Goal: Task Accomplishment & Management: Complete application form

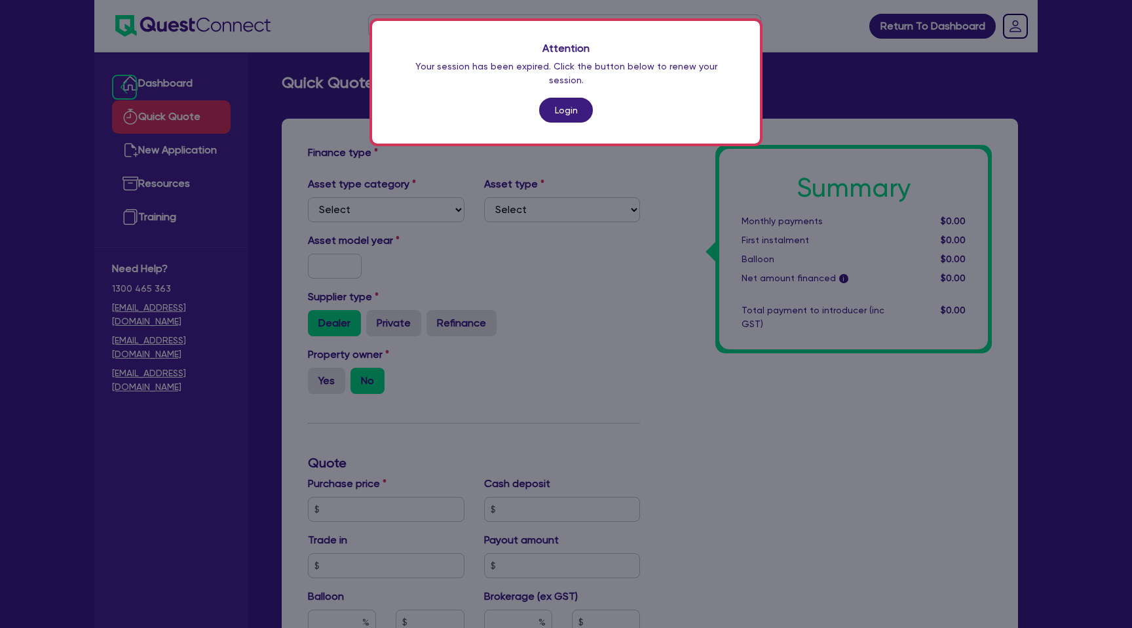
scroll to position [229, 0]
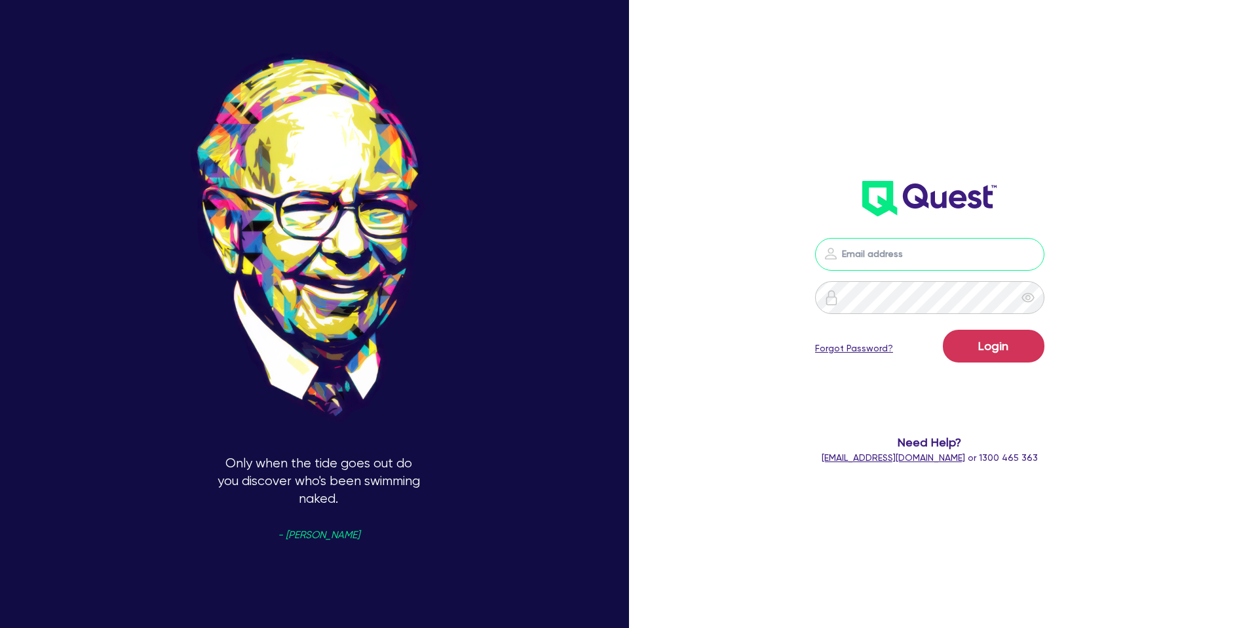
click at [890, 250] on input "email" at bounding box center [929, 254] width 229 height 33
type input "[PERSON_NAME][EMAIL_ADDRESS][DOMAIN_NAME]"
click at [997, 339] on button "Login" at bounding box center [994, 346] width 102 height 33
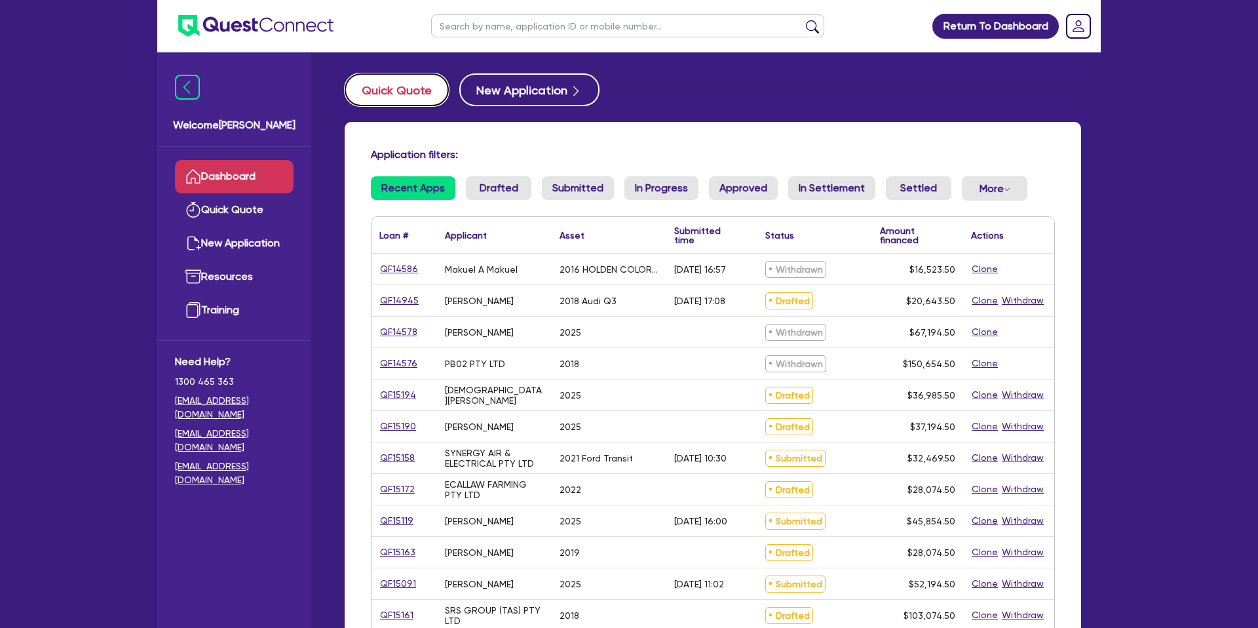
click at [382, 91] on button "Quick Quote" at bounding box center [397, 89] width 104 height 33
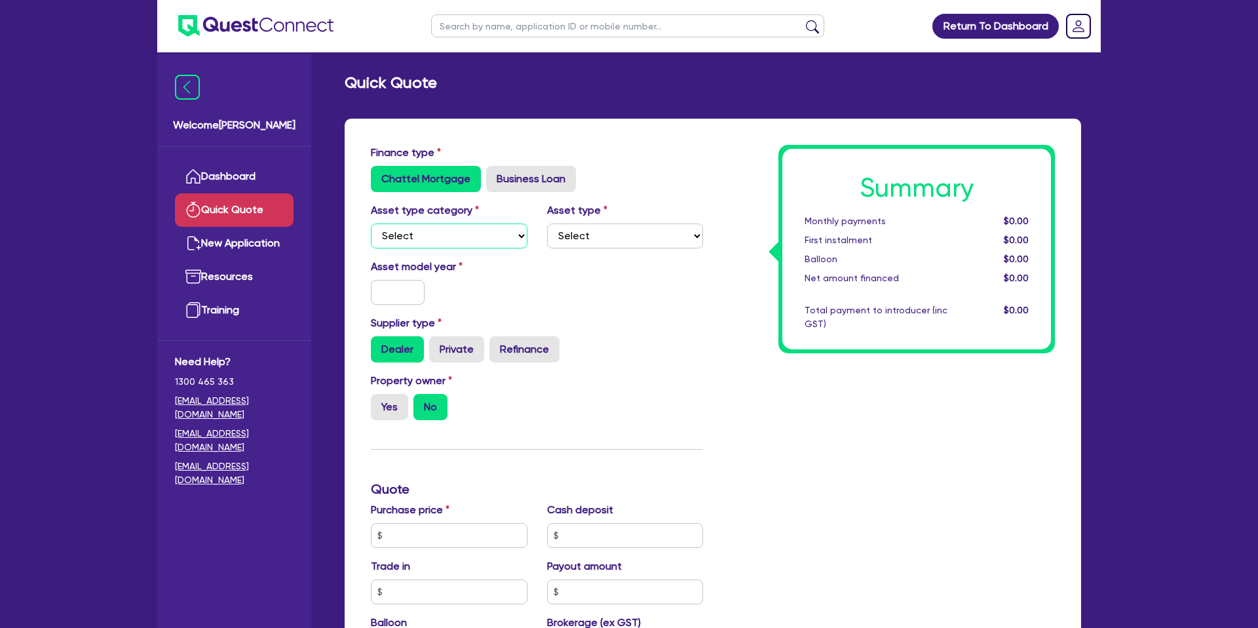
click at [443, 232] on select "Select Cars and light trucks Primary assets Secondary assets Tertiary assets" at bounding box center [449, 235] width 157 height 25
select select "CARS_AND_LIGHT_TRUCKS"
click at [371, 223] on select "Select Cars and light trucks Primary assets Secondary assets Tertiary assets" at bounding box center [449, 235] width 157 height 25
click at [618, 236] on select "Select Passenger vehicles Vans and utes Light trucks up to 4.5 tonne" at bounding box center [625, 235] width 157 height 25
select select "PASSENGER_VEHICLES"
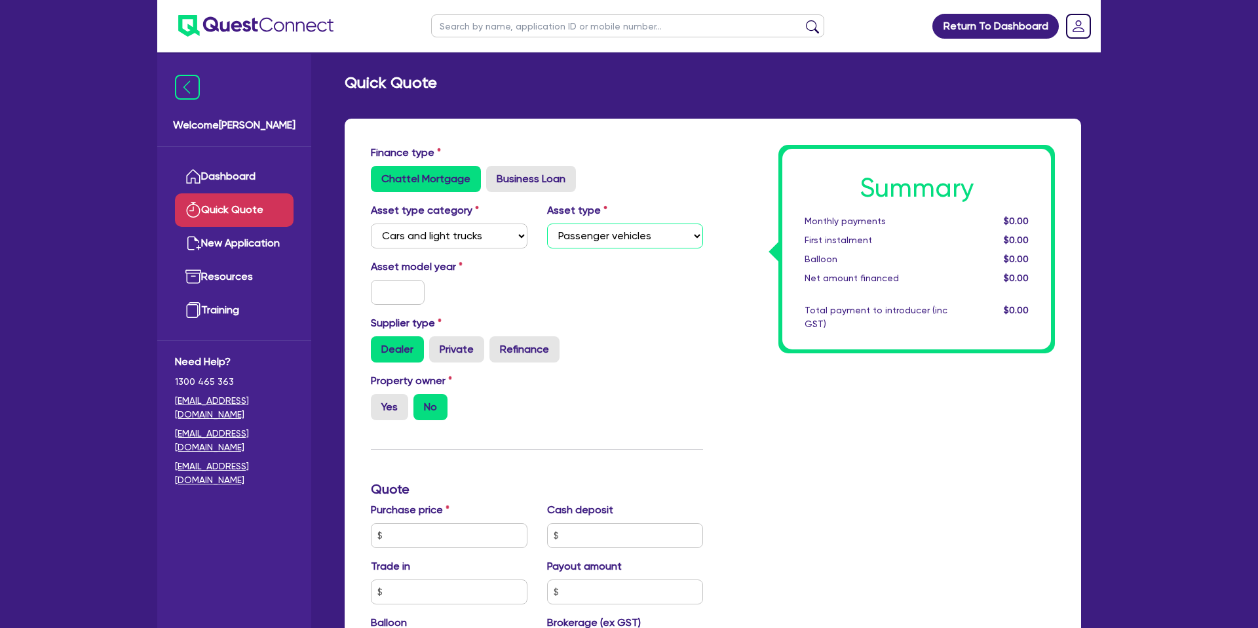
click at [547, 223] on select "Select Passenger vehicles Vans and utes Light trucks up to 4.5 tonne" at bounding box center [625, 235] width 157 height 25
drag, startPoint x: 391, startPoint y: 301, endPoint x: 371, endPoint y: 293, distance: 21.4
click at [392, 301] on input "text" at bounding box center [398, 292] width 54 height 25
type input "2021"
click at [737, 364] on div "Summary Monthly payments $0.00 First instalment $0.00 Balloon $0.00 Net amount …" at bounding box center [889, 543] width 352 height 796
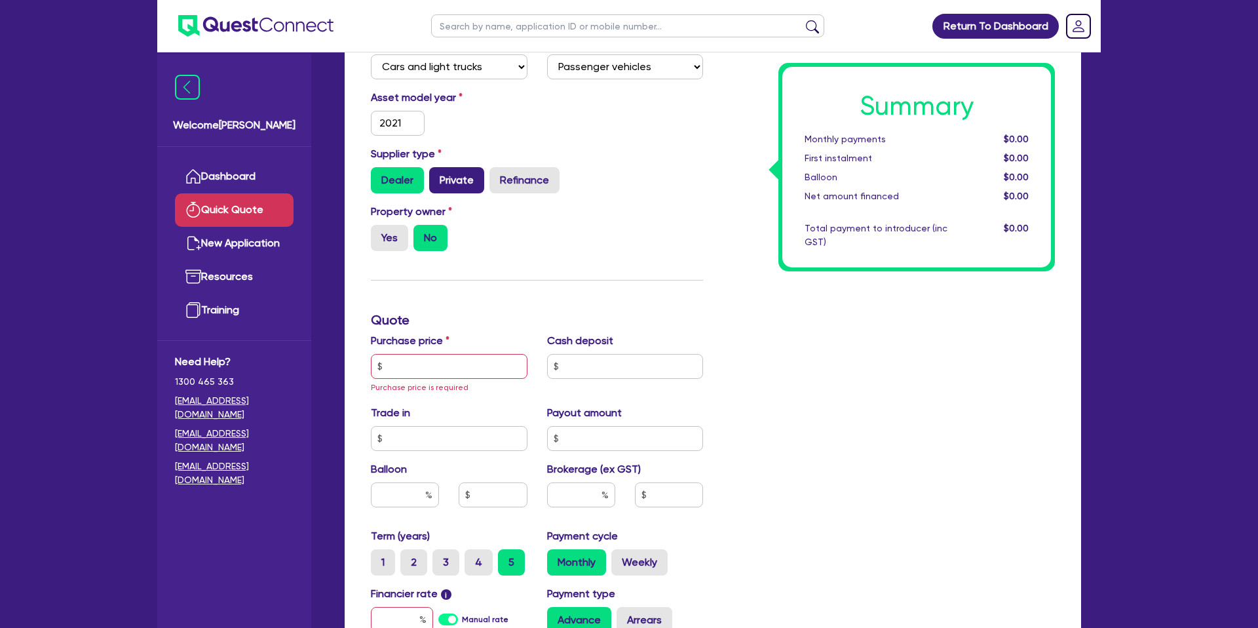
scroll to position [173, 0]
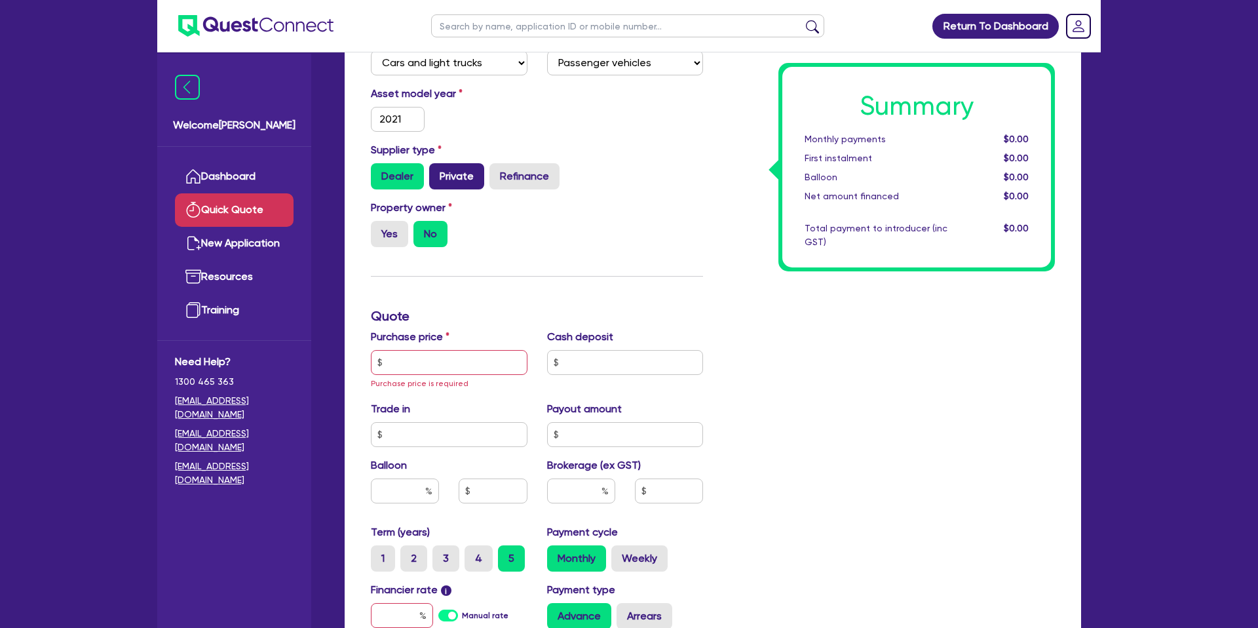
click at [451, 164] on label "Private" at bounding box center [456, 176] width 55 height 26
click at [438, 164] on input "Private" at bounding box center [433, 167] width 9 height 9
radio input "true"
click at [383, 237] on label "Yes" at bounding box center [389, 234] width 37 height 26
click at [379, 229] on input "Yes" at bounding box center [375, 225] width 9 height 9
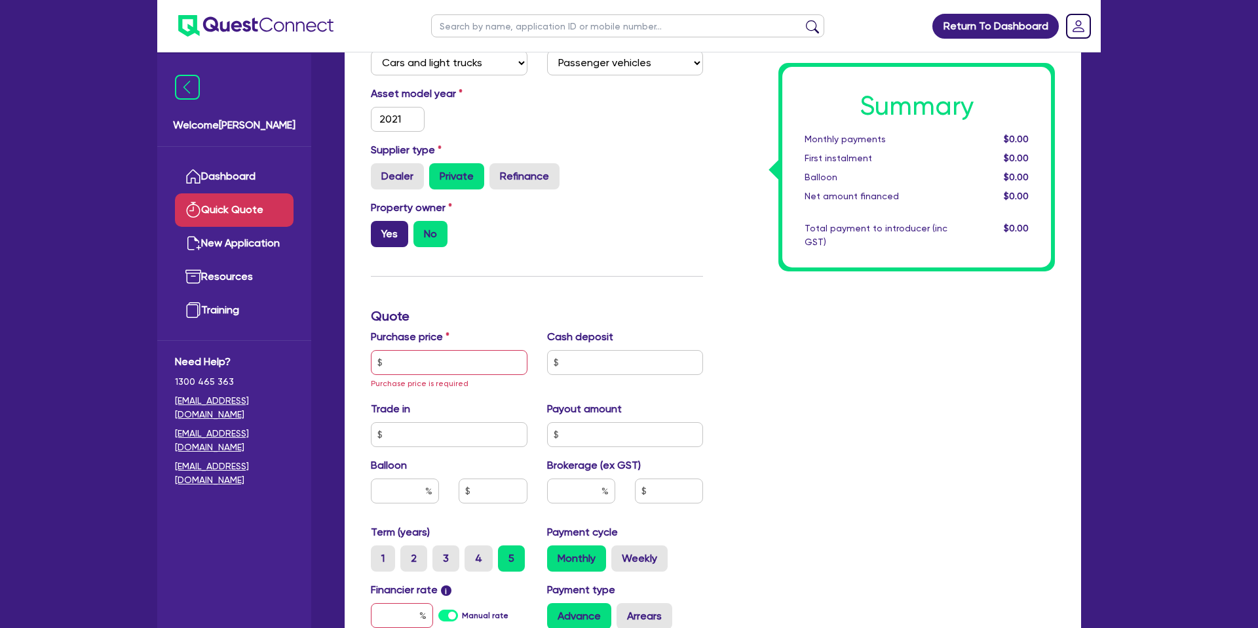
radio input "true"
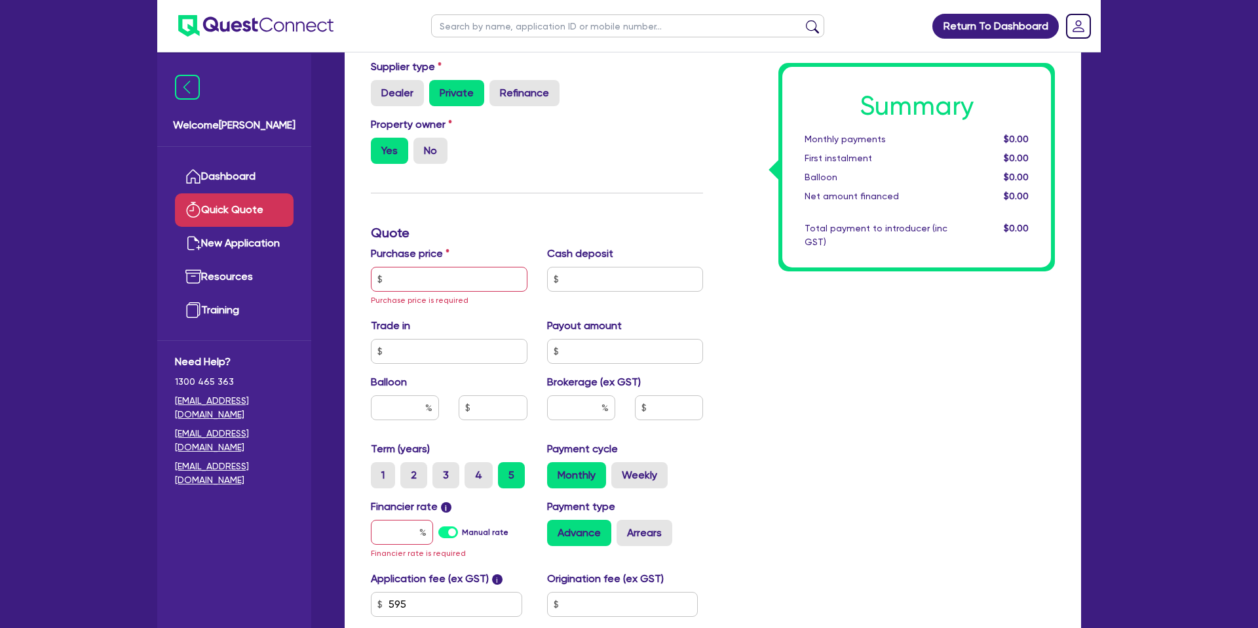
scroll to position [259, 0]
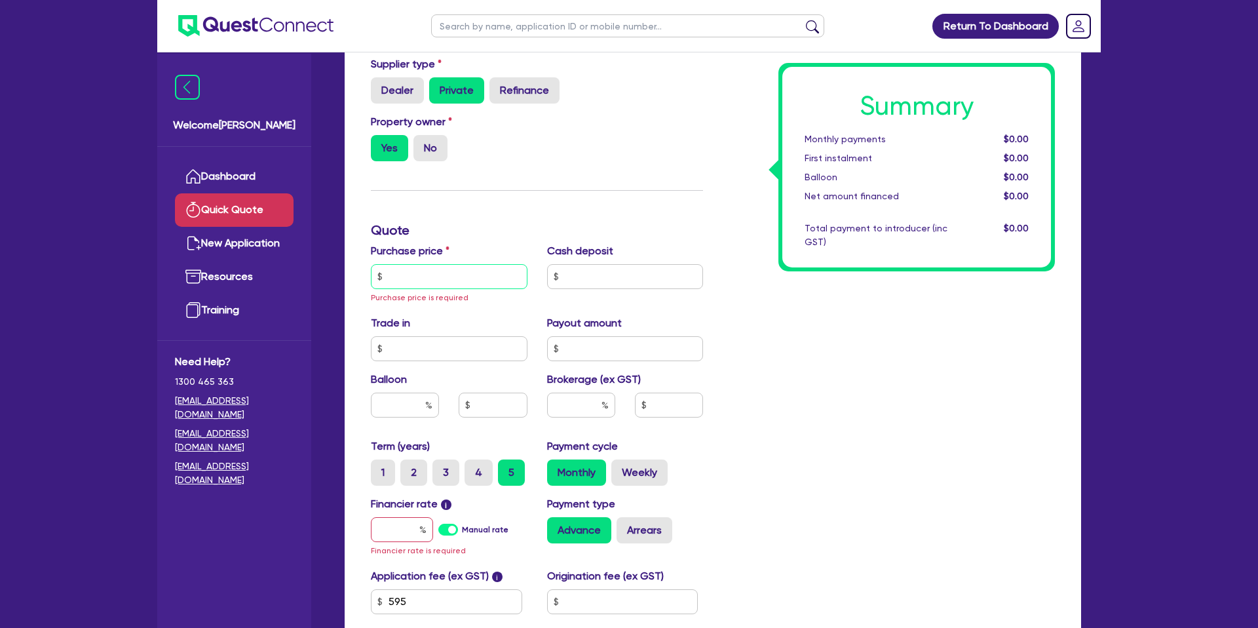
click at [439, 270] on input "text" at bounding box center [449, 276] width 157 height 25
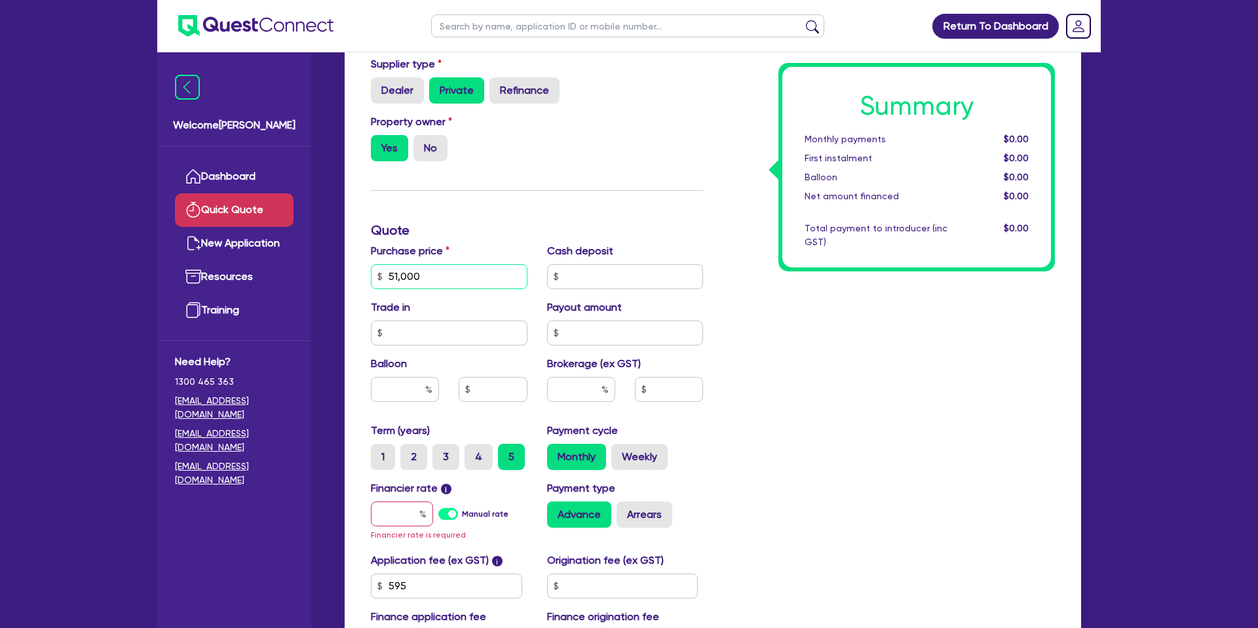
type input "51,000"
click at [900, 242] on div "Total payment to introducer (inc GST)" at bounding box center [876, 235] width 162 height 28
click at [417, 394] on input "text" at bounding box center [405, 389] width 68 height 25
type input "35"
click at [876, 386] on div "Summary Monthly payments $0.00 First instalment $0.00 Balloon $0.00 Net amount …" at bounding box center [889, 276] width 352 height 780
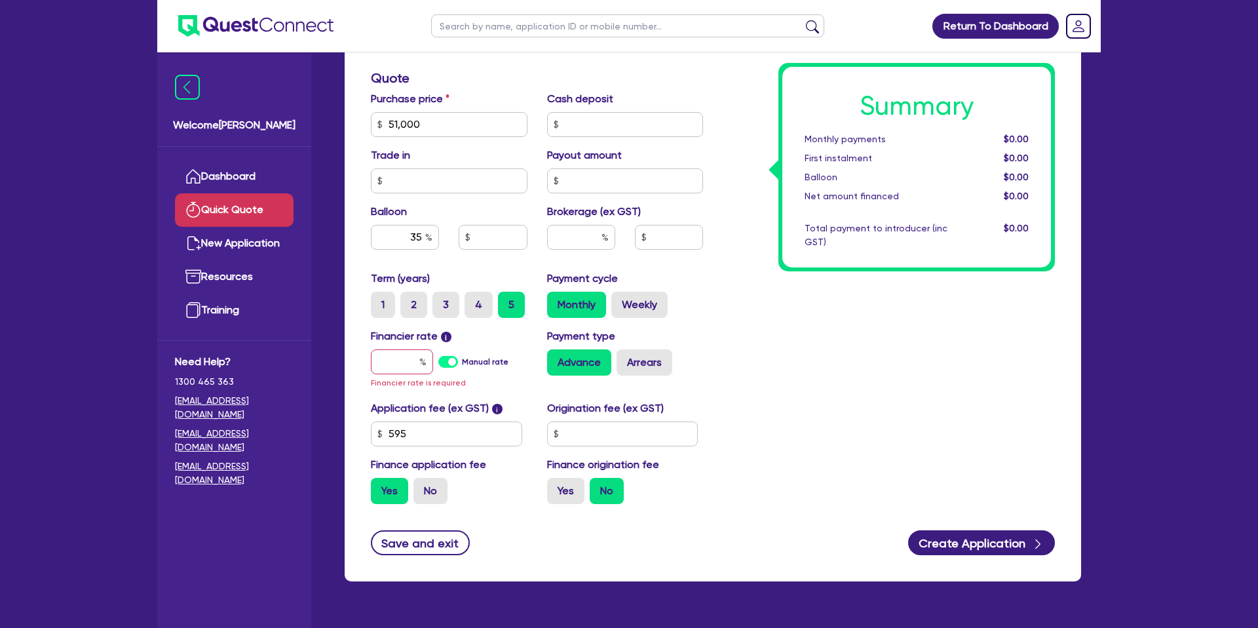
scroll to position [411, 0]
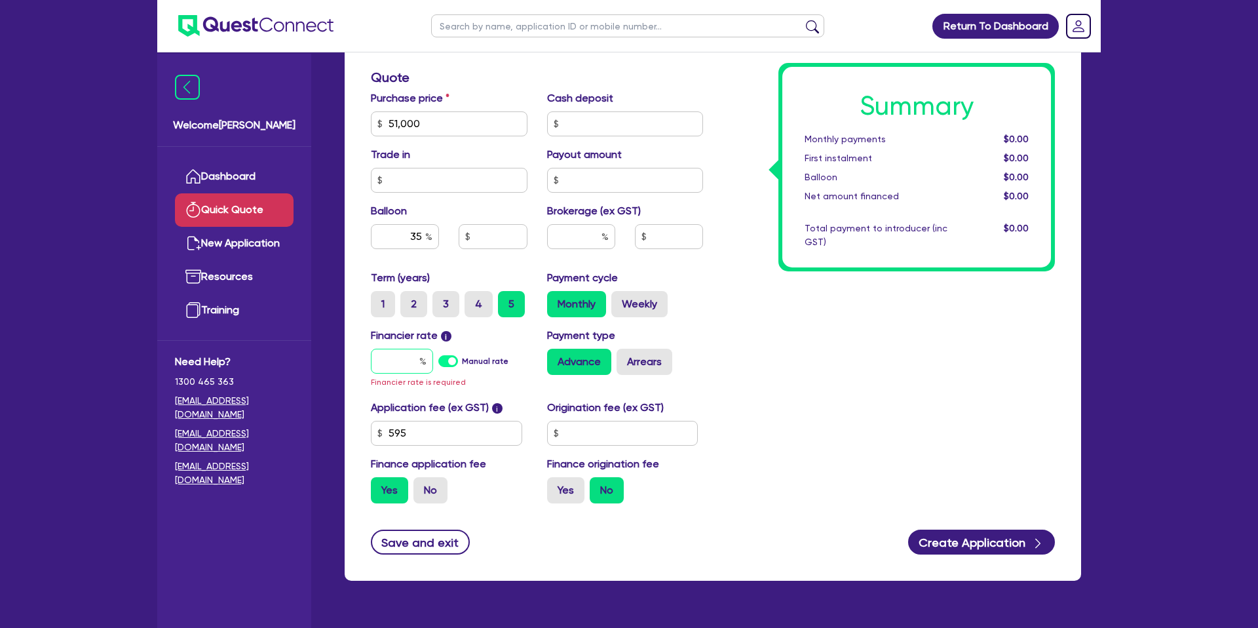
drag, startPoint x: 416, startPoint y: 370, endPoint x: 413, endPoint y: 359, distance: 11.4
click at [416, 370] on input "text" at bounding box center [402, 361] width 62 height 25
type input "7"
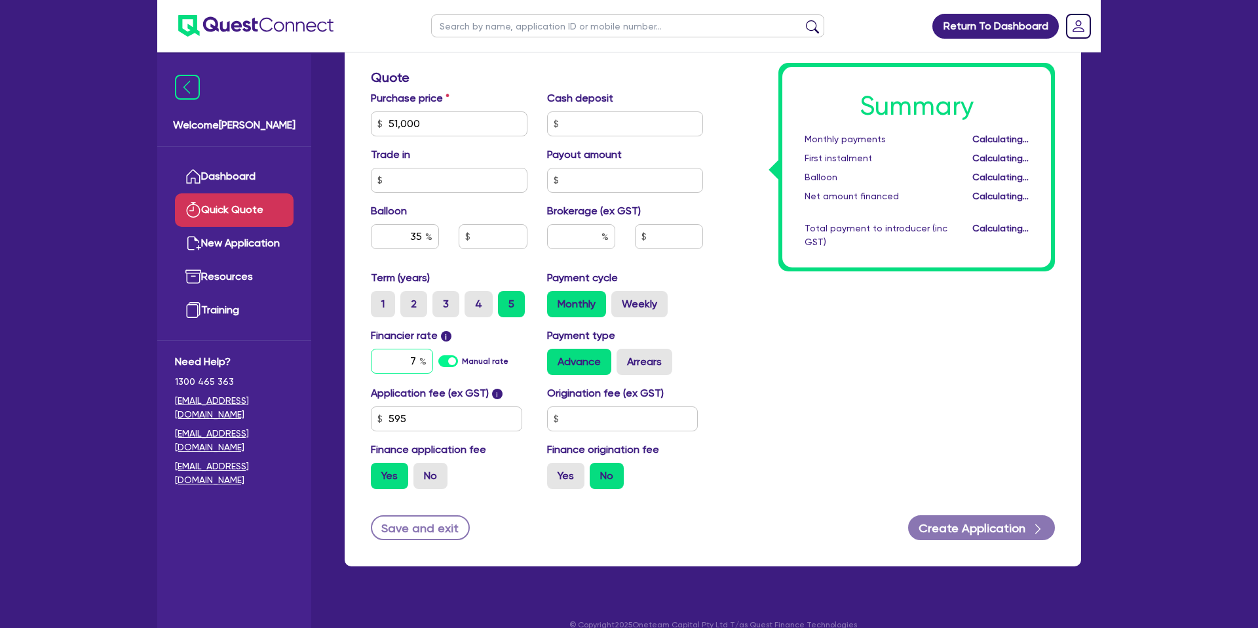
type input "17,850"
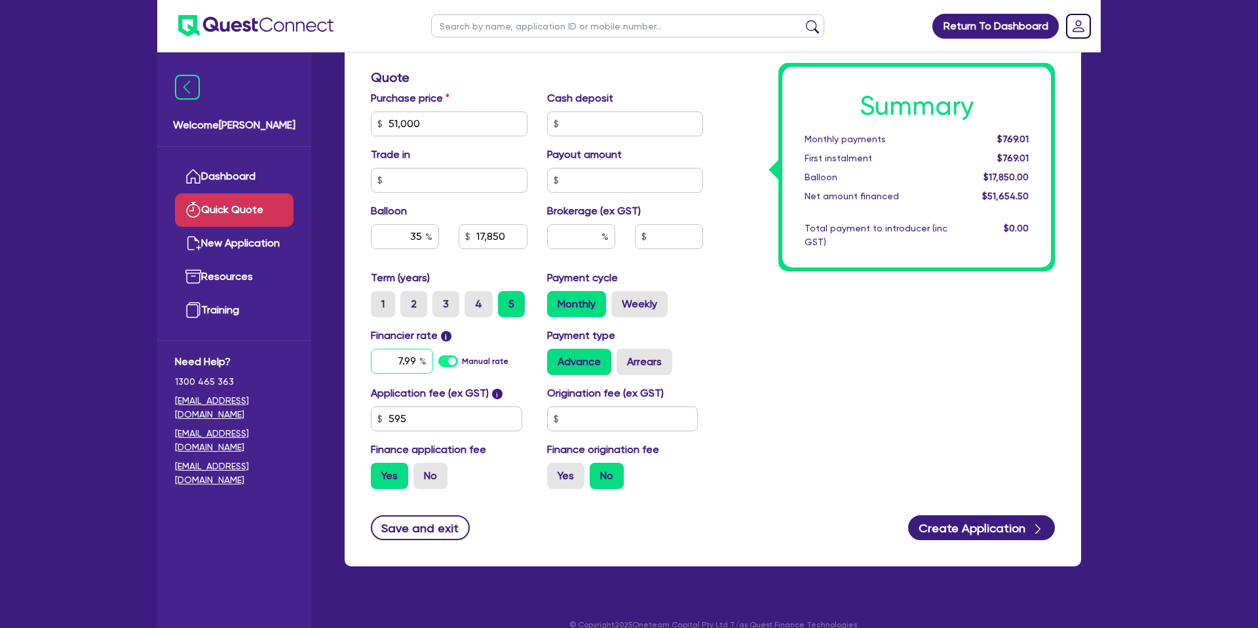
type input "7.99"
type input "17,850"
drag, startPoint x: 607, startPoint y: 420, endPoint x: 598, endPoint y: 419, distance: 8.5
click at [604, 419] on input "text" at bounding box center [622, 418] width 151 height 25
type input "2,200"
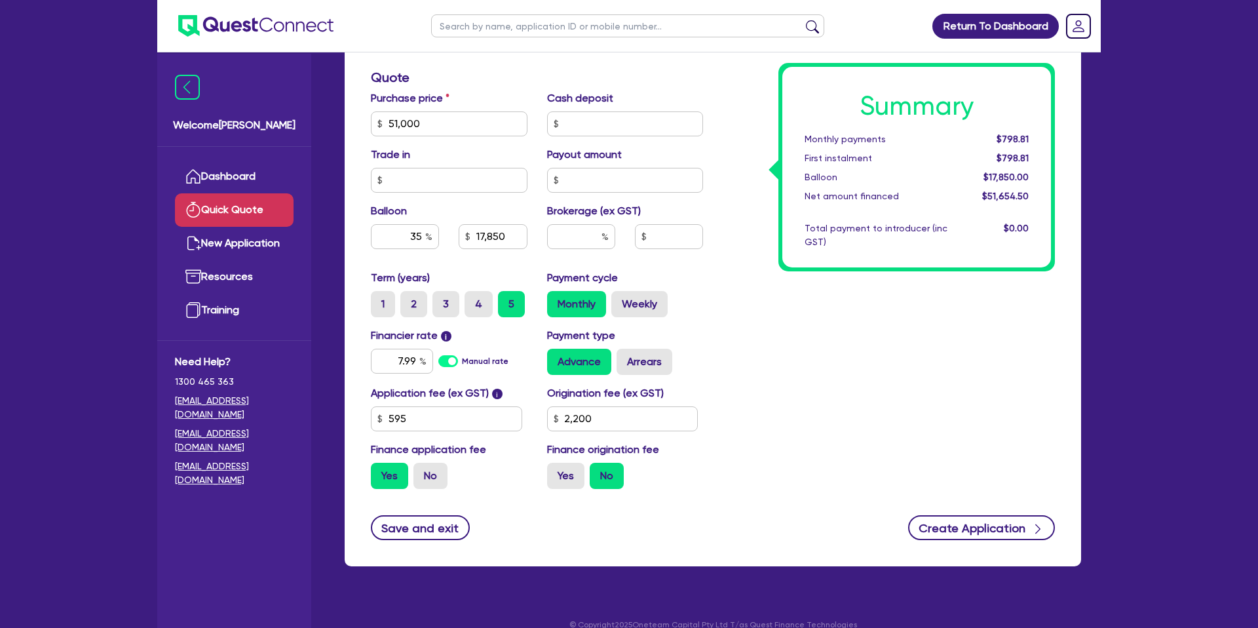
type input "17,850"
click at [1001, 520] on button "Create Application" at bounding box center [981, 527] width 147 height 25
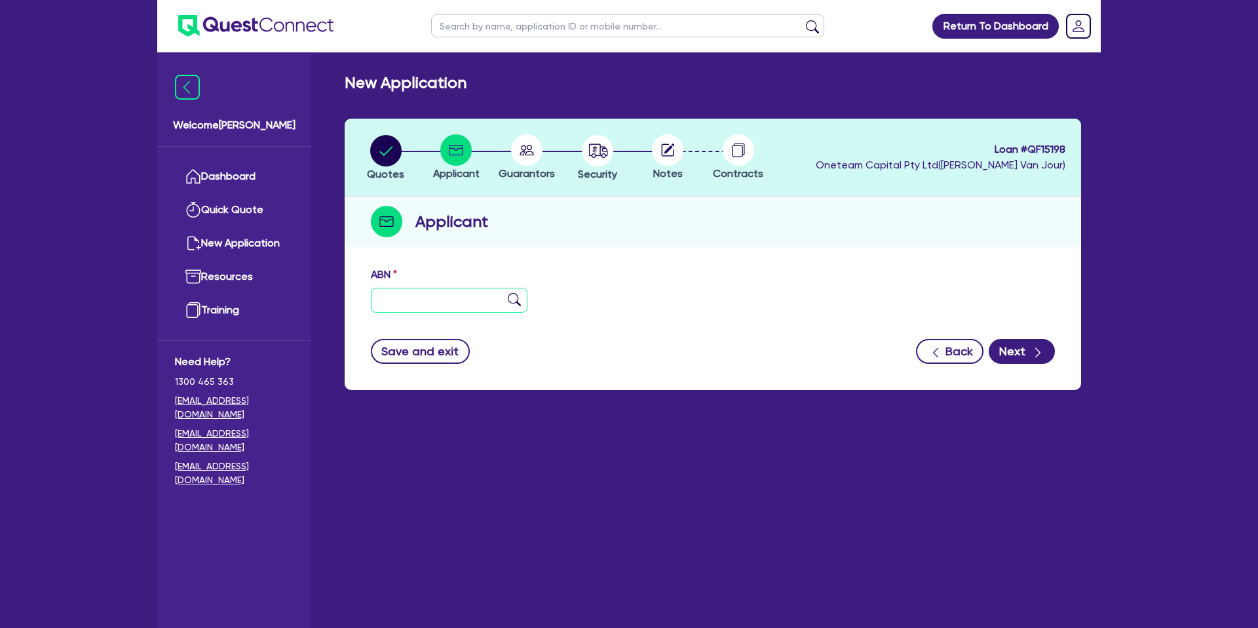
click at [453, 305] on input "text" at bounding box center [449, 300] width 157 height 25
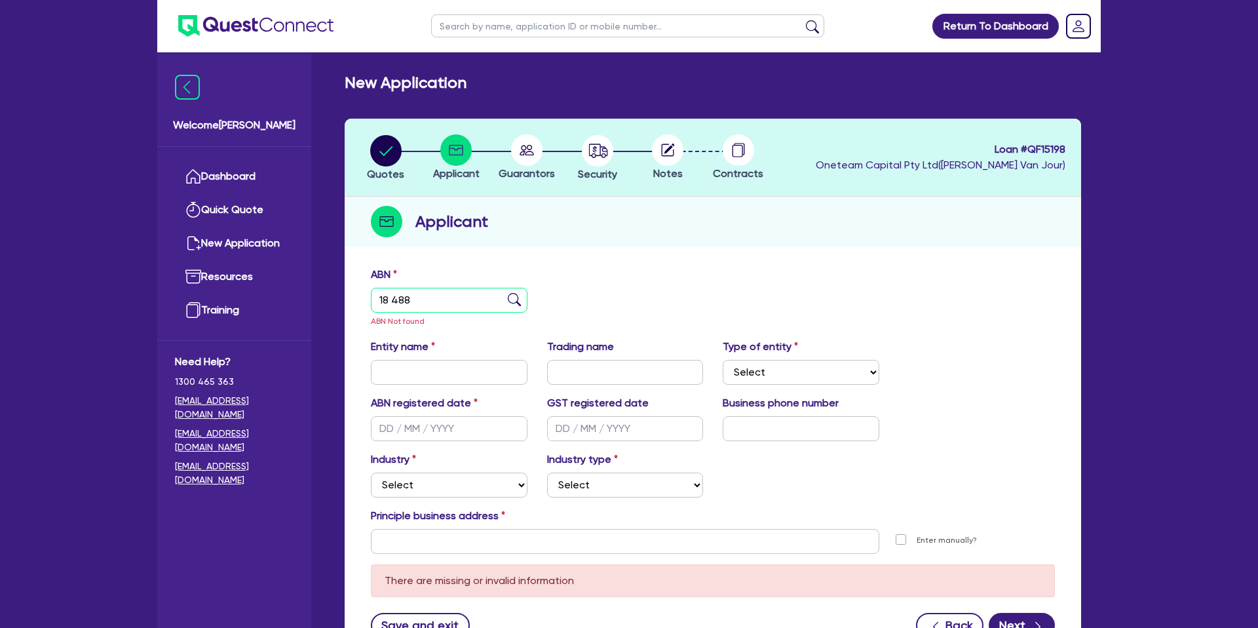
click at [378, 297] on input "18 488" at bounding box center [449, 300] width 157 height 25
click at [379, 297] on input "18 488" at bounding box center [449, 300] width 157 height 25
paste input "0 338 729"
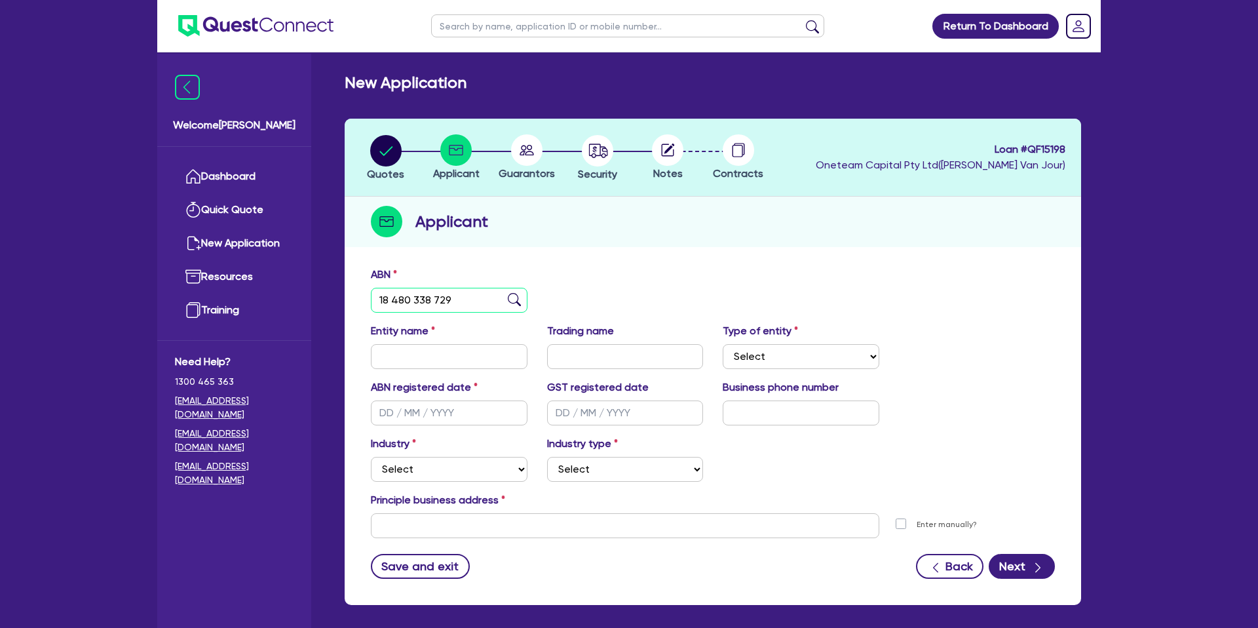
type input "18 480 338 729"
drag, startPoint x: 782, startPoint y: 232, endPoint x: 771, endPoint y: 232, distance: 10.5
click at [776, 232] on div "Applicant" at bounding box center [713, 222] width 736 height 50
type input "[PERSON_NAME] [PERSON_NAME]"
type input "MURRELLS CARPENTRY & RENOVATIONS"
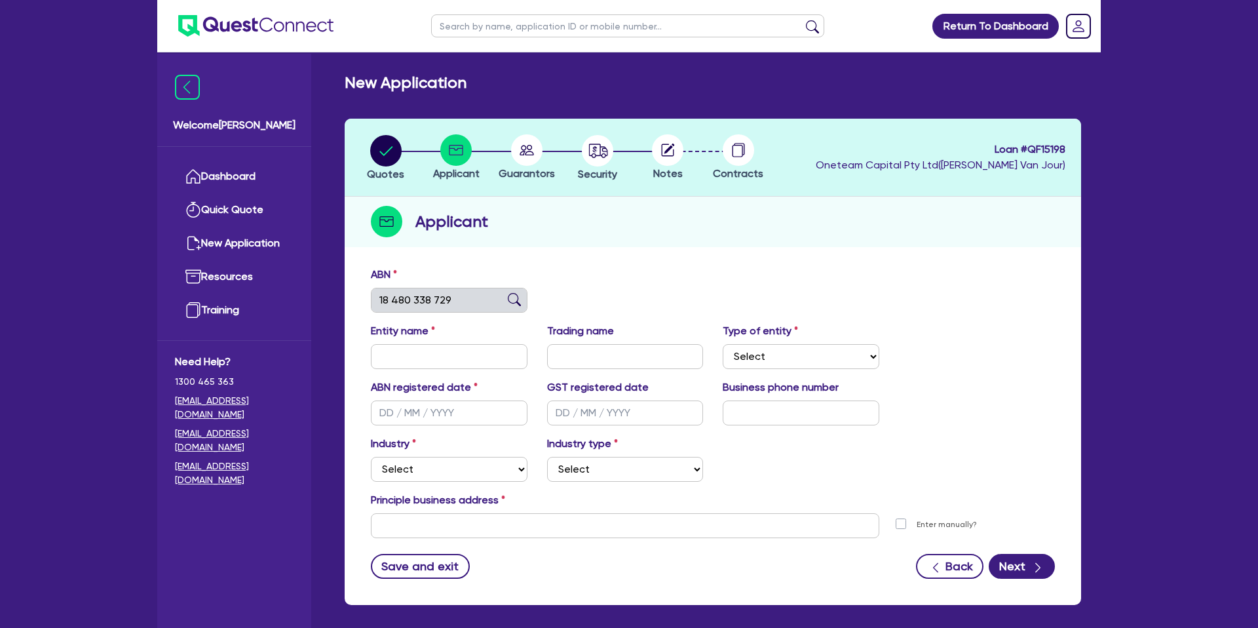
select select "SOLE_TRADER"
type input "[DATE]"
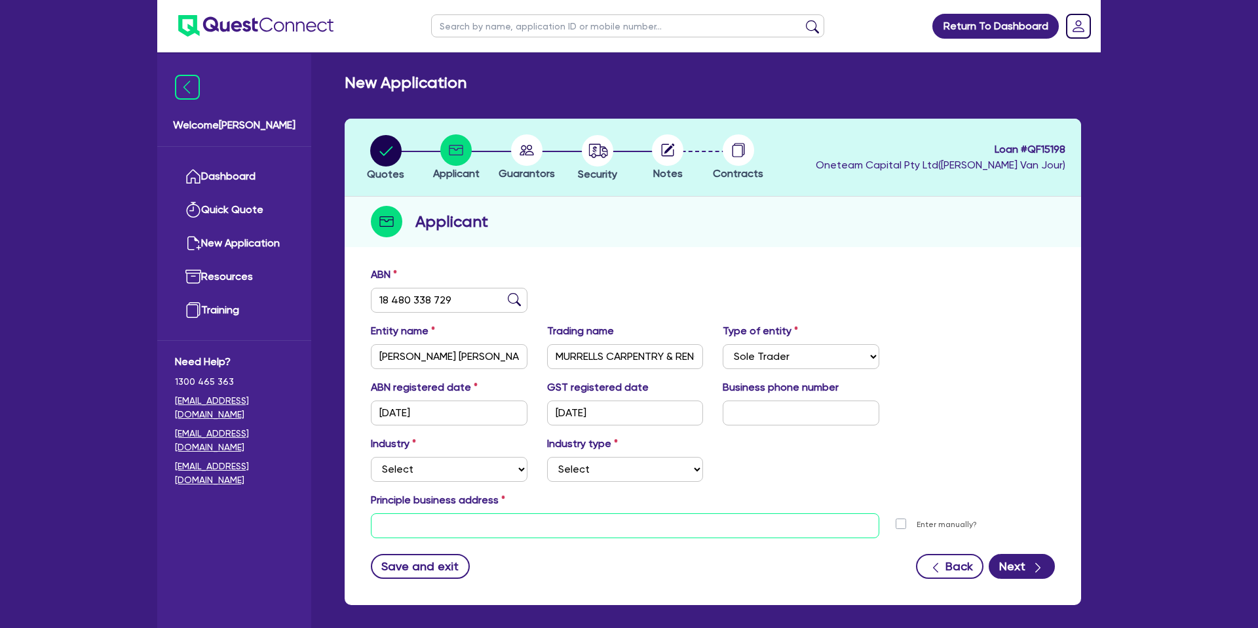
drag, startPoint x: 448, startPoint y: 526, endPoint x: 447, endPoint y: 516, distance: 10.5
click at [448, 527] on input "text" at bounding box center [625, 525] width 508 height 25
paste input "[STREET_ADDRESS]"
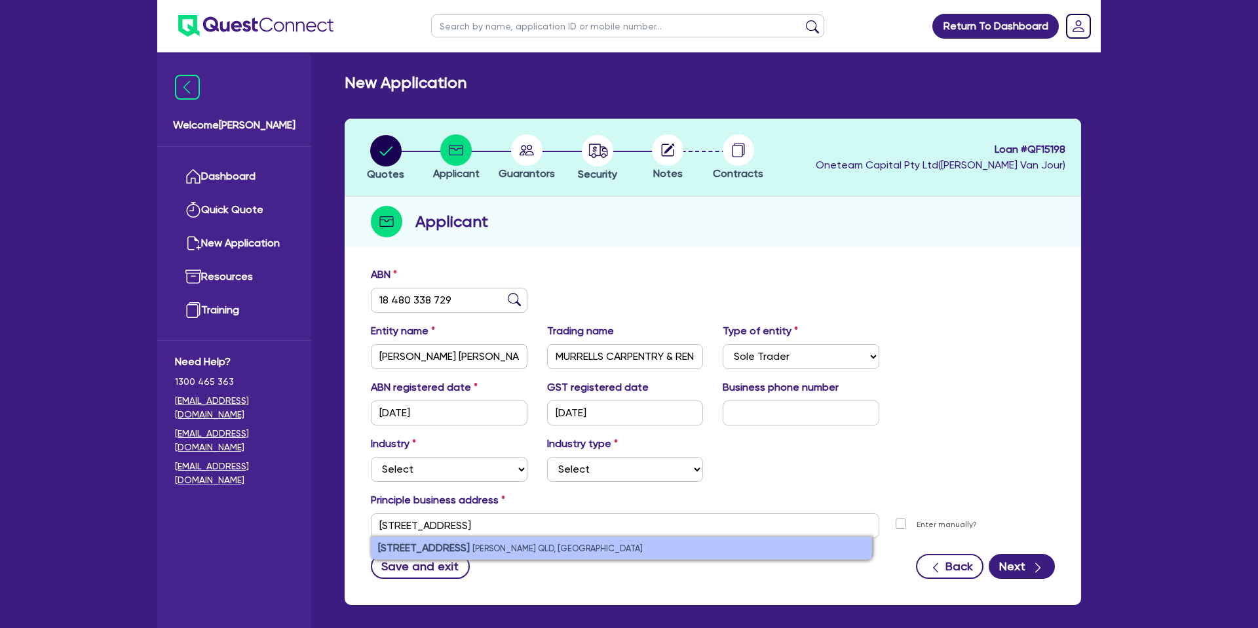
click at [492, 544] on small "[PERSON_NAME] QLD, [GEOGRAPHIC_DATA]" at bounding box center [557, 548] width 170 height 10
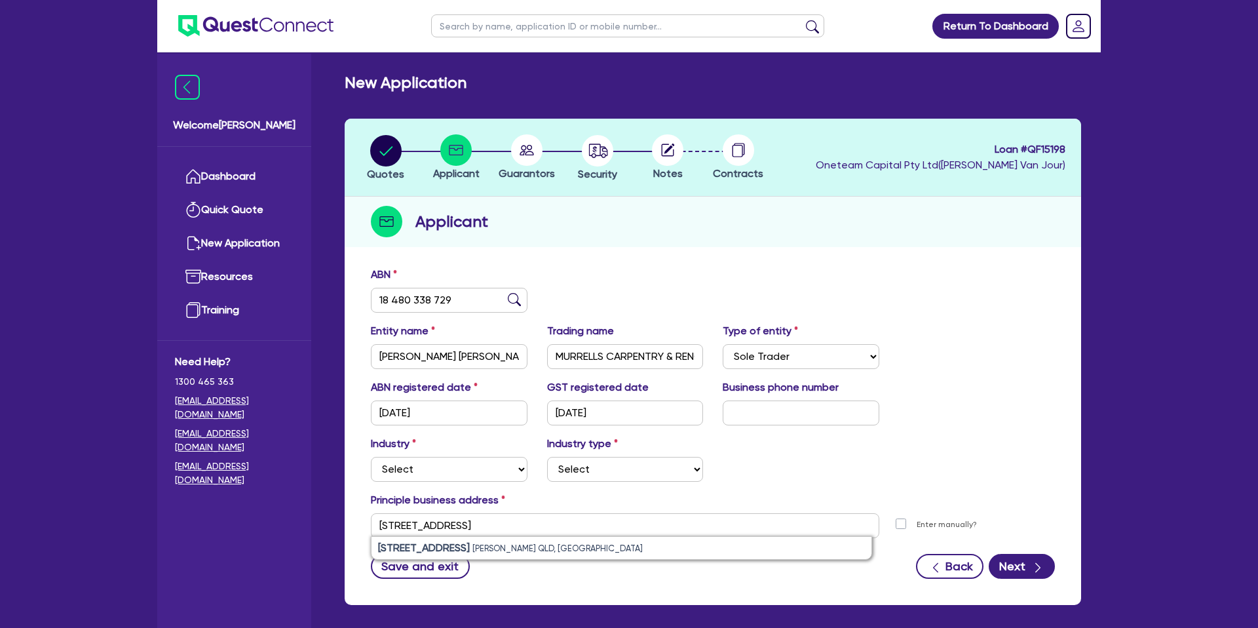
type input "[STREET_ADDRESS][PERSON_NAME]"
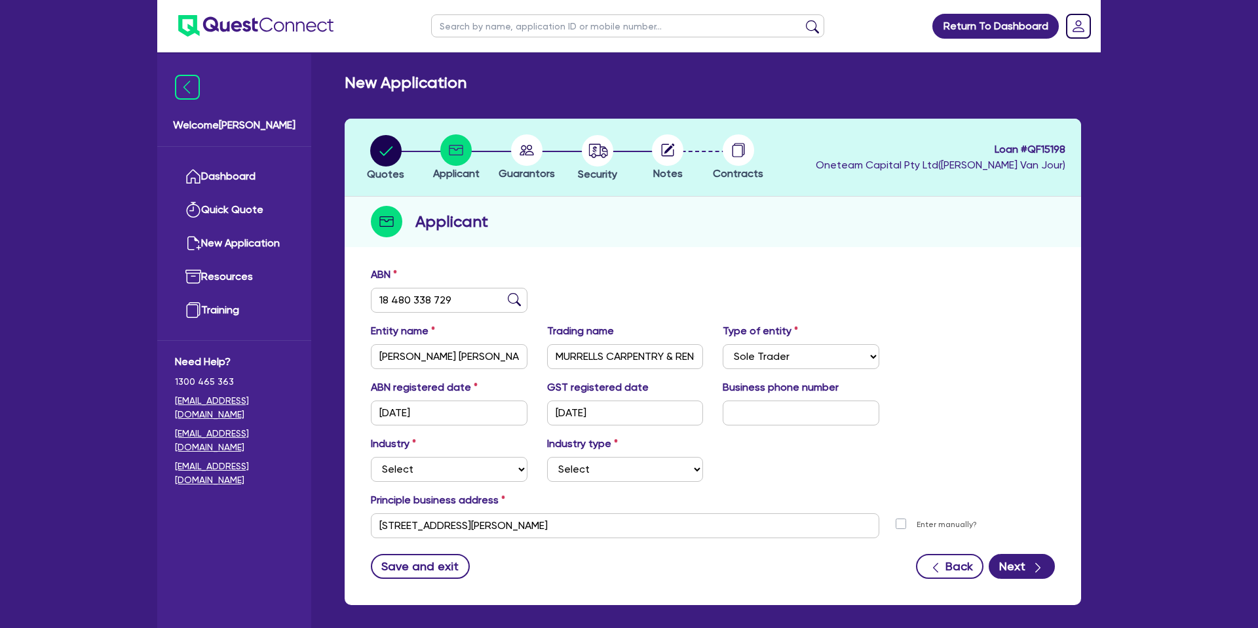
drag, startPoint x: 865, startPoint y: 432, endPoint x: 705, endPoint y: 440, distance: 160.0
click at [864, 432] on div "ABN registered date [DATE] GST registered date [DATE] Business phone number" at bounding box center [713, 407] width 704 height 56
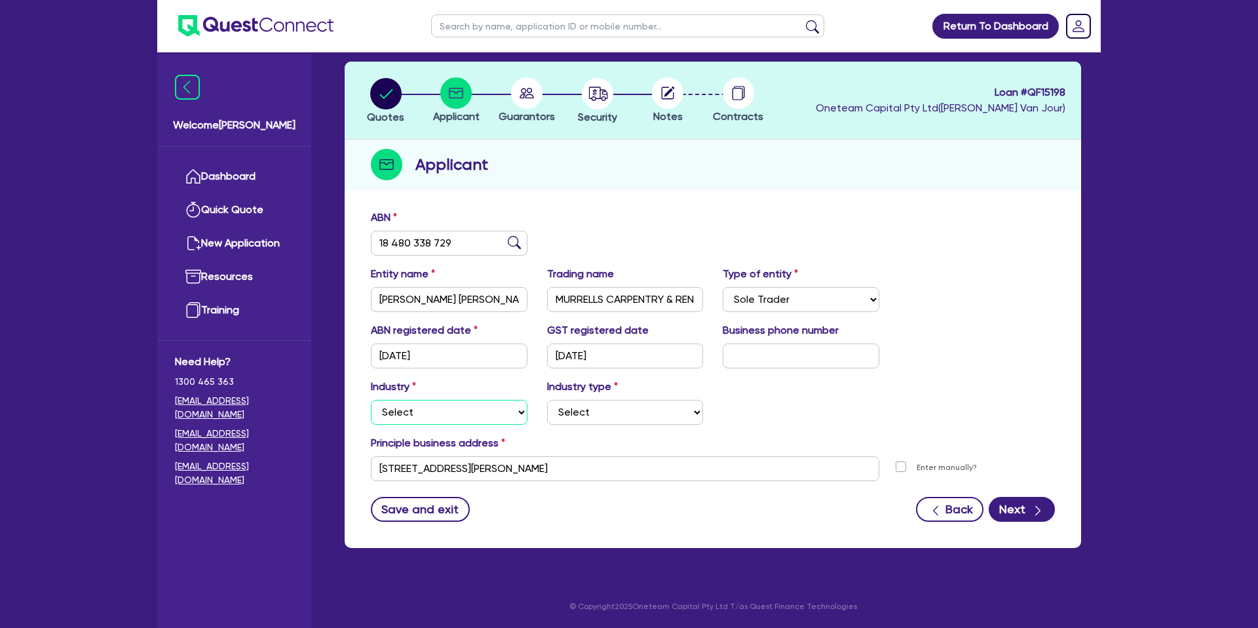
click at [400, 409] on select "Select Accomodation & Food Services Administrative & Support Services Agricultu…" at bounding box center [449, 412] width 157 height 25
select select "BUILDING_CONSTRUCTION"
click at [371, 400] on select "Select Accomodation & Food Services Administrative & Support Services Agricultu…" at bounding box center [449, 412] width 157 height 25
click at [607, 420] on select "Select Trades People Providing Services Direct to Consumers Trades People Provi…" at bounding box center [625, 412] width 157 height 25
select select "TRADES_SERVICES_CONSUMERS"
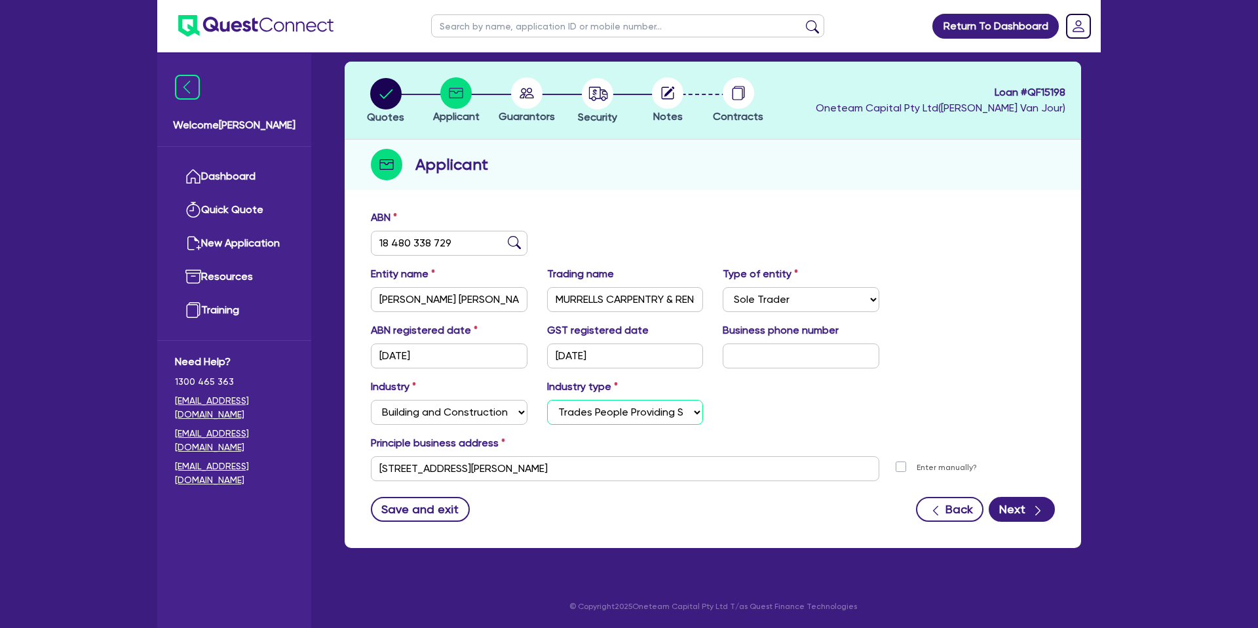
click at [547, 400] on select "Select Trades People Providing Services Direct to Consumers Trades People Provi…" at bounding box center [625, 412] width 157 height 25
click at [850, 413] on div "Industry Select Accomodation & Food Services Administrative & Support Services …" at bounding box center [713, 407] width 704 height 56
click at [545, 144] on div "Applicant" at bounding box center [713, 165] width 736 height 50
click at [1033, 506] on icon "button" at bounding box center [1037, 510] width 13 height 13
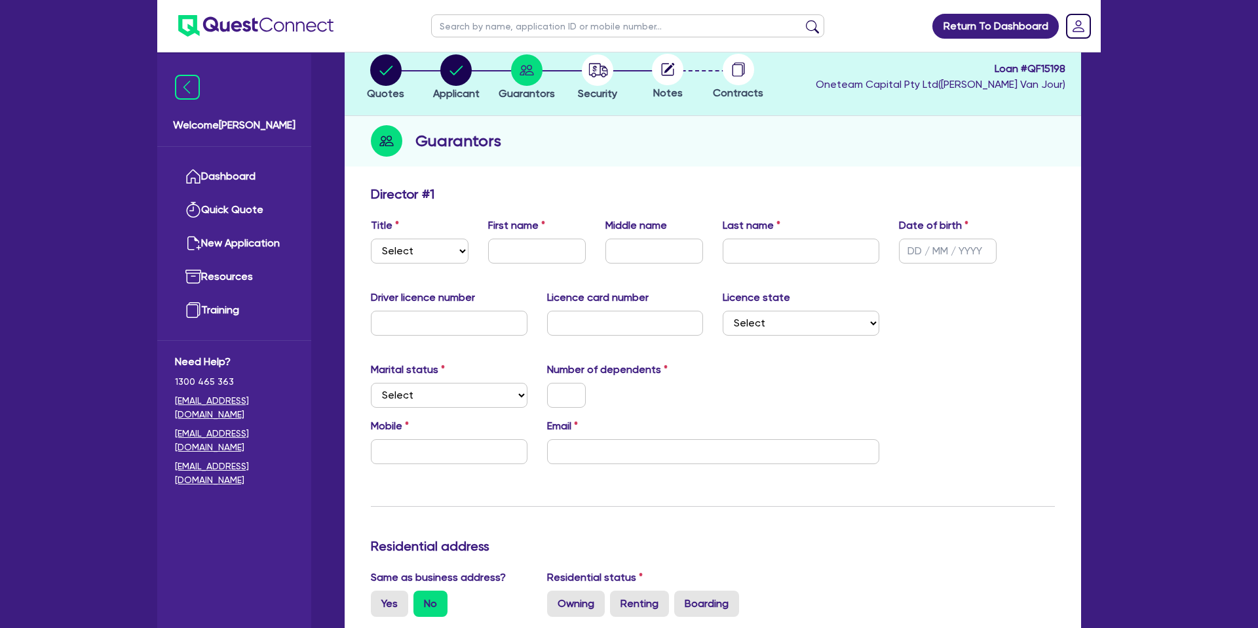
scroll to position [83, 0]
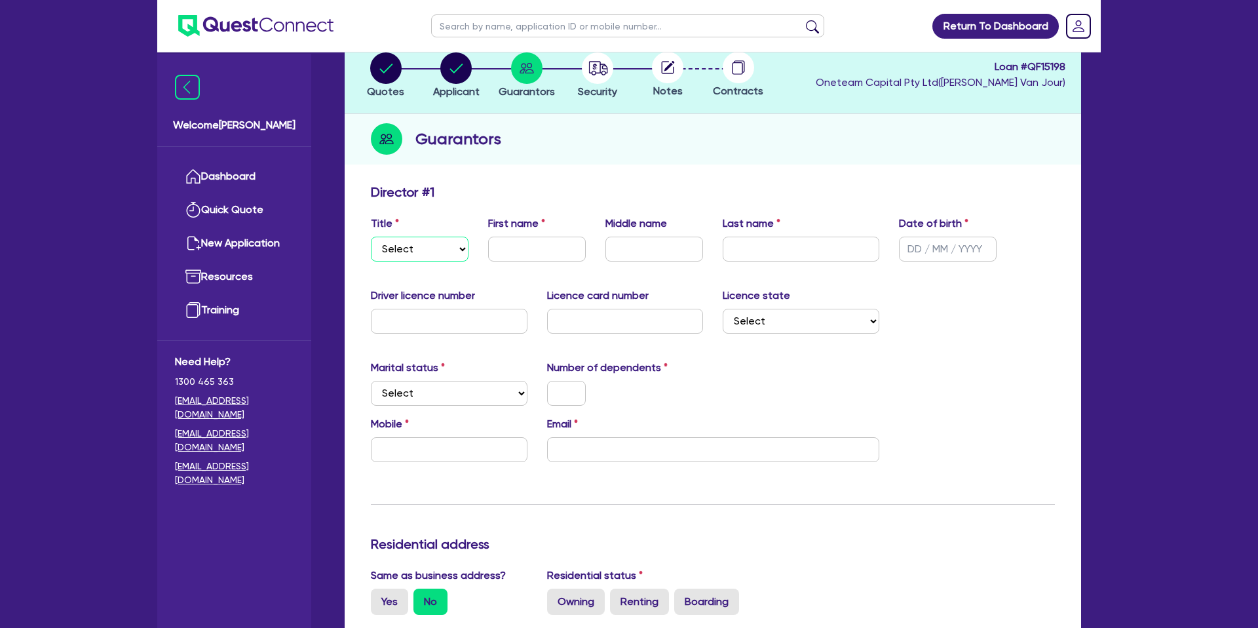
click at [428, 254] on select "Select Mr Mrs Ms Miss Dr" at bounding box center [420, 249] width 98 height 25
select select "MR"
click at [371, 237] on select "Select Mr Mrs Ms Miss Dr" at bounding box center [420, 249] width 98 height 25
click at [526, 248] on input "text" at bounding box center [537, 249] width 98 height 25
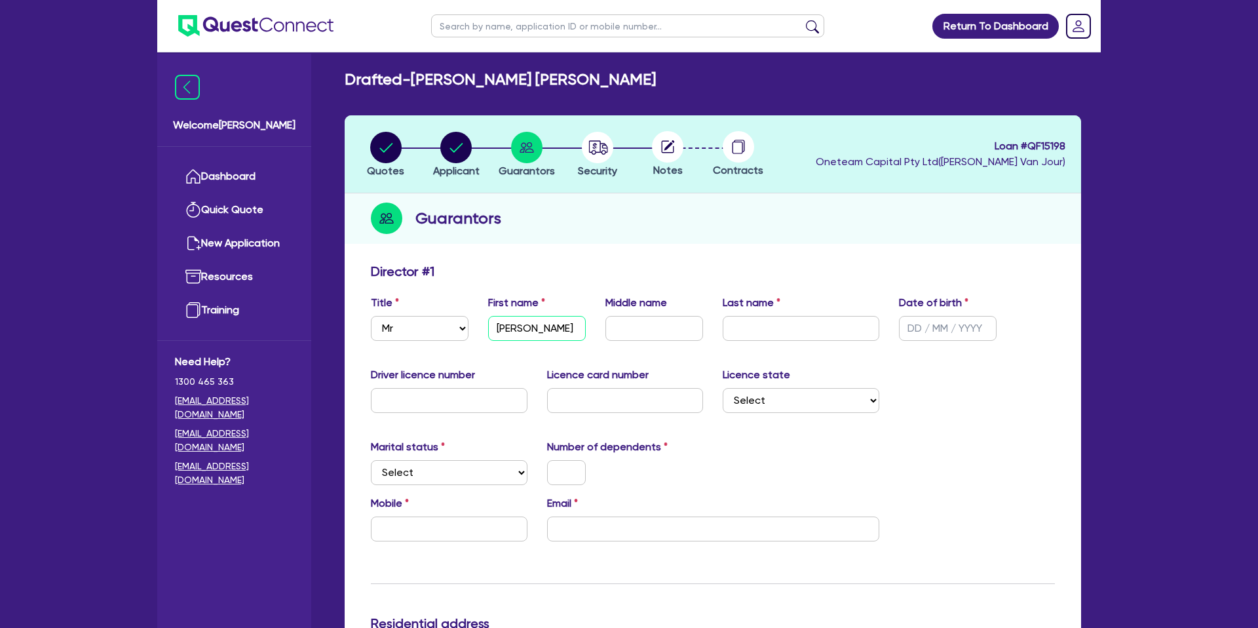
scroll to position [0, 0]
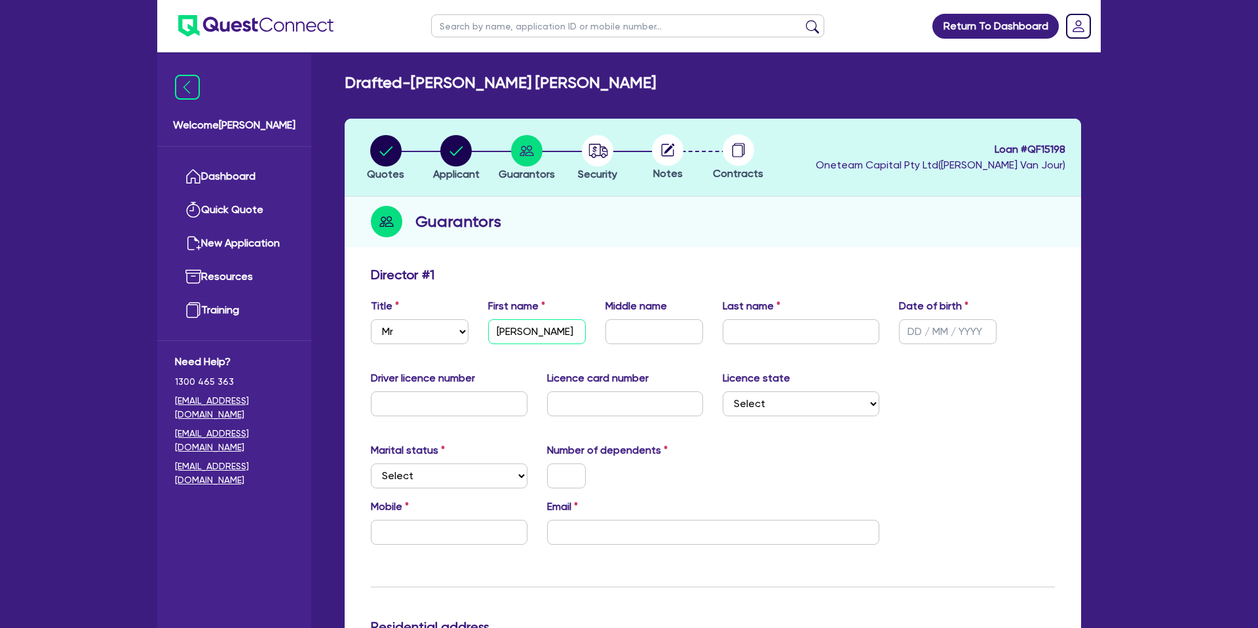
type input "[PERSON_NAME]"
click at [647, 332] on input "text" at bounding box center [654, 331] width 98 height 25
click at [259, 175] on link "Dashboard" at bounding box center [234, 176] width 119 height 33
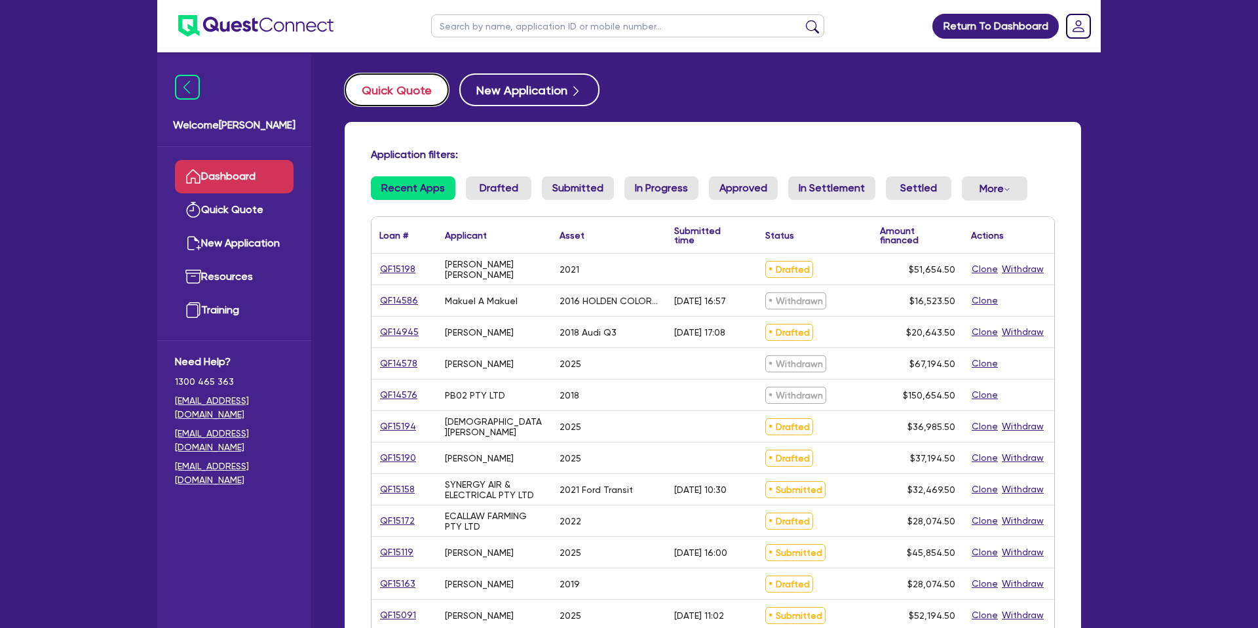
click at [394, 94] on button "Quick Quote" at bounding box center [397, 89] width 104 height 33
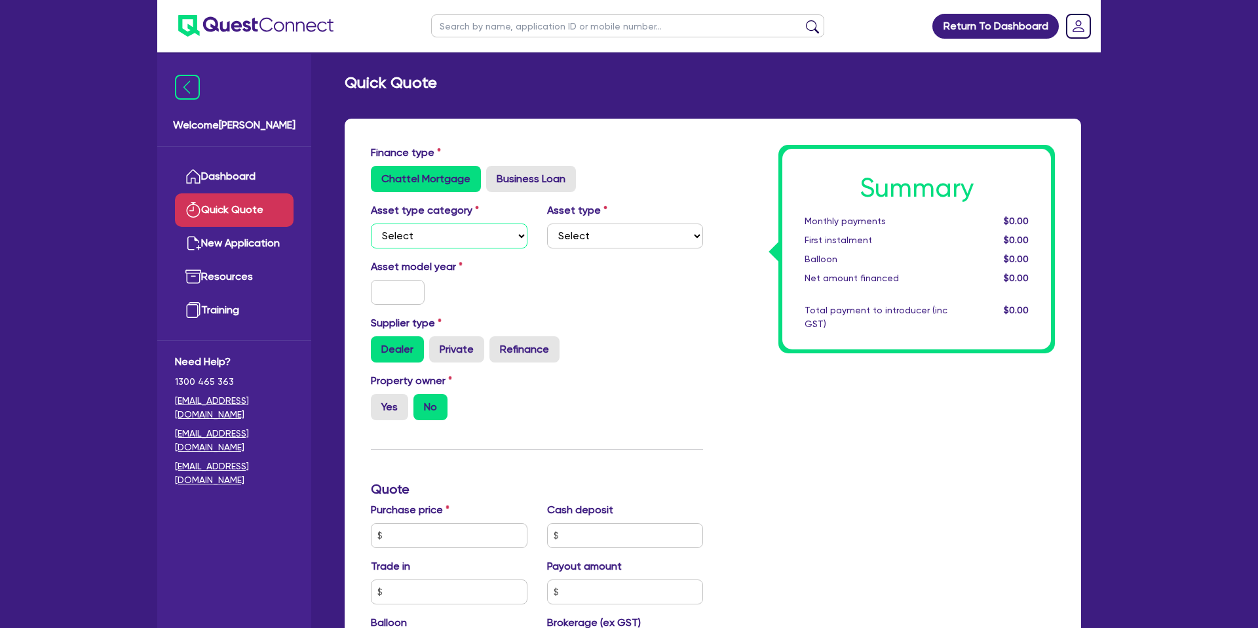
click at [451, 235] on select "Select Cars and light trucks Primary assets Secondary assets Tertiary assets" at bounding box center [449, 235] width 157 height 25
select select "CARS_AND_LIGHT_TRUCKS"
click at [371, 223] on select "Select Cars and light trucks Primary assets Secondary assets Tertiary assets" at bounding box center [449, 235] width 157 height 25
click at [608, 237] on select "Select Passenger vehicles Vans and utes Light trucks up to 4.5 tonne" at bounding box center [625, 235] width 157 height 25
select select "PASSENGER_VEHICLES"
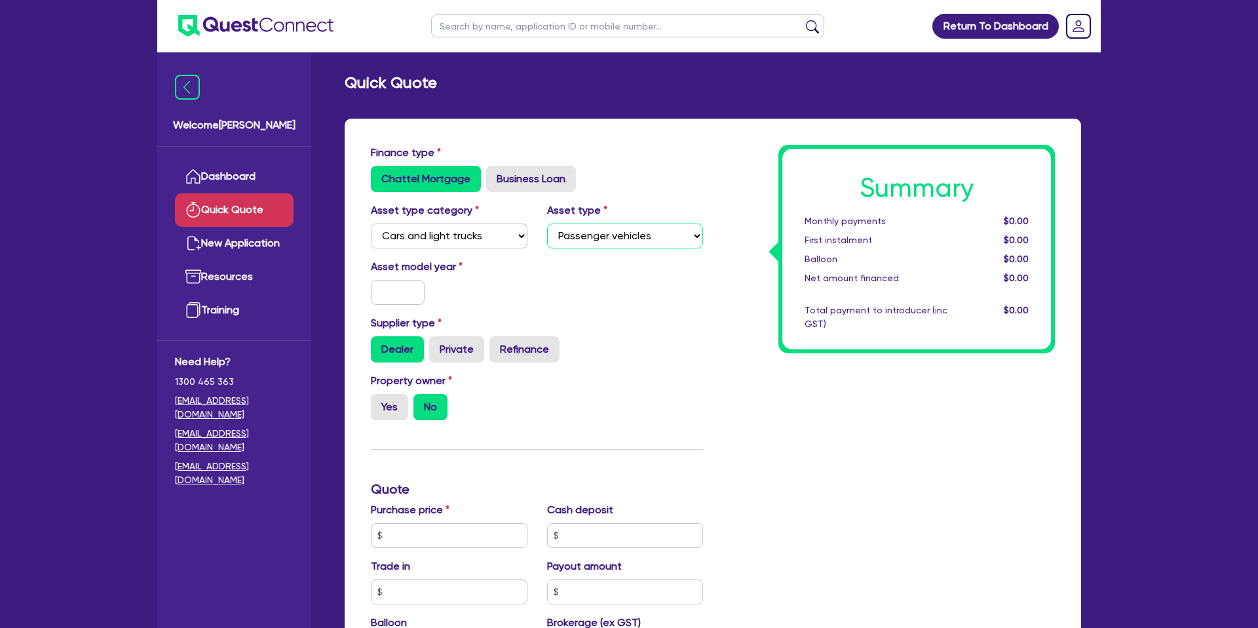
click at [547, 223] on select "Select Passenger vehicles Vans and utes Light trucks up to 4.5 tonne" at bounding box center [625, 235] width 157 height 25
click at [400, 290] on input "text" at bounding box center [398, 292] width 54 height 25
type input "2019"
click at [694, 351] on div "Dealer Private Refinance" at bounding box center [537, 349] width 332 height 26
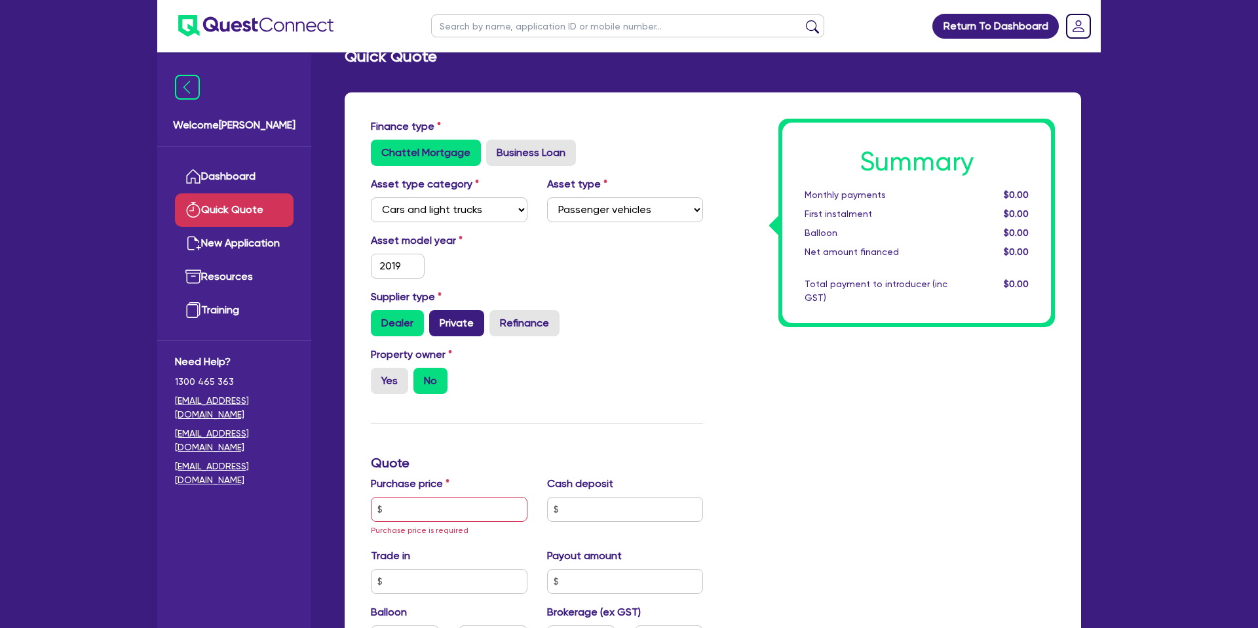
click at [451, 318] on label "Private" at bounding box center [456, 323] width 55 height 26
click at [438, 318] on input "Private" at bounding box center [433, 314] width 9 height 9
radio input "true"
click at [398, 377] on label "Yes" at bounding box center [389, 381] width 37 height 26
click at [379, 376] on input "Yes" at bounding box center [375, 372] width 9 height 9
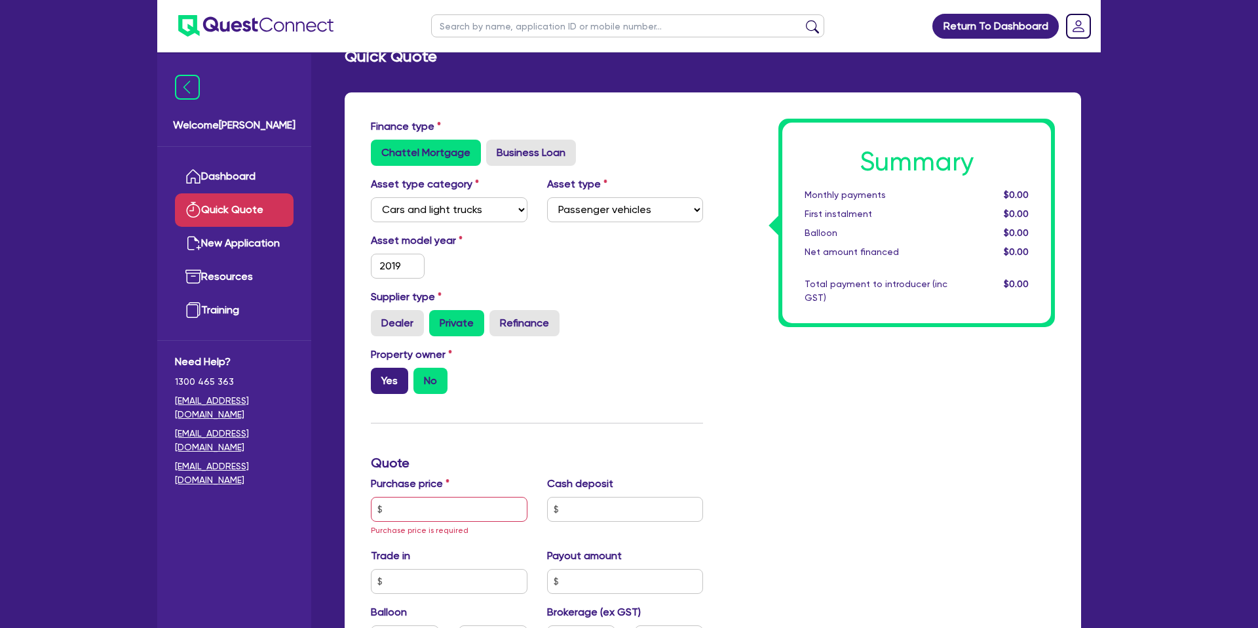
radio input "true"
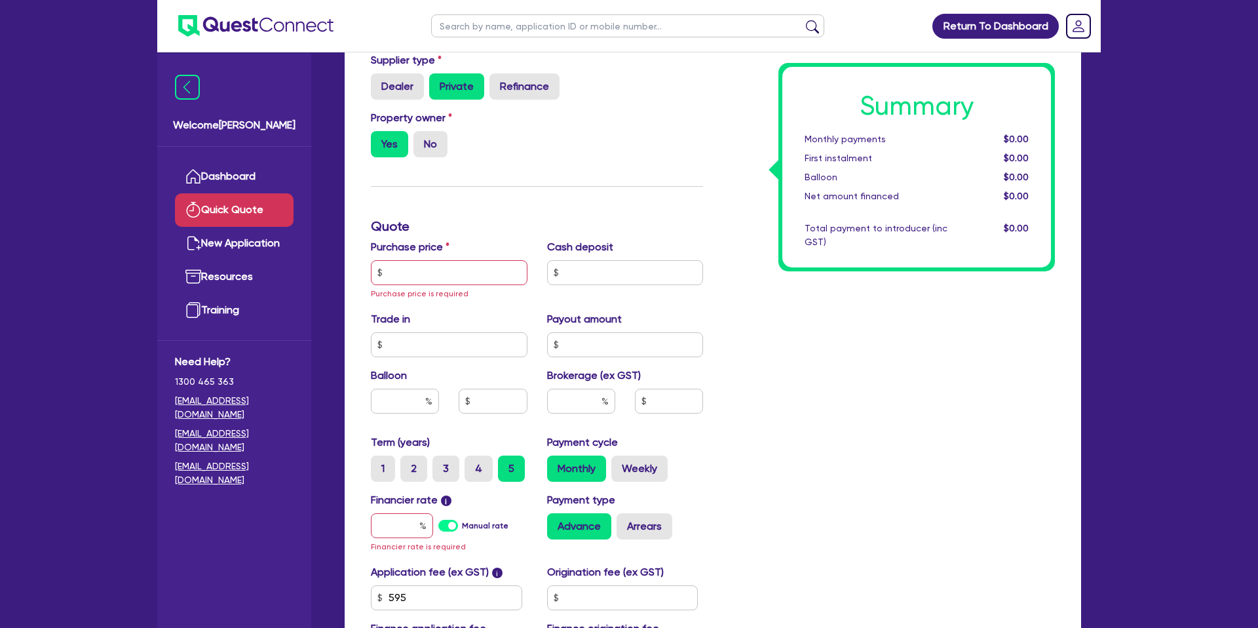
scroll to position [265, 0]
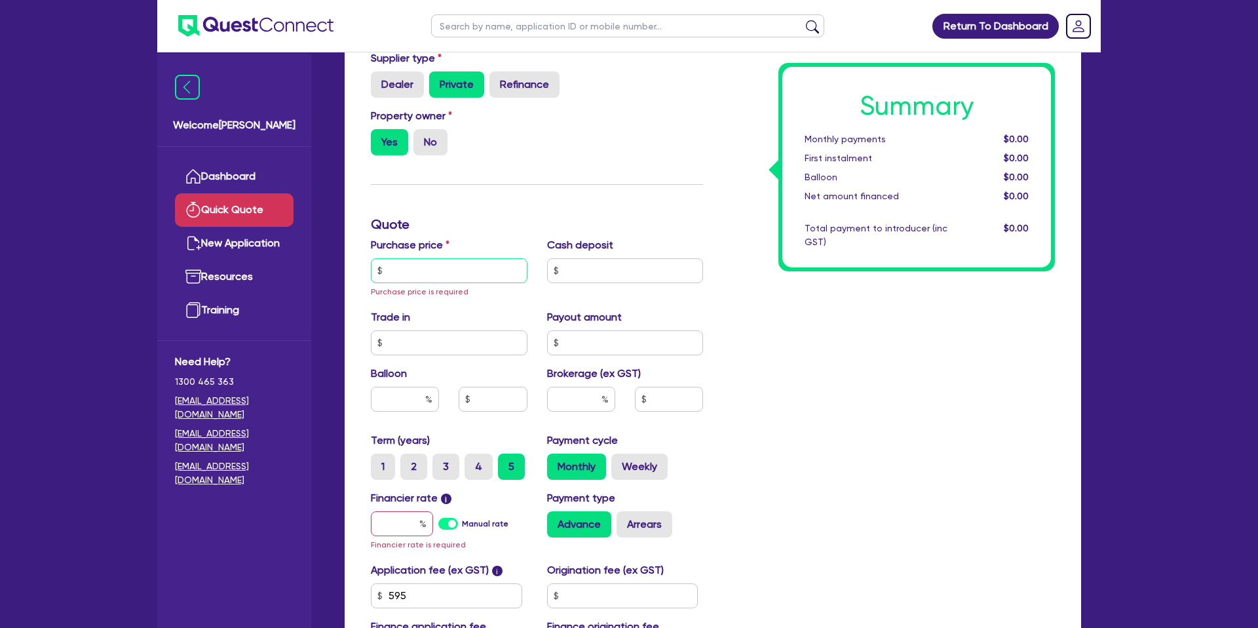
drag, startPoint x: 434, startPoint y: 281, endPoint x: 440, endPoint y: 273, distance: 9.4
click at [440, 273] on input "text" at bounding box center [449, 270] width 157 height 25
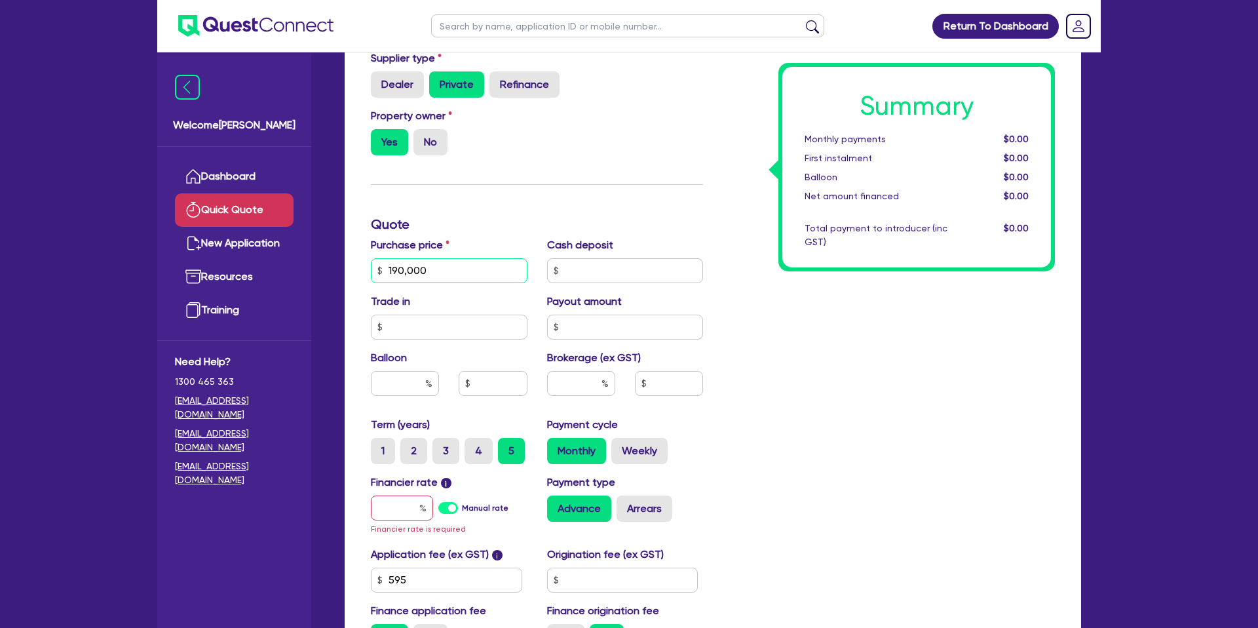
type input "190,000"
drag, startPoint x: 819, startPoint y: 396, endPoint x: 796, endPoint y: 384, distance: 26.1
click at [819, 396] on div "Summary Monthly payments $0.00 First instalment $0.00 Balloon $0.00 Net amount …" at bounding box center [889, 270] width 352 height 780
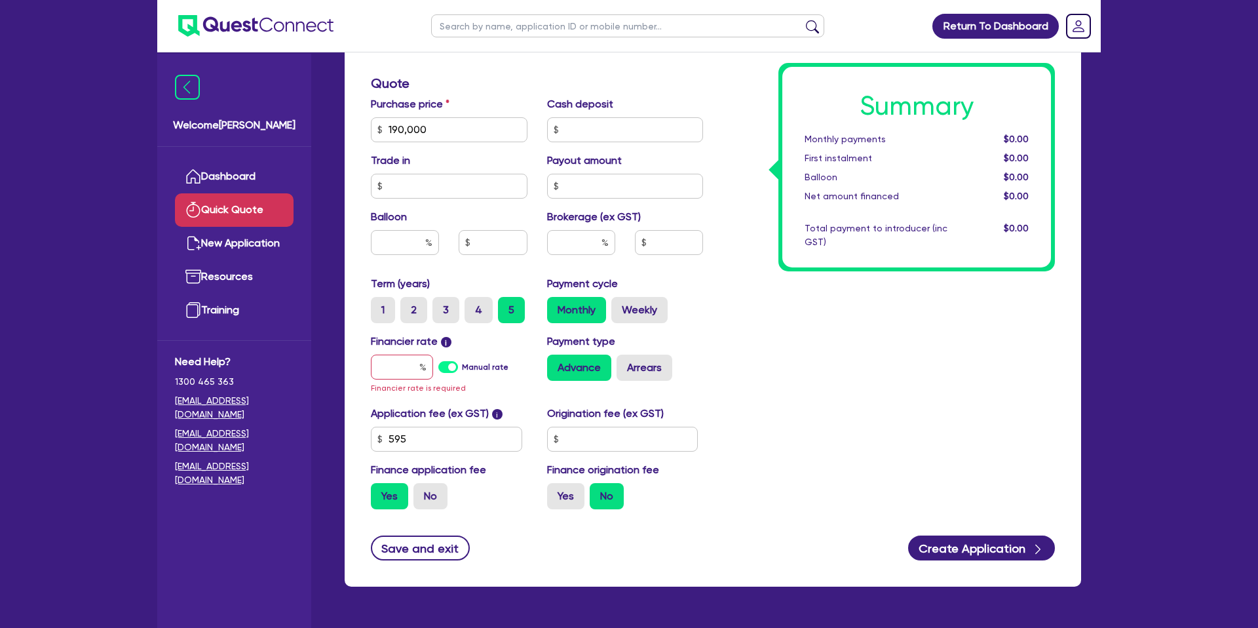
scroll to position [428, 0]
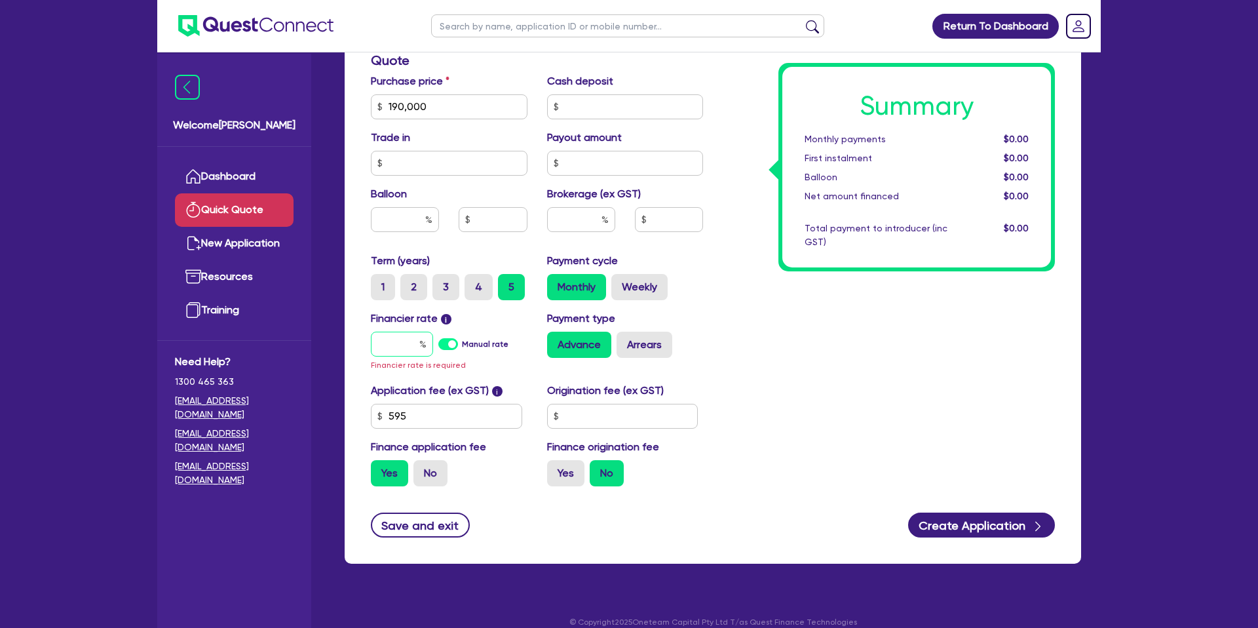
drag, startPoint x: 423, startPoint y: 349, endPoint x: 417, endPoint y: 345, distance: 7.1
click at [423, 349] on div at bounding box center [402, 344] width 62 height 25
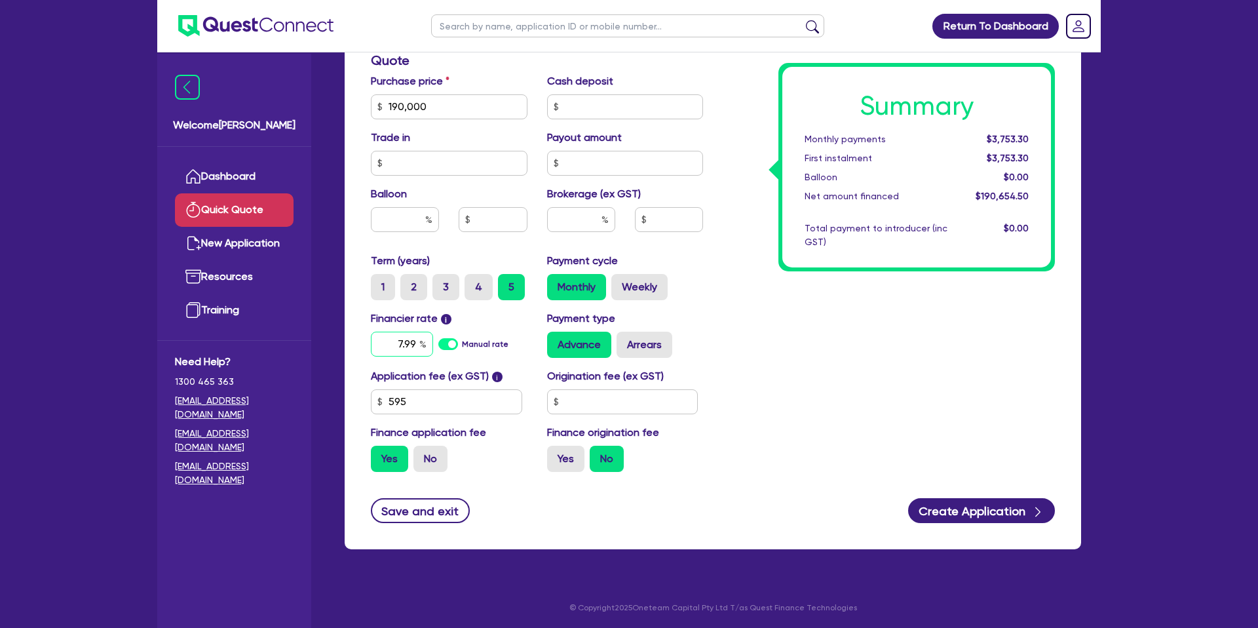
type input "7.99"
click at [645, 399] on input "text" at bounding box center [622, 401] width 151 height 25
click at [670, 430] on div "Application fee (ex GST) i 595 Origination fee (ex GST) 2,200 Finance applicati…" at bounding box center [537, 425] width 352 height 114
type input "2,200"
drag, startPoint x: 559, startPoint y: 464, endPoint x: 658, endPoint y: 454, distance: 100.1
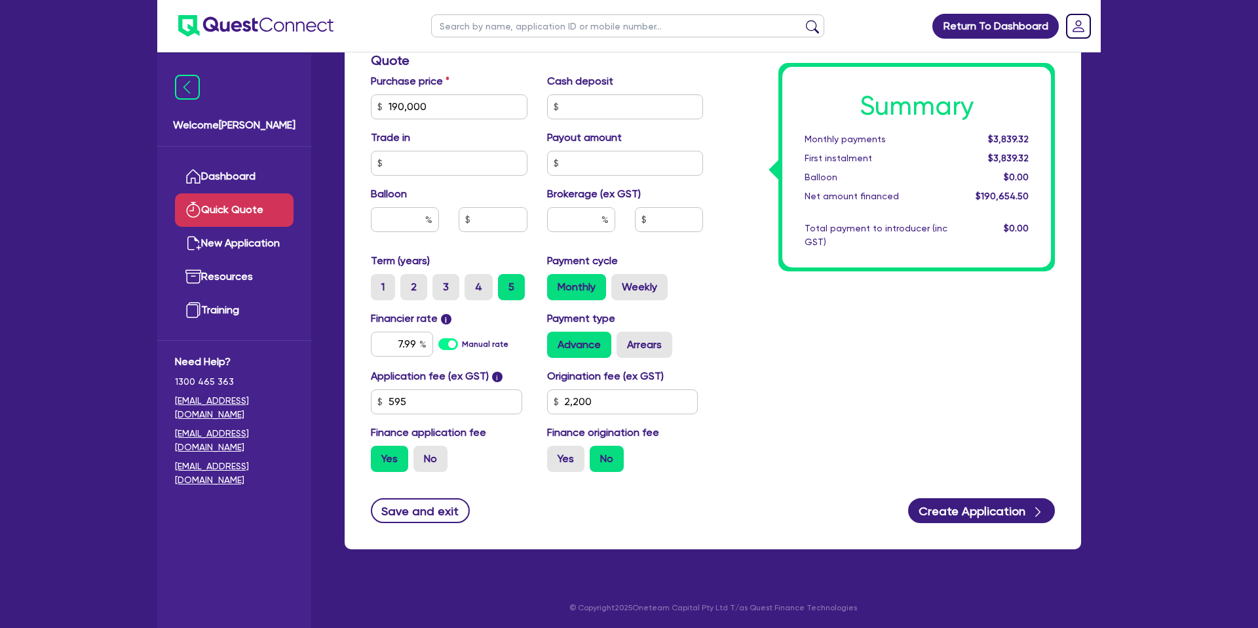
click at [560, 464] on label "Yes" at bounding box center [565, 459] width 37 height 26
click at [556, 454] on input "Yes" at bounding box center [551, 450] width 9 height 9
radio input "true"
click at [1002, 487] on div "Finance type Chattel Mortgage Business Loan Asset type category Select Cars and…" at bounding box center [713, 119] width 736 height 859
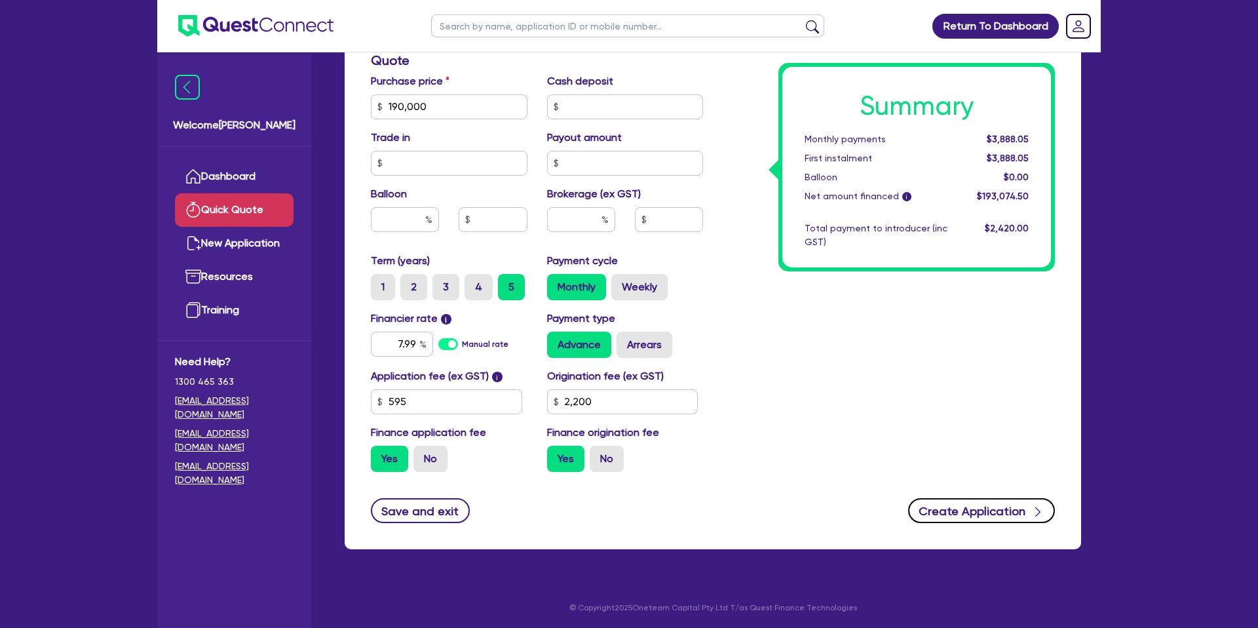
click at [1008, 499] on button "Create Application" at bounding box center [981, 510] width 147 height 25
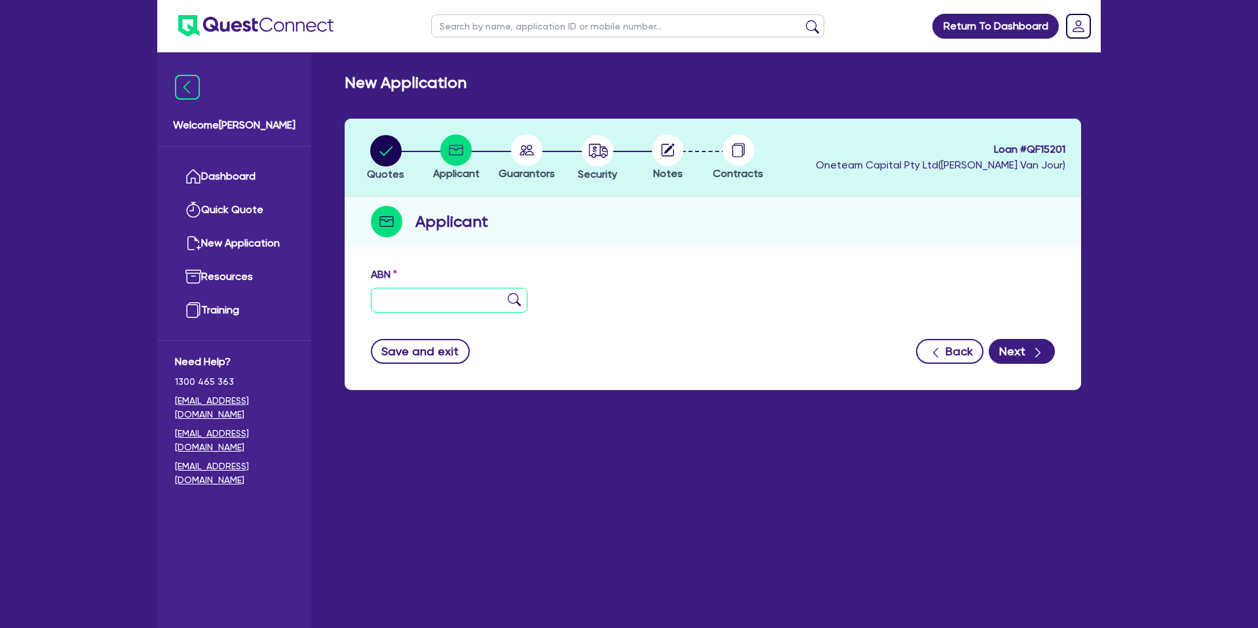
click at [427, 308] on input "text" at bounding box center [449, 300] width 157 height 25
type input "96 886 607 001"
click at [748, 191] on header "Quotes Applicant [GEOGRAPHIC_DATA] Security Notes Contracts Loan # QF15201 Onet…" at bounding box center [713, 158] width 736 height 78
type input "The Trustee for THE P & [PERSON_NAME] FAMILY TRUST & [PERSON_NAME] & [PERSON_NA…"
select select "PARTNERSHIP"
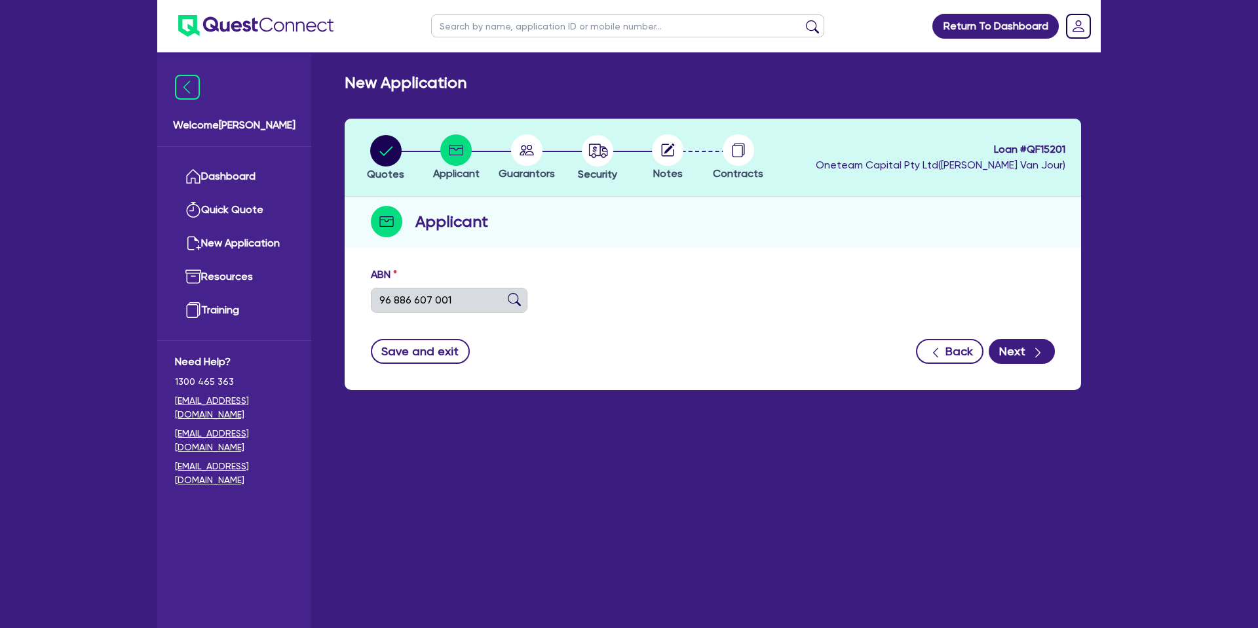
type input "[DATE]"
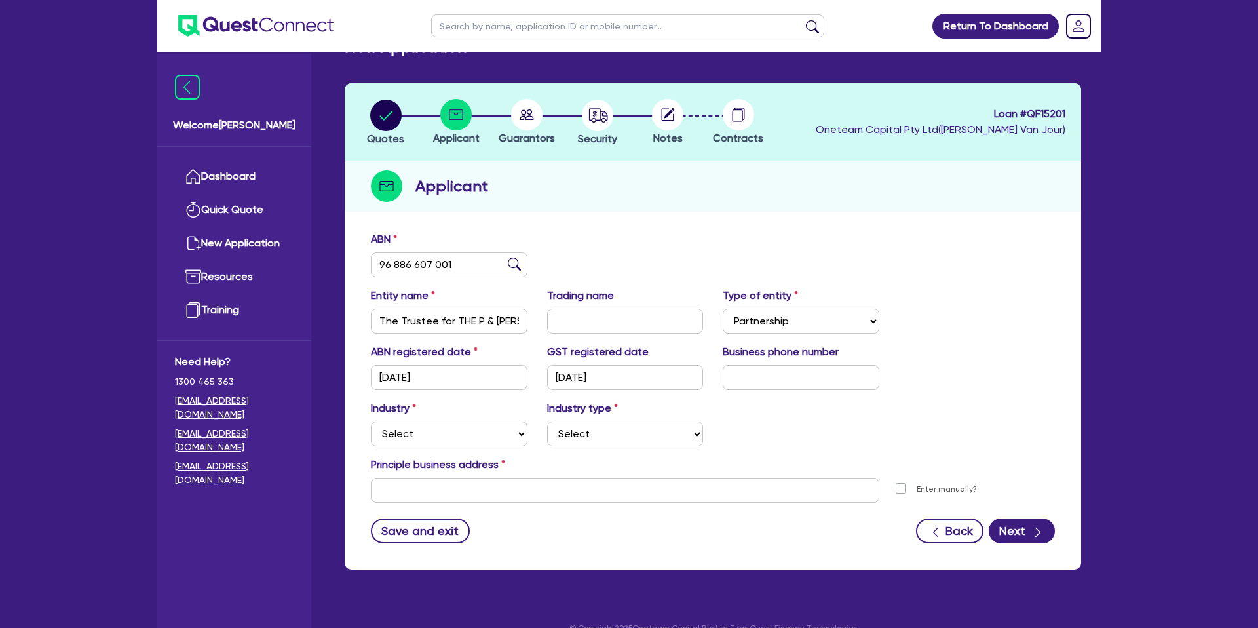
scroll to position [57, 0]
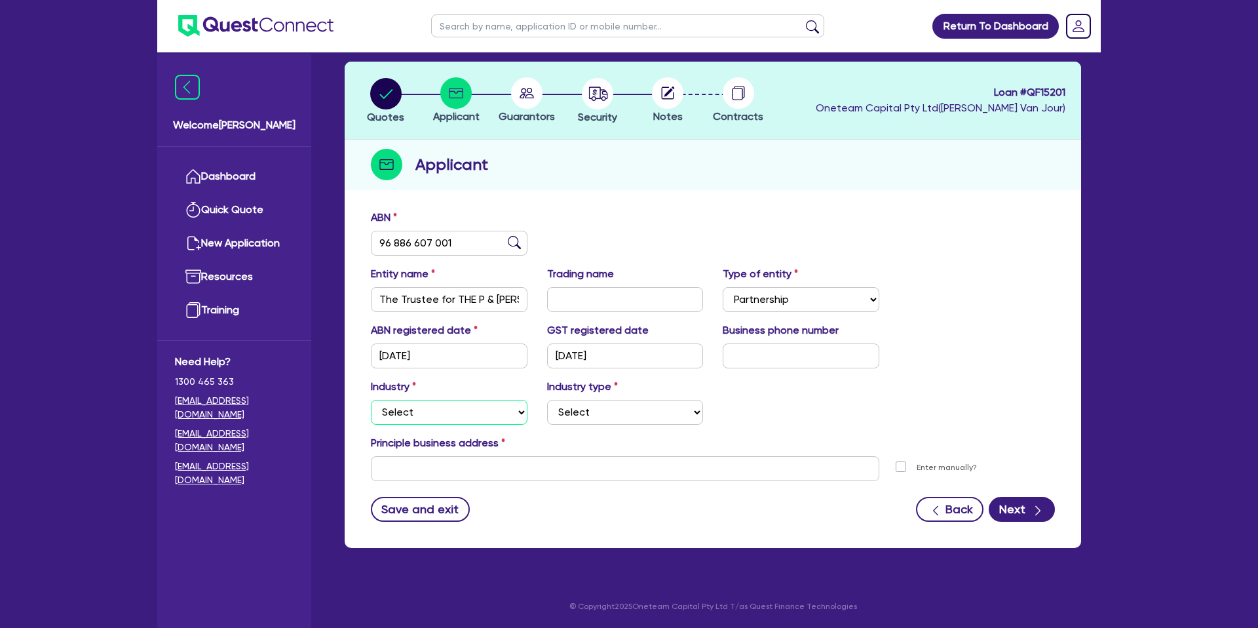
click at [459, 415] on select "Select Accomodation & Food Services Administrative & Support Services Agricultu…" at bounding box center [449, 412] width 157 height 25
drag, startPoint x: 383, startPoint y: 297, endPoint x: 564, endPoint y: 311, distance: 182.0
click at [564, 311] on div "Entity name The Trustee for THE P & [PERSON_NAME] FAMILY TRUST & [PERSON_NAME] …" at bounding box center [713, 294] width 704 height 56
click at [835, 400] on div "Industry Select Accomodation & Food Services Administrative & Support Services …" at bounding box center [713, 407] width 704 height 56
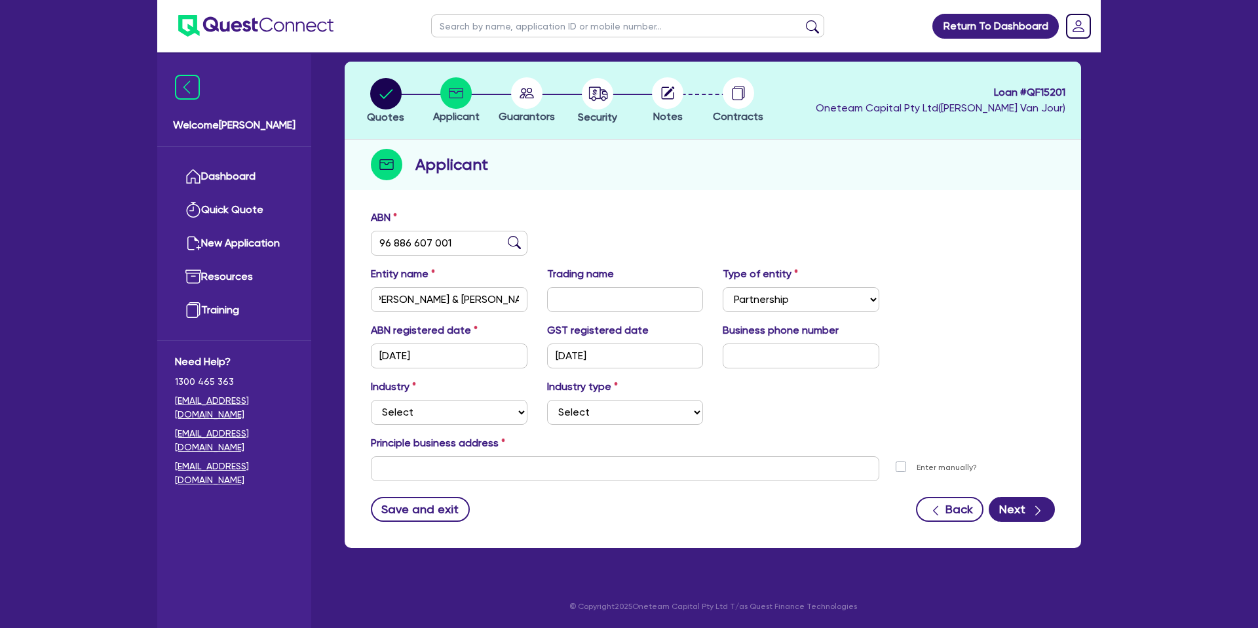
scroll to position [0, 0]
click at [431, 406] on select "Select Accomodation & Food Services Administrative & Support Services Agricultu…" at bounding box center [449, 412] width 157 height 25
select select "ACCOMODATION_FOOD"
click at [371, 400] on select "Select Accomodation & Food Services Administrative & Support Services Agricultu…" at bounding box center [449, 412] width 157 height 25
click at [627, 414] on select "Select Hotels Motels Serviced Apartments Other Short-term Accomodation Cafes Re…" at bounding box center [625, 412] width 157 height 25
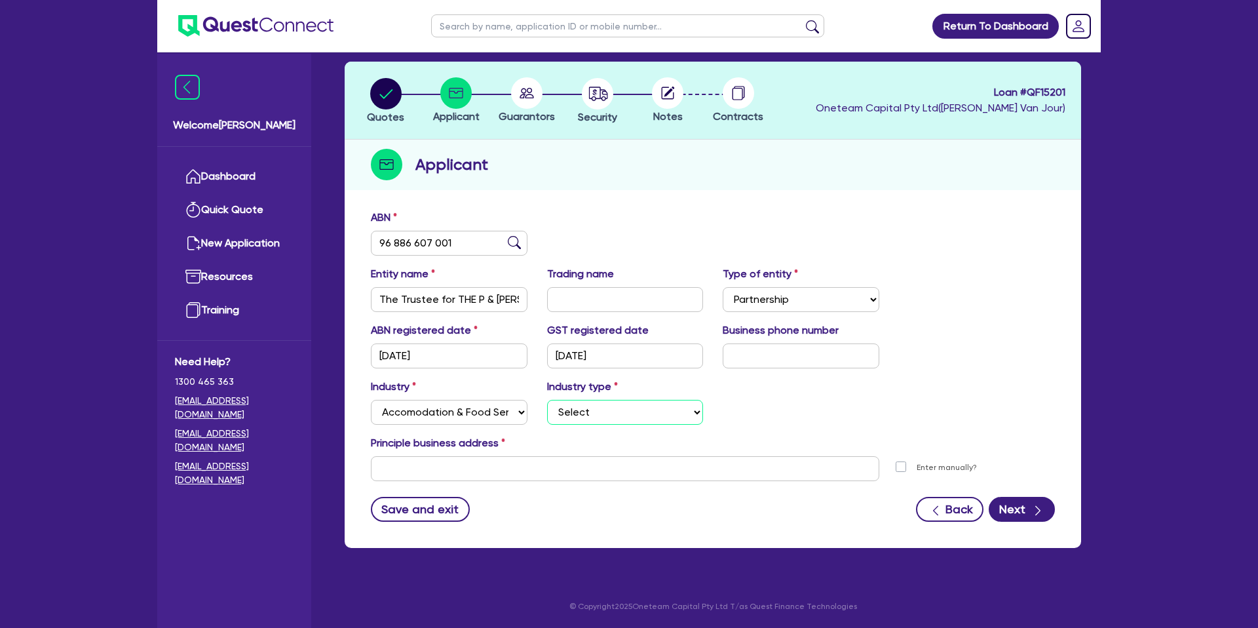
select select "HOTELS"
click at [547, 400] on select "Select Hotels Motels Serviced Apartments Other Short-term Accomodation Cafes Re…" at bounding box center [625, 412] width 157 height 25
click at [469, 411] on select "Select Accomodation & Food Services Administrative & Support Services Agricultu…" at bounding box center [449, 412] width 157 height 25
select select "BUILDING_CONSTRUCTION"
click at [371, 400] on select "Select Accomodation & Food Services Administrative & Support Services Agricultu…" at bounding box center [449, 412] width 157 height 25
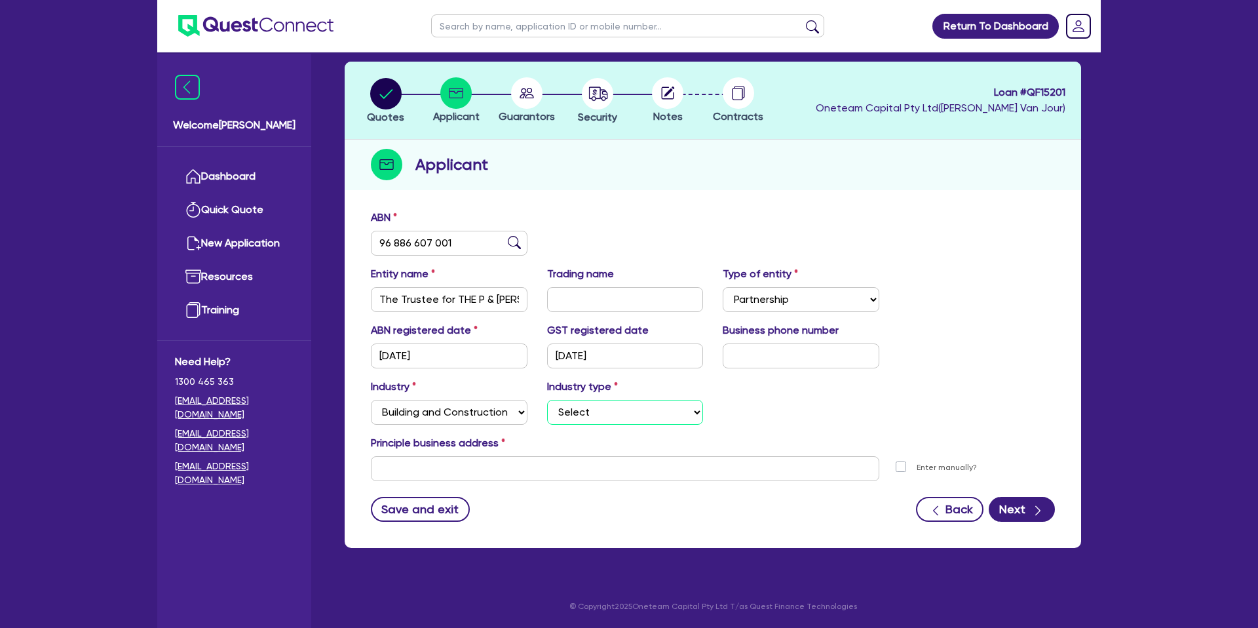
click at [613, 406] on select "Select Trades People Providing Services Direct to Consumers Trades People Provi…" at bounding box center [625, 412] width 157 height 25
select select "TRADES_SERVICES_CONSUMERS"
click at [547, 400] on select "Select Trades People Providing Services Direct to Consumers Trades People Provi…" at bounding box center [625, 412] width 157 height 25
click at [474, 419] on select "Select Accomodation & Food Services Administrative & Support Services Agricultu…" at bounding box center [449, 412] width 157 height 25
select select "ADMINISTRATIVE_SUPPORT"
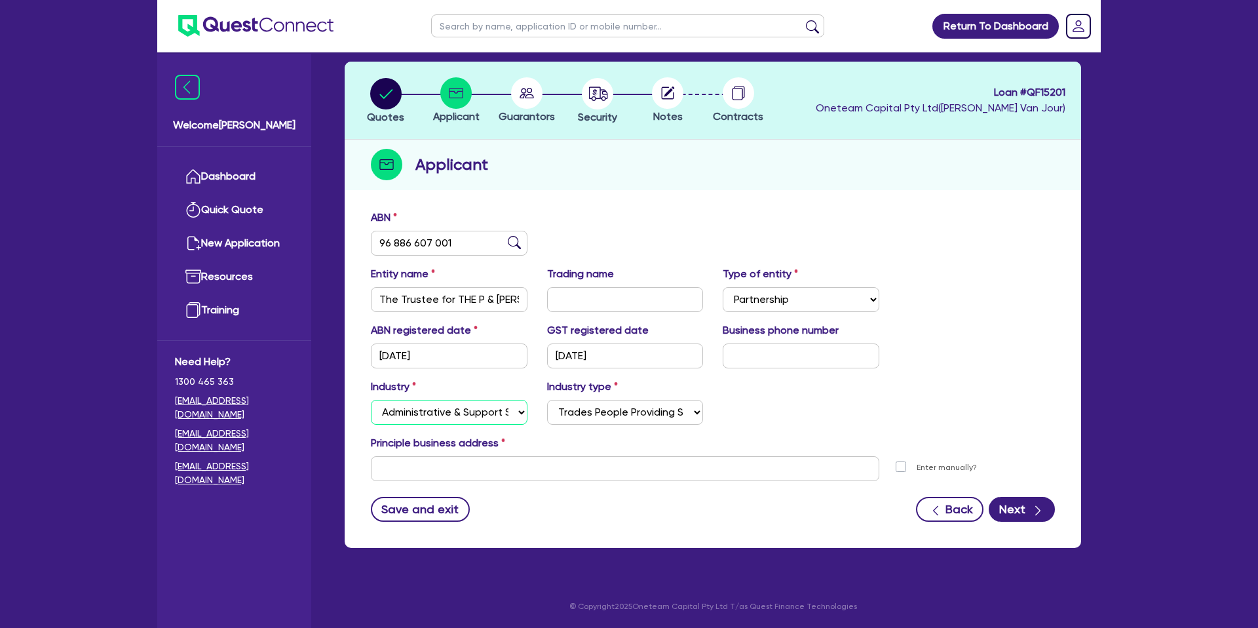
click at [371, 400] on select "Select Accomodation & Food Services Administrative & Support Services Agricultu…" at bounding box center [449, 412] width 157 height 25
select select
click at [425, 472] on input "text" at bounding box center [625, 468] width 508 height 25
paste input "842 [GEOGRAPHIC_DATA]-[GEOGRAPHIC_DATA]"
type input "842 [GEOGRAPHIC_DATA]-[GEOGRAPHIC_DATA]"
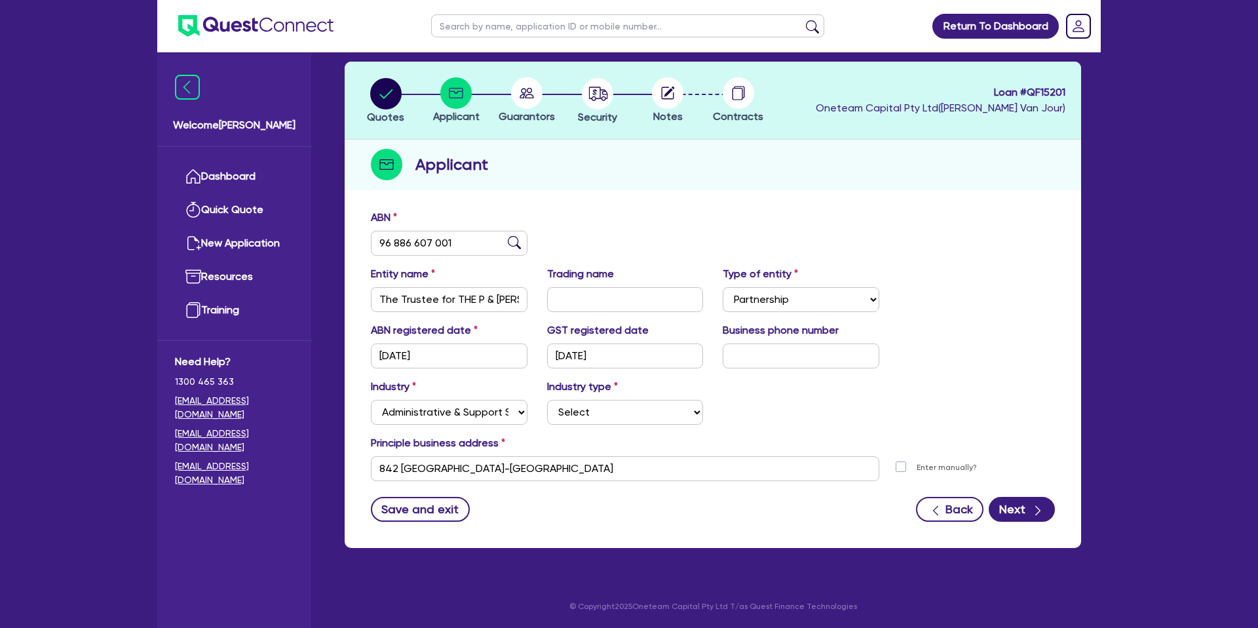
click at [862, 415] on div "Industry Select Accomodation & Food Services Administrative & Support Services …" at bounding box center [713, 407] width 704 height 56
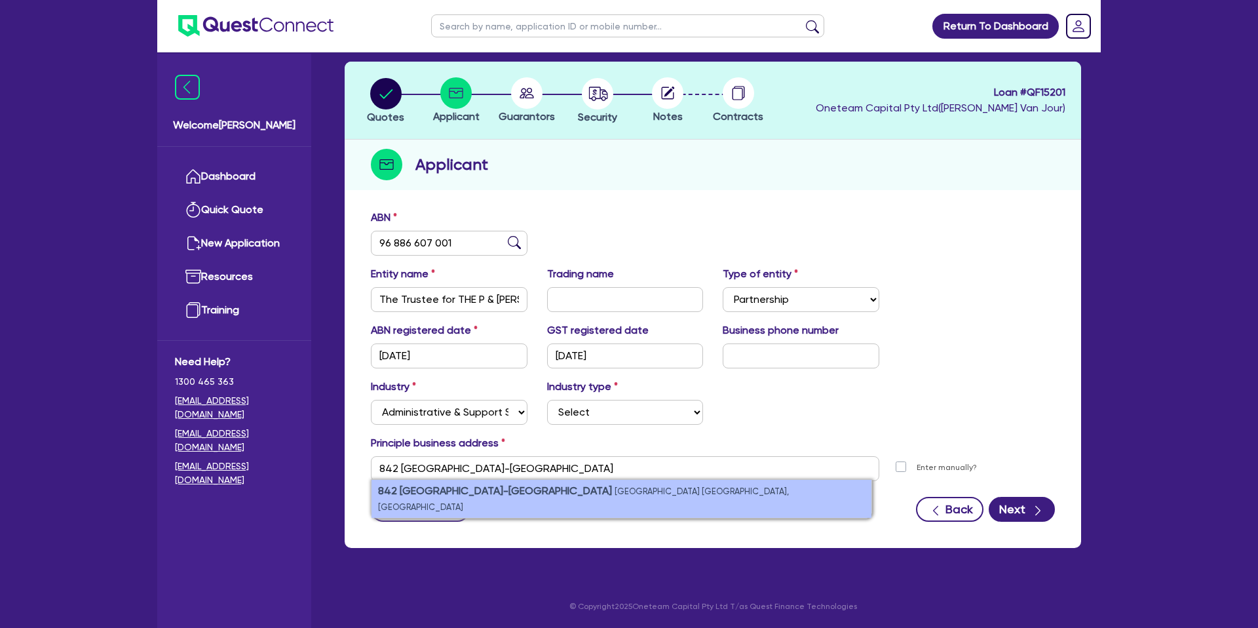
click at [655, 495] on li "842 [GEOGRAPHIC_DATA]-[GEOGRAPHIC_DATA], [GEOGRAPHIC_DATA]" at bounding box center [621, 499] width 500 height 38
select select
type input "842 [GEOGRAPHIC_DATA]-[STREET_ADDRESS]"
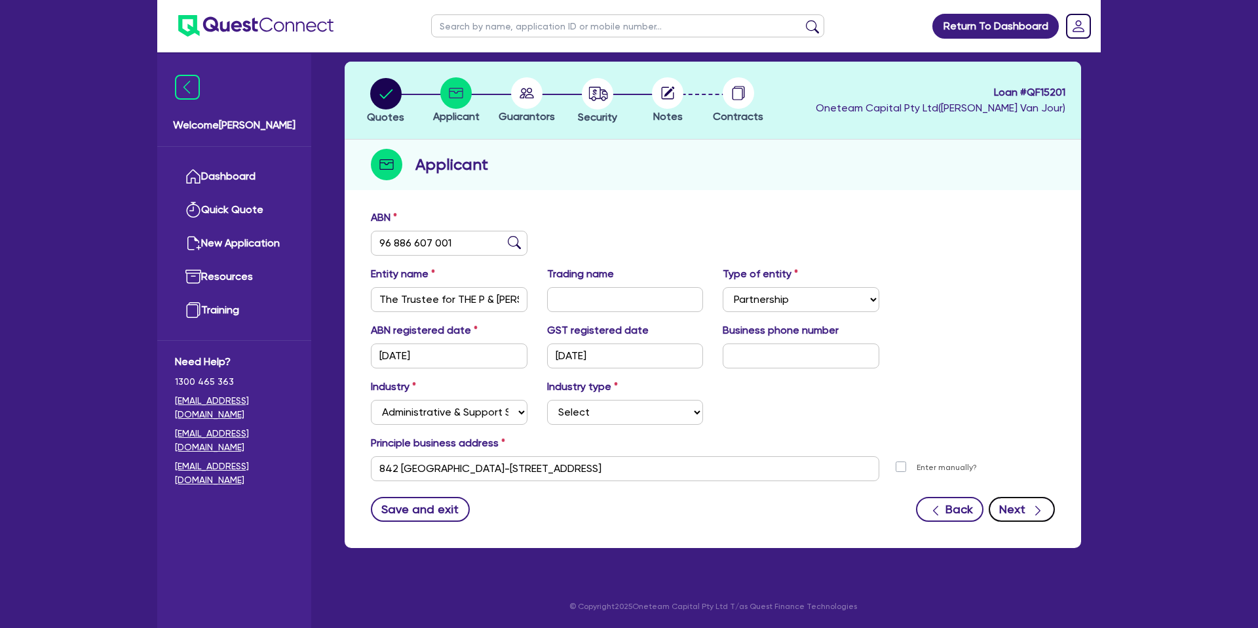
click at [1023, 516] on button "Next" at bounding box center [1022, 509] width 66 height 25
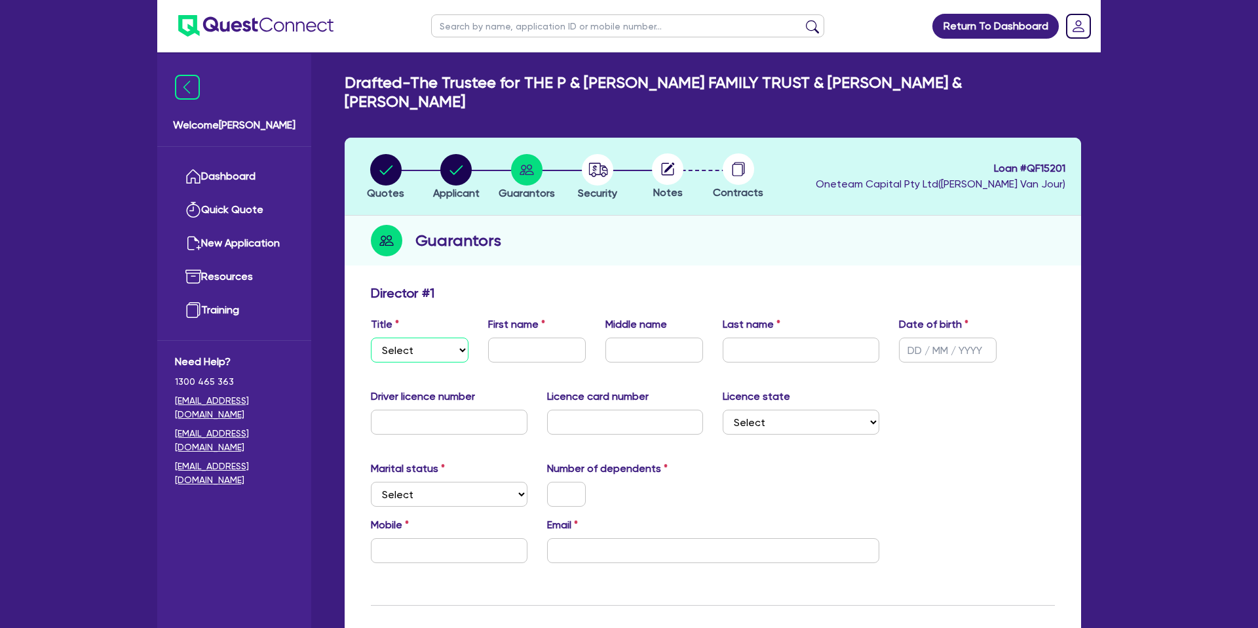
click at [415, 337] on select "Select Mr Mrs Ms Miss Dr" at bounding box center [420, 349] width 98 height 25
select select "MR"
click at [371, 337] on select "Select Mr Mrs Ms Miss Dr" at bounding box center [420, 349] width 98 height 25
click at [565, 337] on input "text" at bounding box center [537, 349] width 98 height 25
type input "i"
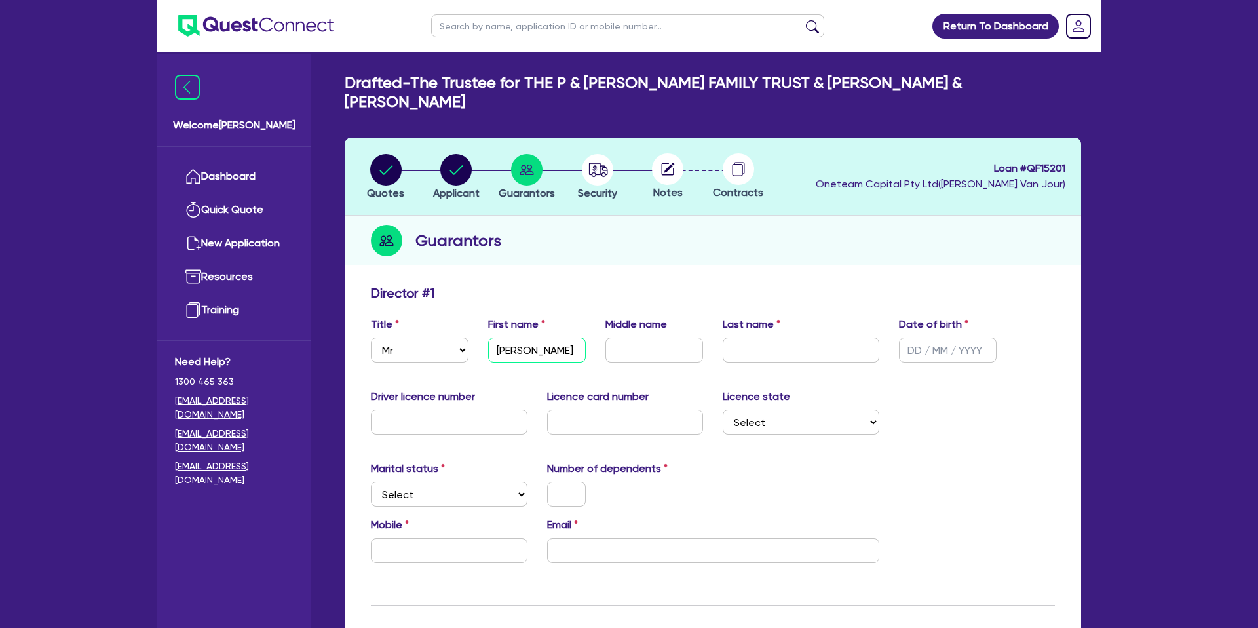
type input "[PERSON_NAME]"
paste input "[PERSON_NAME]"
type input "[PERSON_NAME]"
drag, startPoint x: 947, startPoint y: 344, endPoint x: 932, endPoint y: 337, distance: 16.7
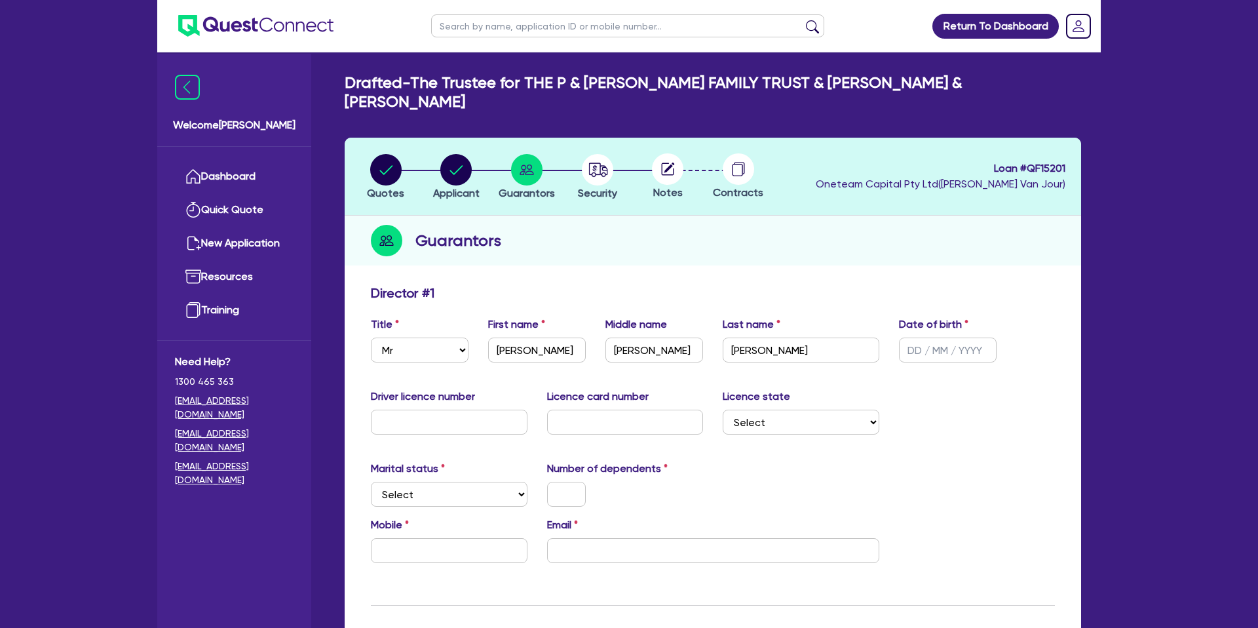
click at [945, 344] on div "Title Select Mr Mrs Ms Miss Dr First name [PERSON_NAME] Middle name [PERSON_NAM…" at bounding box center [713, 344] width 704 height 56
click at [927, 337] on input "text" at bounding box center [948, 349] width 98 height 25
type input "[DATE]"
drag, startPoint x: 1073, startPoint y: 397, endPoint x: 493, endPoint y: 389, distance: 579.9
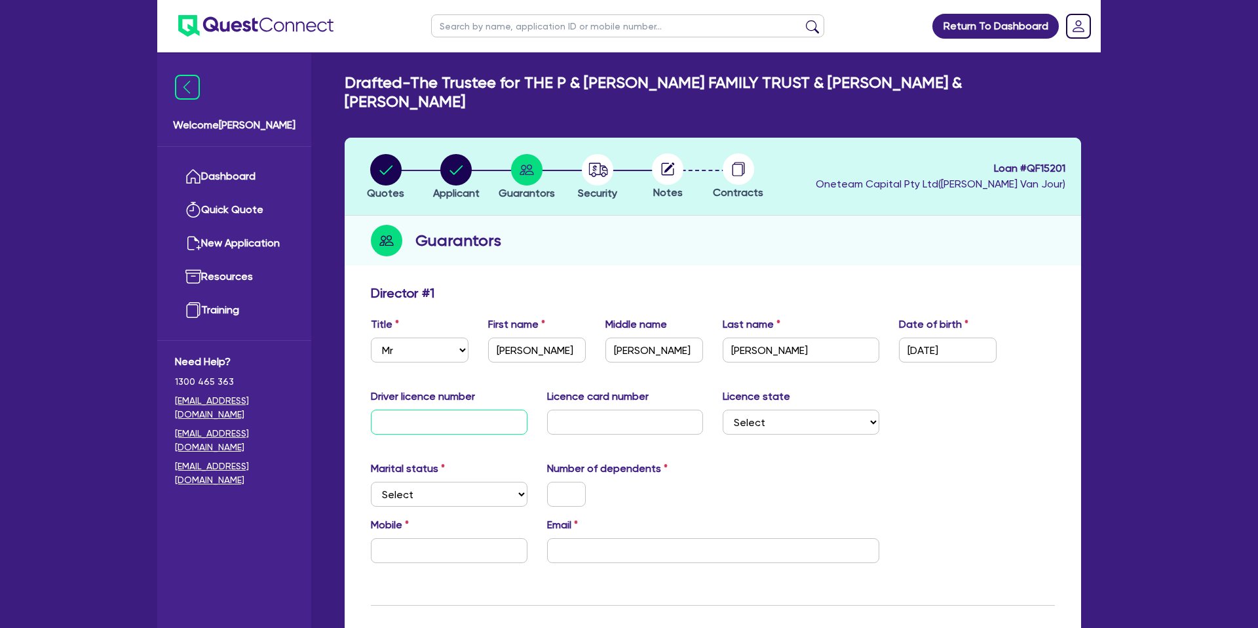
click at [477, 409] on input "text" at bounding box center [449, 421] width 157 height 25
click at [503, 337] on input "[PERSON_NAME]" at bounding box center [537, 349] width 98 height 25
drag, startPoint x: 420, startPoint y: 403, endPoint x: 438, endPoint y: 402, distance: 18.4
click at [421, 409] on input "text" at bounding box center [449, 421] width 157 height 25
type input "122295919"
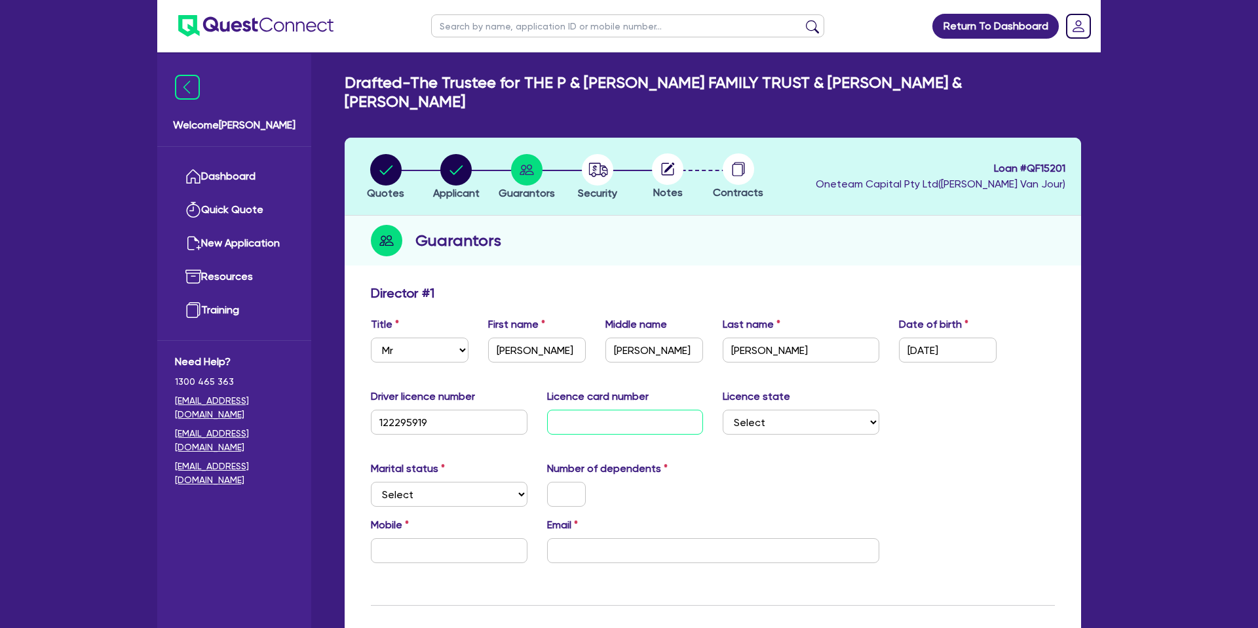
click at [620, 409] on input "text" at bounding box center [625, 421] width 157 height 25
click at [499, 337] on input "[PERSON_NAME]" at bounding box center [537, 349] width 98 height 25
type input "[PERSON_NAME]"
click at [626, 409] on input "text" at bounding box center [625, 421] width 157 height 25
click at [853, 461] on div "Marital status Select [DEMOGRAPHIC_DATA] Married De Facto / Partner Number of d…" at bounding box center [713, 489] width 704 height 56
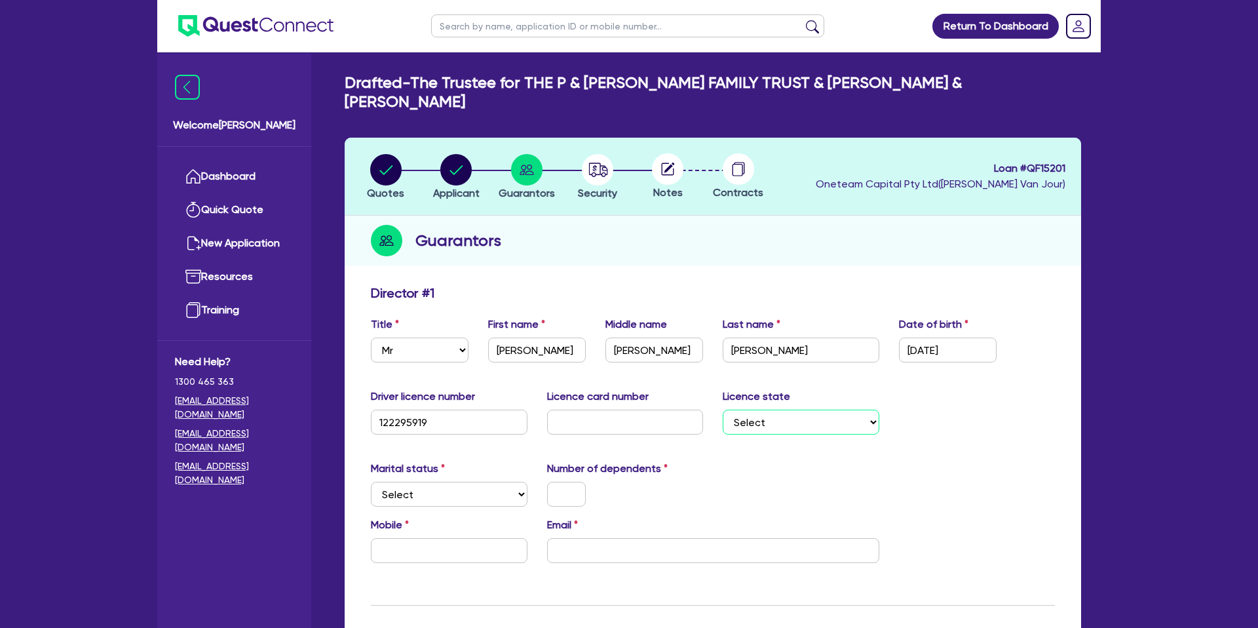
click at [781, 409] on select "Select [GEOGRAPHIC_DATA] [GEOGRAPHIC_DATA] [GEOGRAPHIC_DATA] [GEOGRAPHIC_DATA] …" at bounding box center [801, 421] width 157 height 25
click at [461, 154] on circle "button" at bounding box center [455, 169] width 31 height 31
select select "PARTNERSHIP"
select select "ADMINISTRATIVE_SUPPORT"
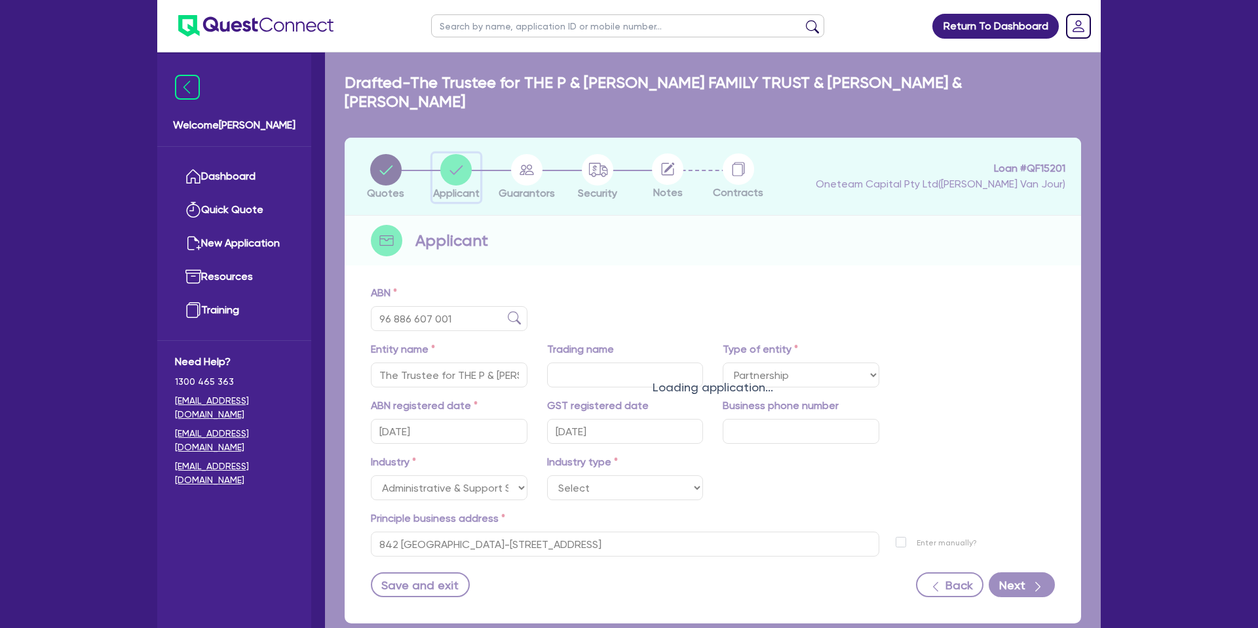
select select
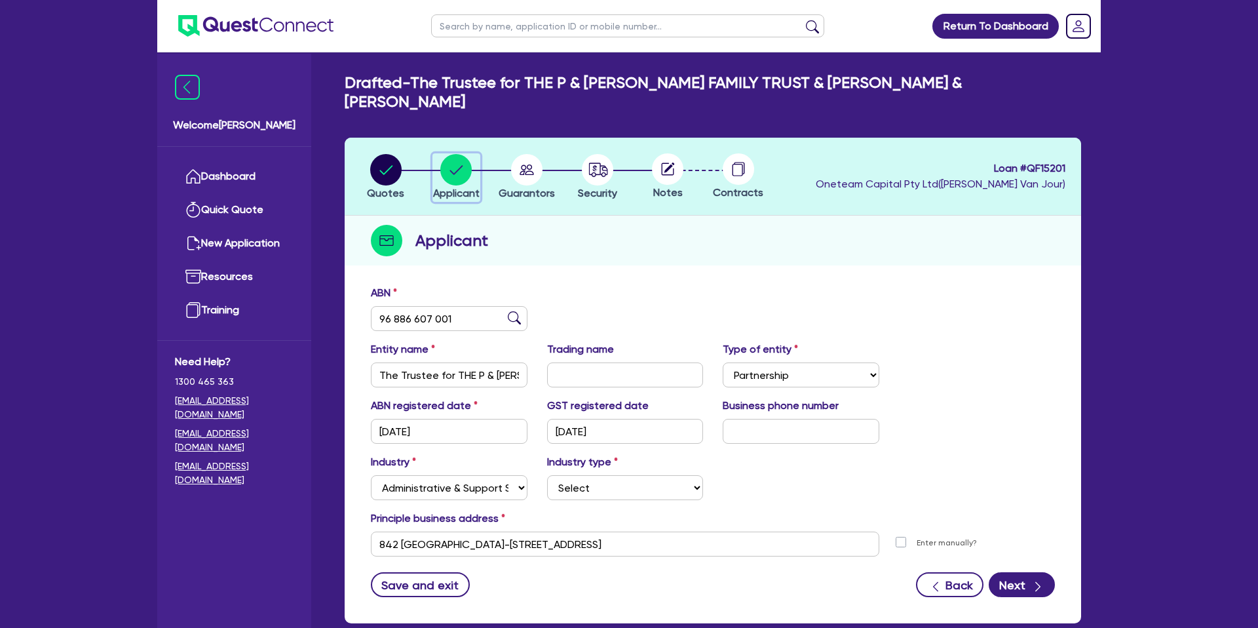
scroll to position [57, 0]
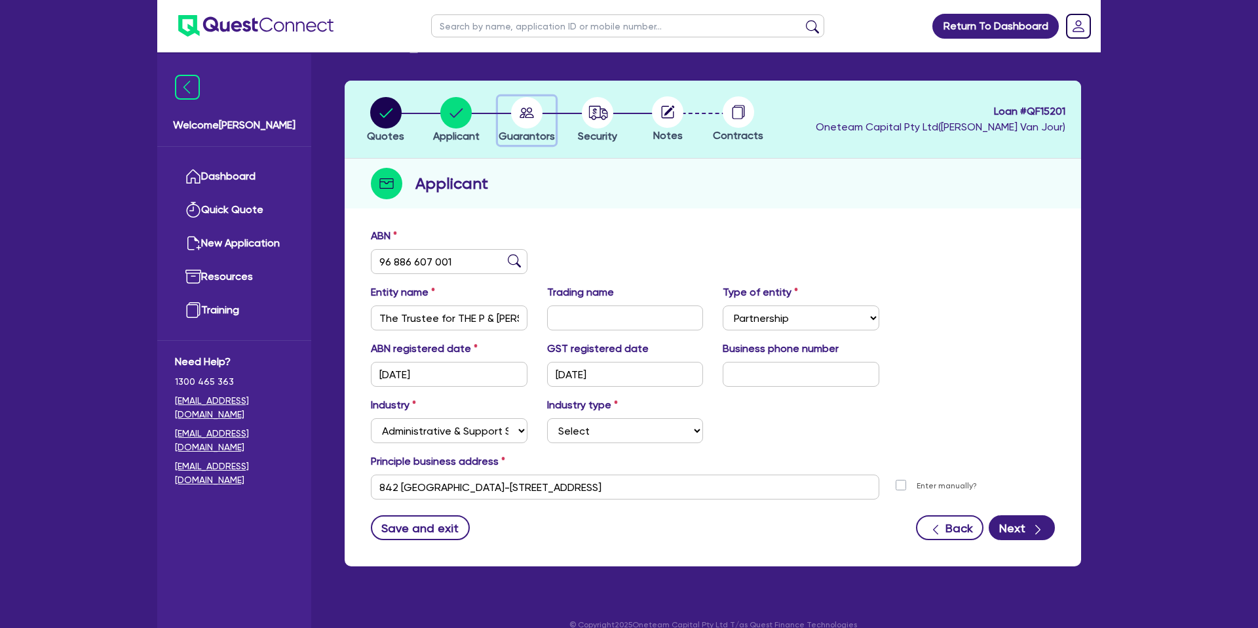
click at [524, 97] on circle "button" at bounding box center [526, 112] width 31 height 31
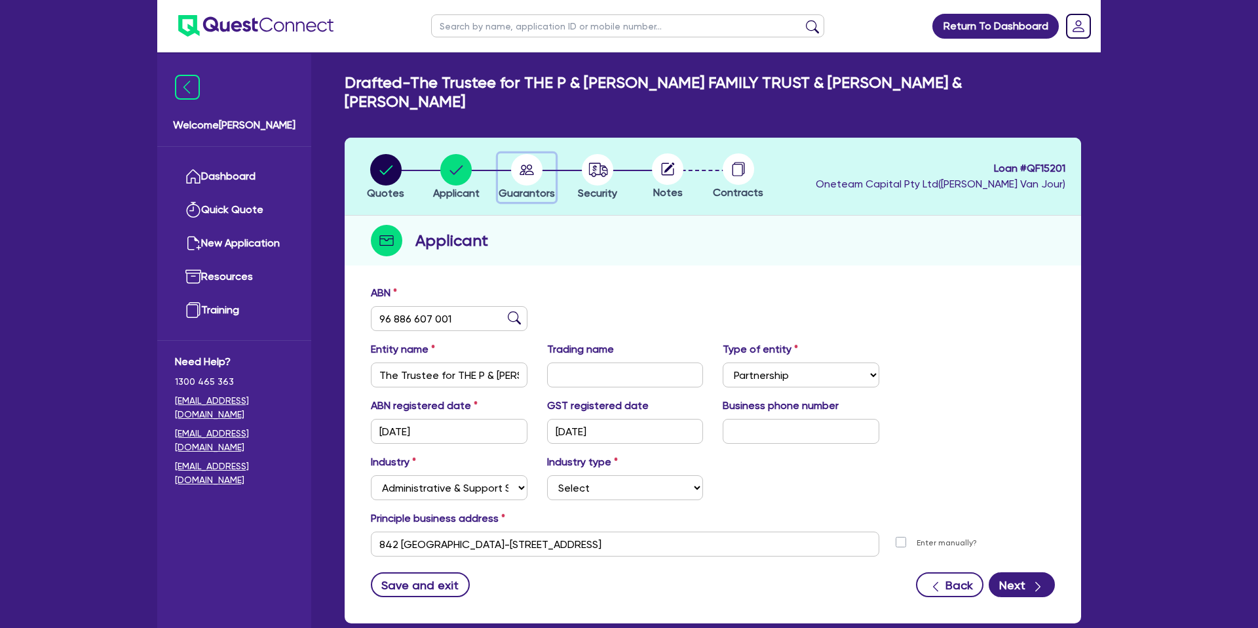
select select "MR"
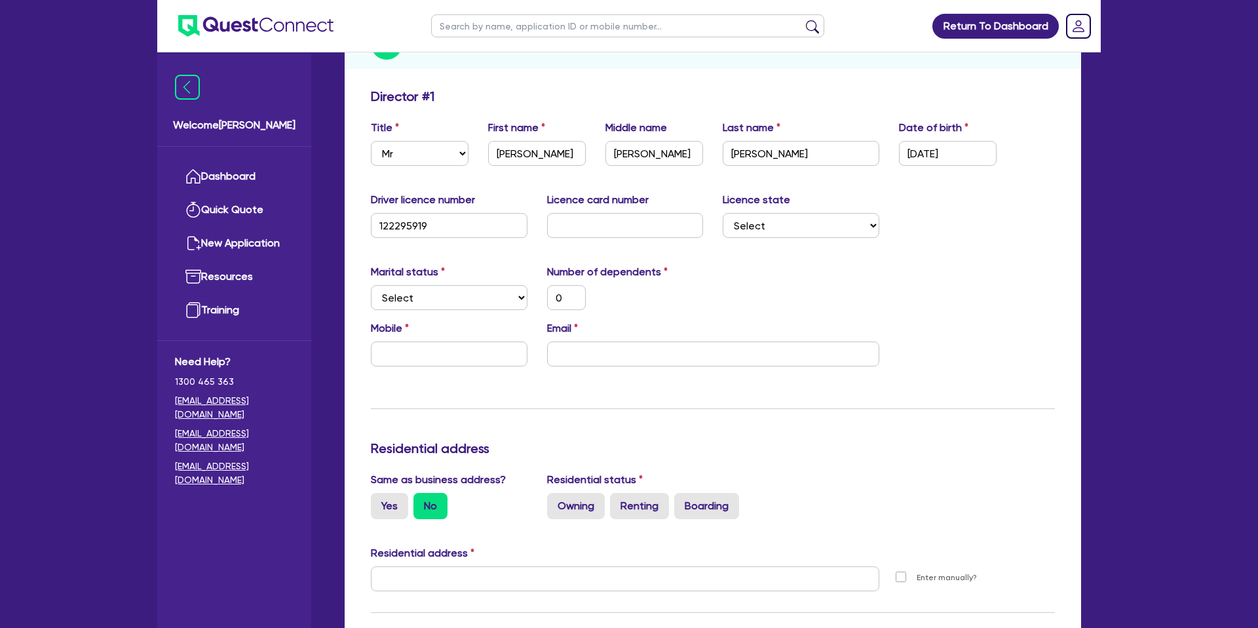
scroll to position [197, 0]
click at [750, 212] on select "Select [GEOGRAPHIC_DATA] [GEOGRAPHIC_DATA] [GEOGRAPHIC_DATA] [GEOGRAPHIC_DATA] …" at bounding box center [801, 224] width 157 height 25
select select "[GEOGRAPHIC_DATA]"
click at [723, 212] on select "Select [GEOGRAPHIC_DATA] [GEOGRAPHIC_DATA] [GEOGRAPHIC_DATA] [GEOGRAPHIC_DATA] …" at bounding box center [801, 224] width 157 height 25
type input "0"
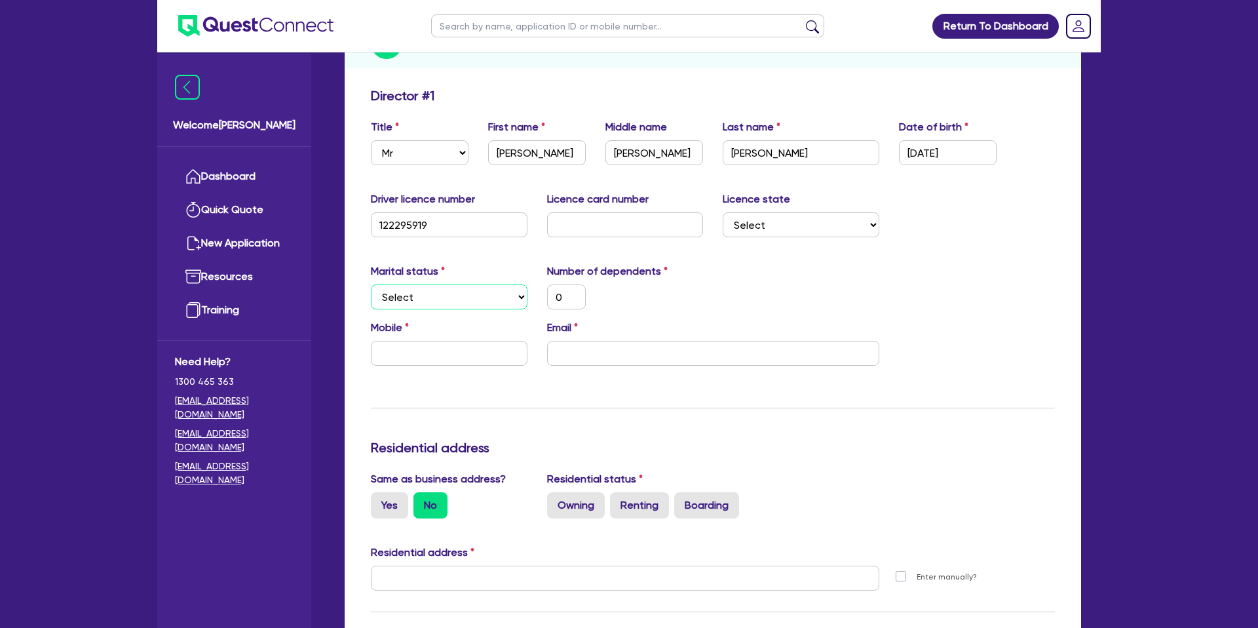
click at [430, 284] on select "Select Single Married De Facto / Partner" at bounding box center [449, 296] width 157 height 25
select select "MARRIED"
click at [371, 284] on select "Select Single Married De Facto / Partner" at bounding box center [449, 296] width 157 height 25
type input "0"
click at [576, 284] on input "0" at bounding box center [566, 296] width 39 height 25
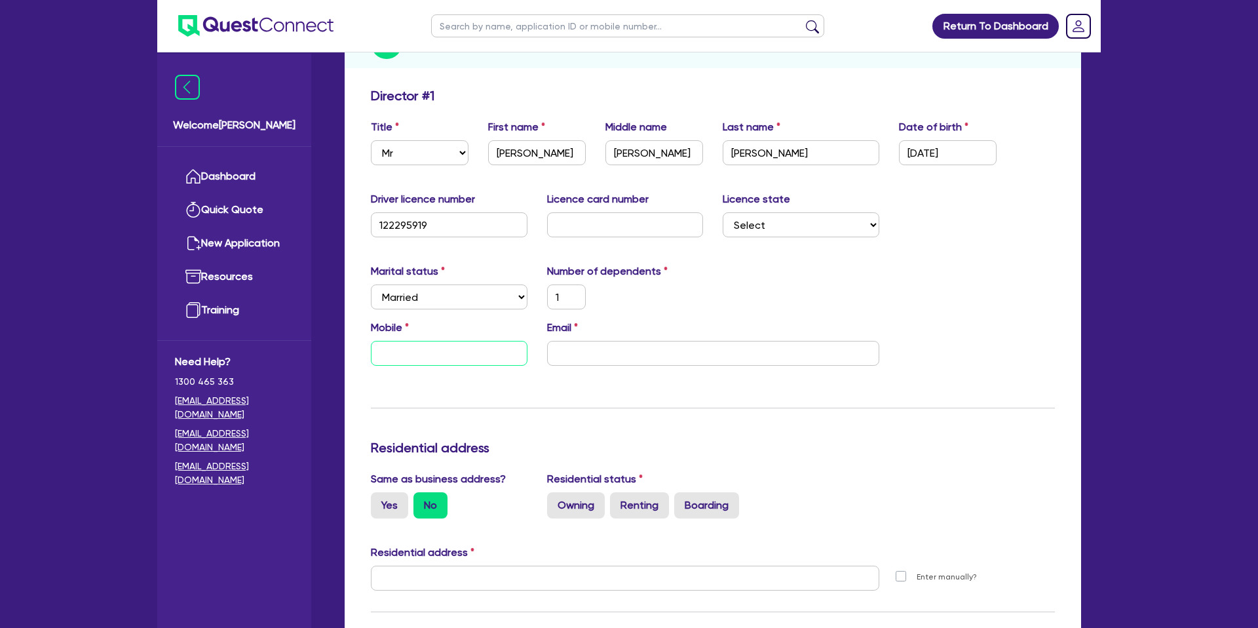
click at [408, 341] on input "text" at bounding box center [449, 353] width 157 height 25
type input "1"
type input "0"
type input "1"
type input "04"
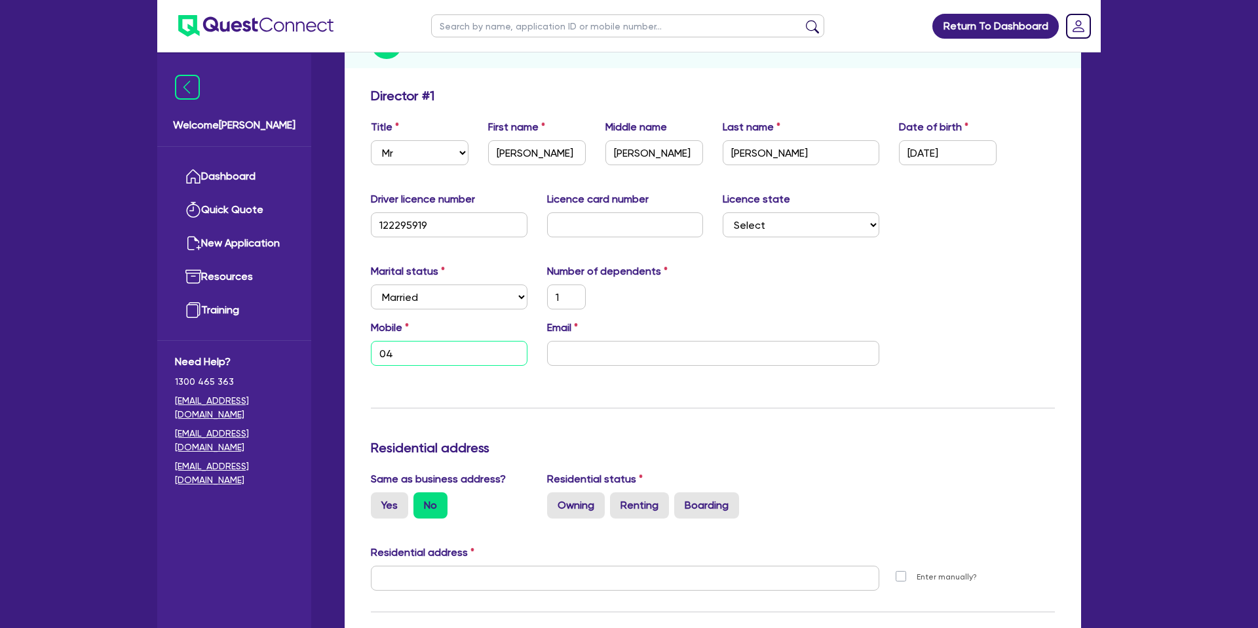
type input "1"
type input "042"
type input "1"
type input "0428"
type input "1"
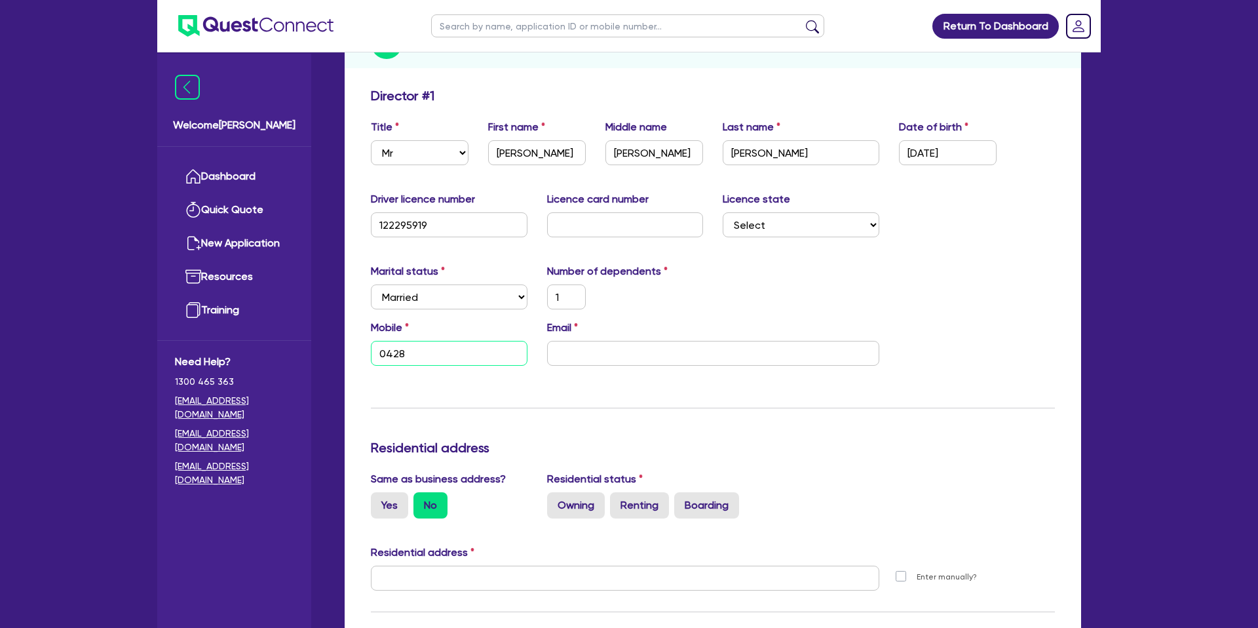
type input "0428 2"
type input "1"
type input "0428 26"
type input "1"
type input "0428 265"
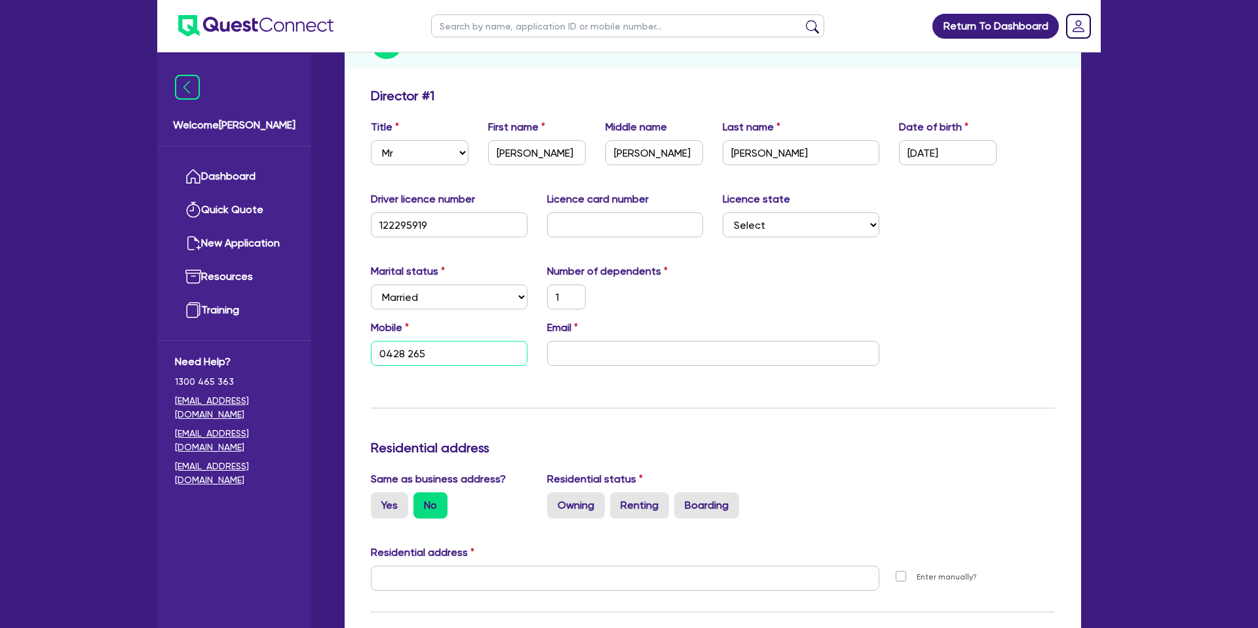
type input "1"
type input "0428 265 0"
type input "1"
type input "0428 265 01"
type input "1"
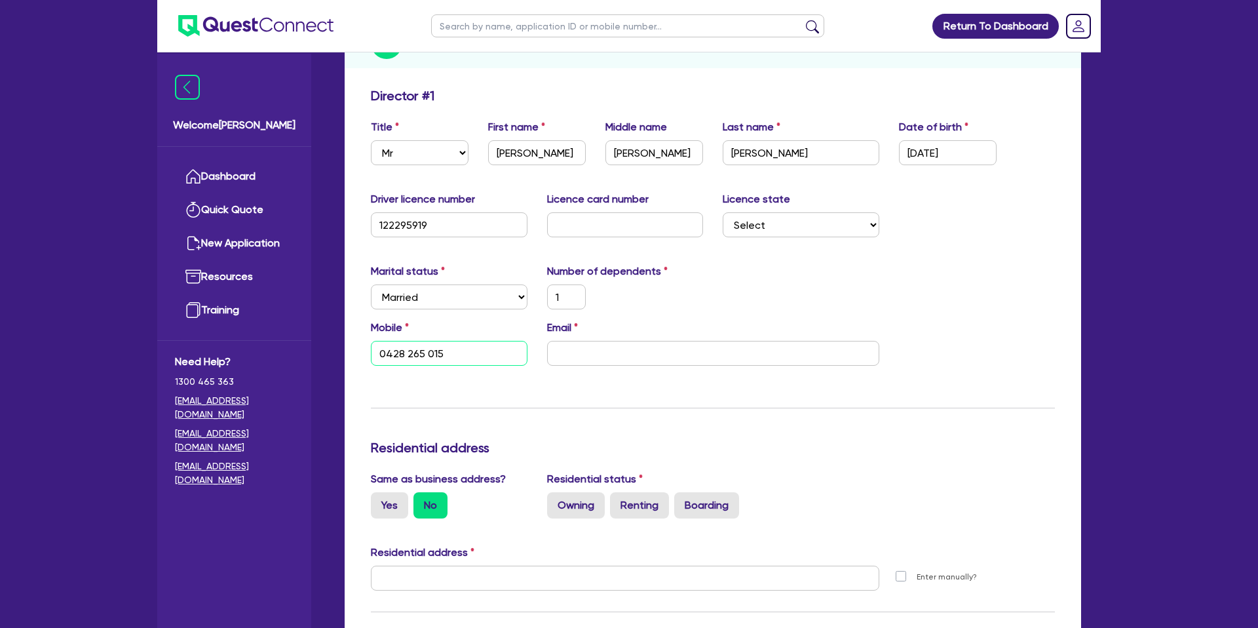
type input "0428 265 015"
drag, startPoint x: 560, startPoint y: 340, endPoint x: 687, endPoint y: 273, distance: 144.2
click at [566, 341] on input "email" at bounding box center [713, 353] width 332 height 25
paste input "[EMAIL_ADDRESS][DOMAIN_NAME]"
type input "1"
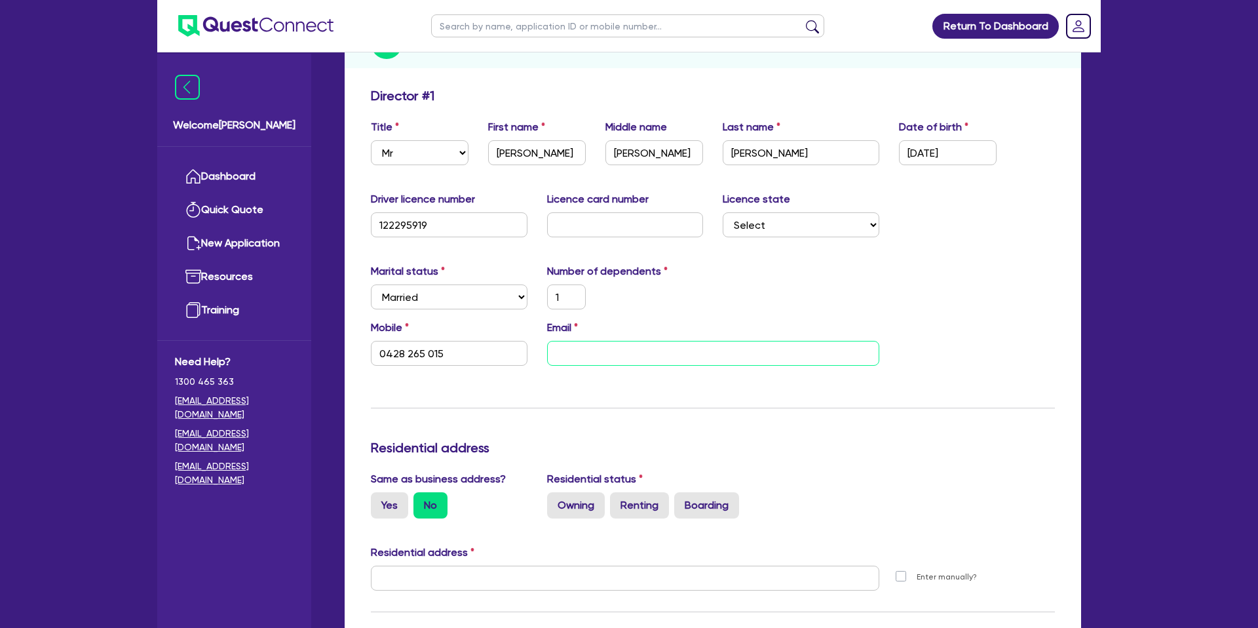
type input "0428 265 015"
type input "[EMAIL_ADDRESS][DOMAIN_NAME]"
click at [756, 298] on div "Marital status Select [DEMOGRAPHIC_DATA] Married De Facto / Partner Number of d…" at bounding box center [713, 291] width 704 height 56
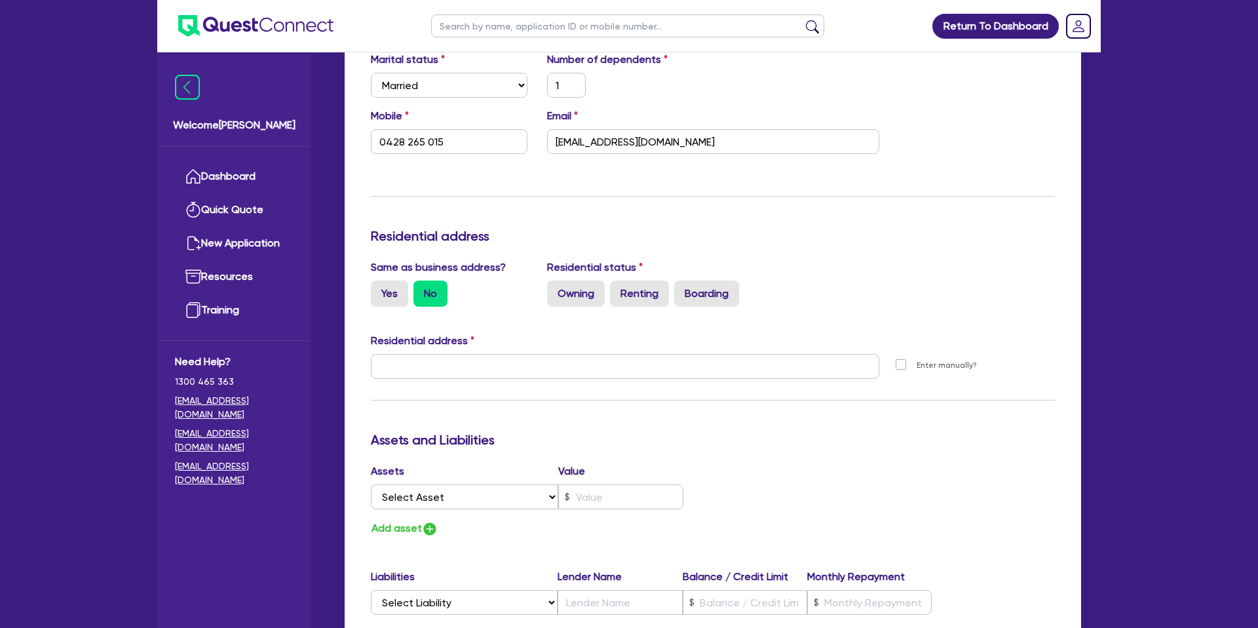
scroll to position [433, 0]
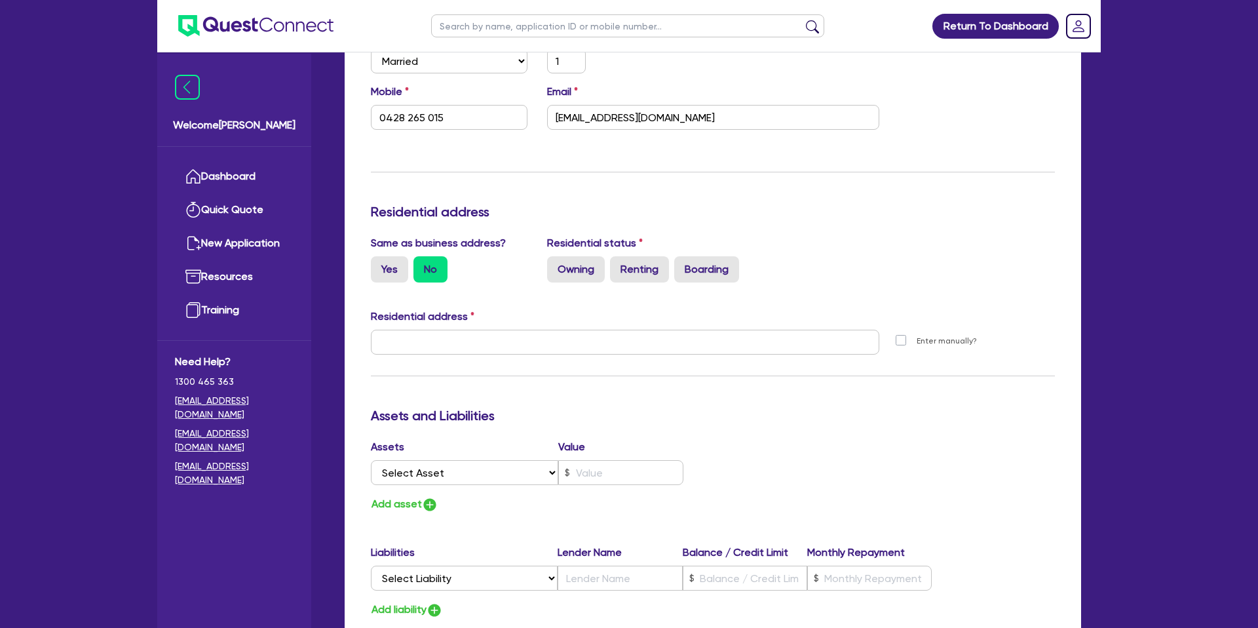
click at [371, 256] on input "Yes" at bounding box center [375, 260] width 9 height 9
radio input "true"
type input "1"
type input "0428 265 015"
type input "842 [GEOGRAPHIC_DATA]-[STREET_ADDRESS]"
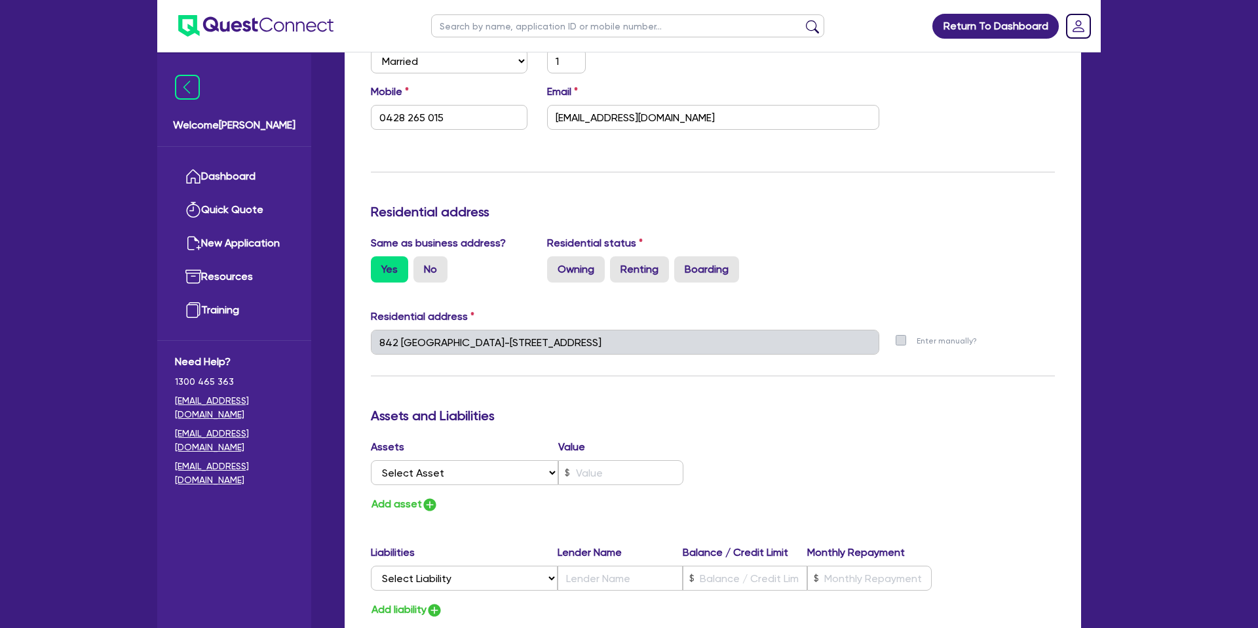
click at [400, 256] on label "Yes" at bounding box center [389, 269] width 37 height 26
click at [379, 256] on input "Yes" at bounding box center [375, 260] width 9 height 9
click at [576, 256] on label "Owning" at bounding box center [576, 269] width 58 height 26
click at [556, 256] on input "Owning" at bounding box center [551, 260] width 9 height 9
radio input "true"
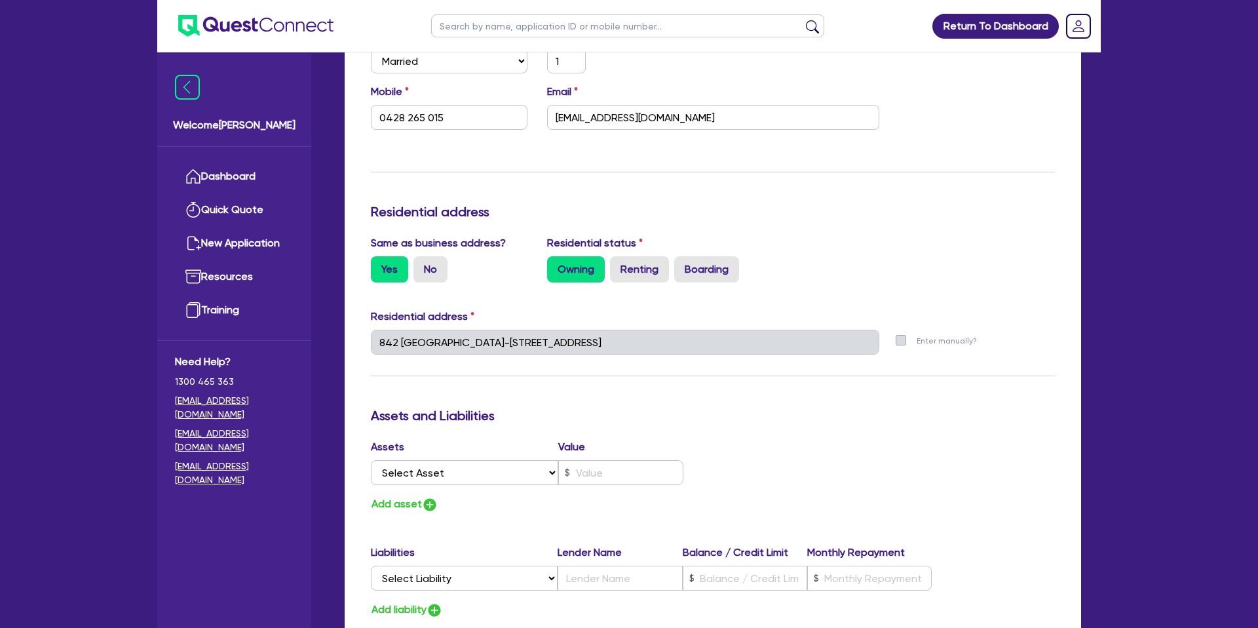
type input "1"
type input "0428 265 015"
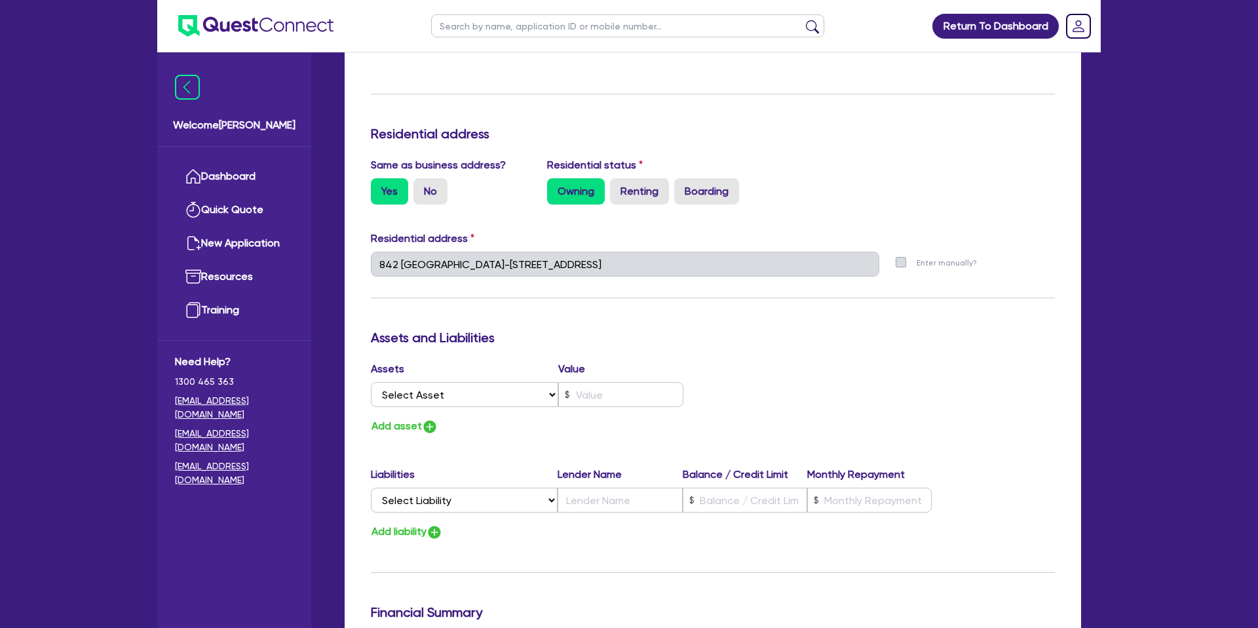
scroll to position [523, 0]
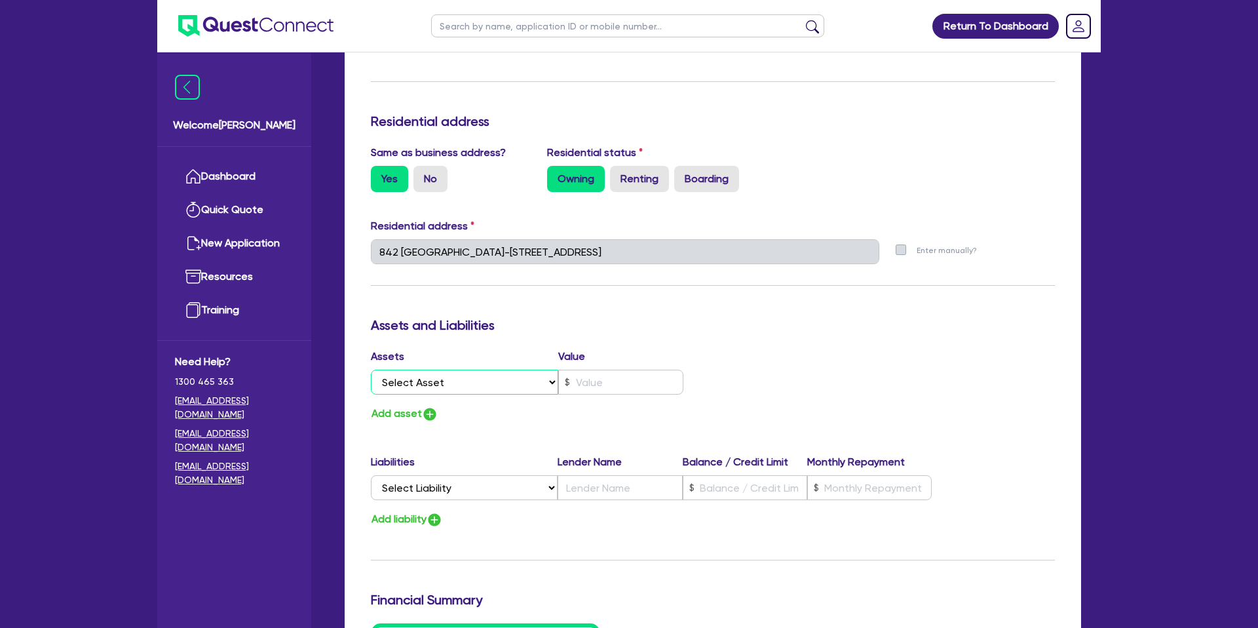
click at [490, 370] on select "Select Asset Cash Property Investment property Vehicle Truck Trailer Equipment …" at bounding box center [464, 382] width 187 height 25
select select "PROPERTY"
click at [371, 370] on select "Select Asset Cash Property Investment property Vehicle Truck Trailer Equipment …" at bounding box center [464, 382] width 187 height 25
type input "1"
type input "0428 265 015"
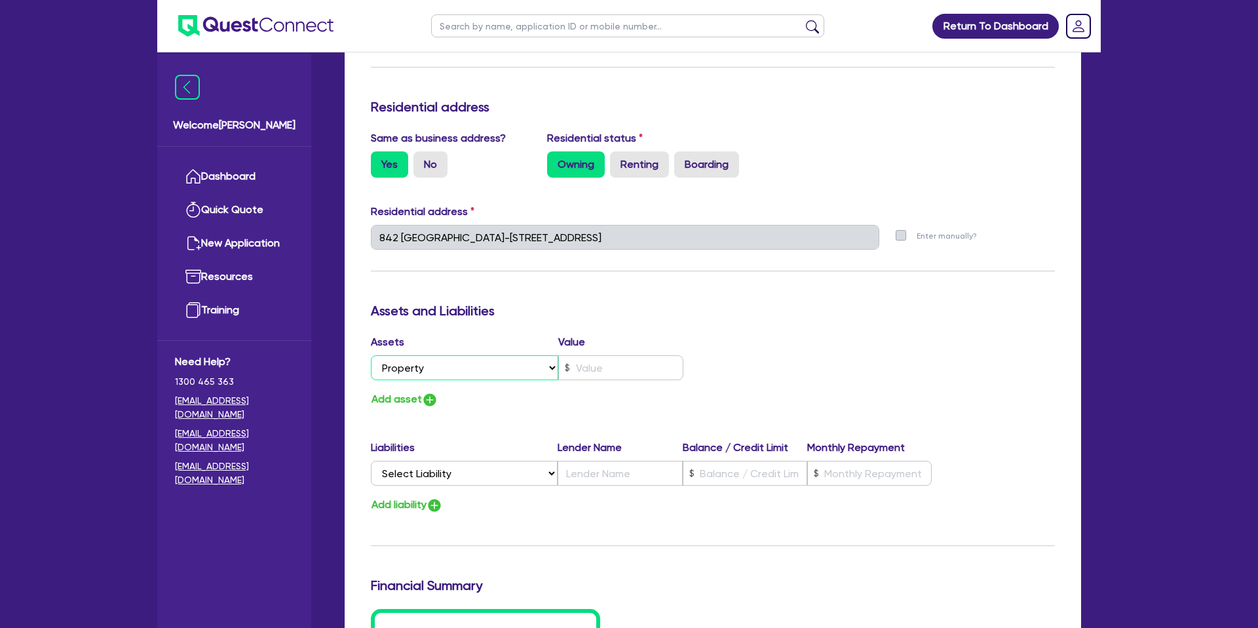
scroll to position [535, 0]
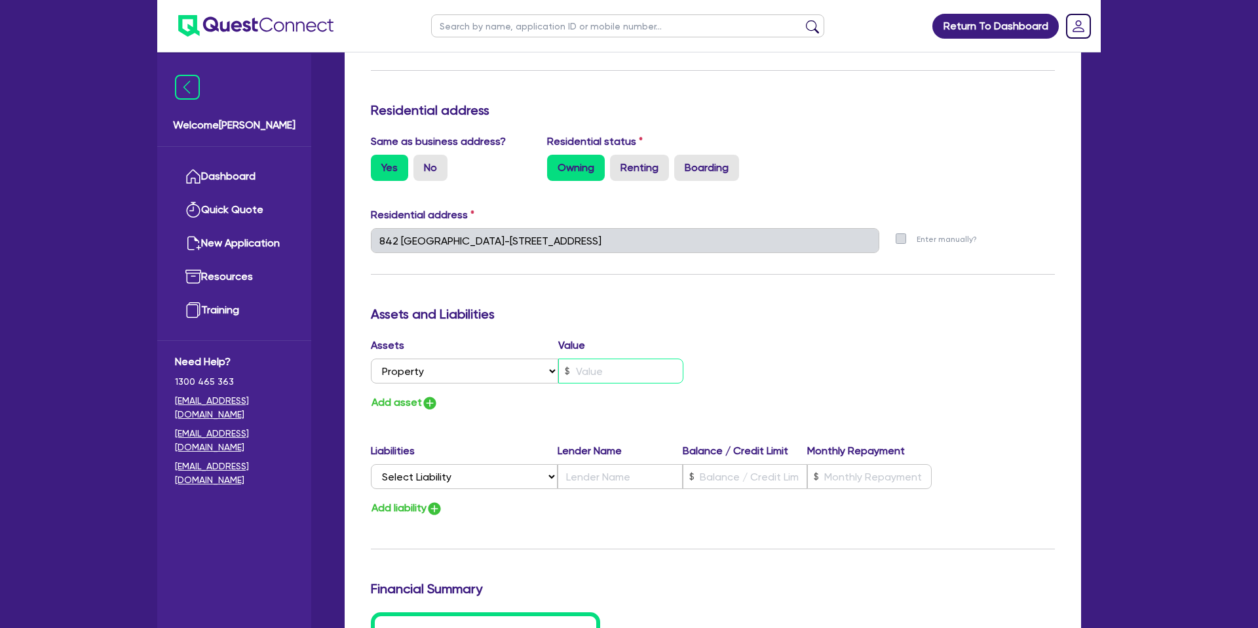
click at [592, 358] on input "text" at bounding box center [620, 370] width 125 height 25
click at [425, 395] on img "button" at bounding box center [430, 403] width 16 height 16
type input "1"
type input "0428 265 015"
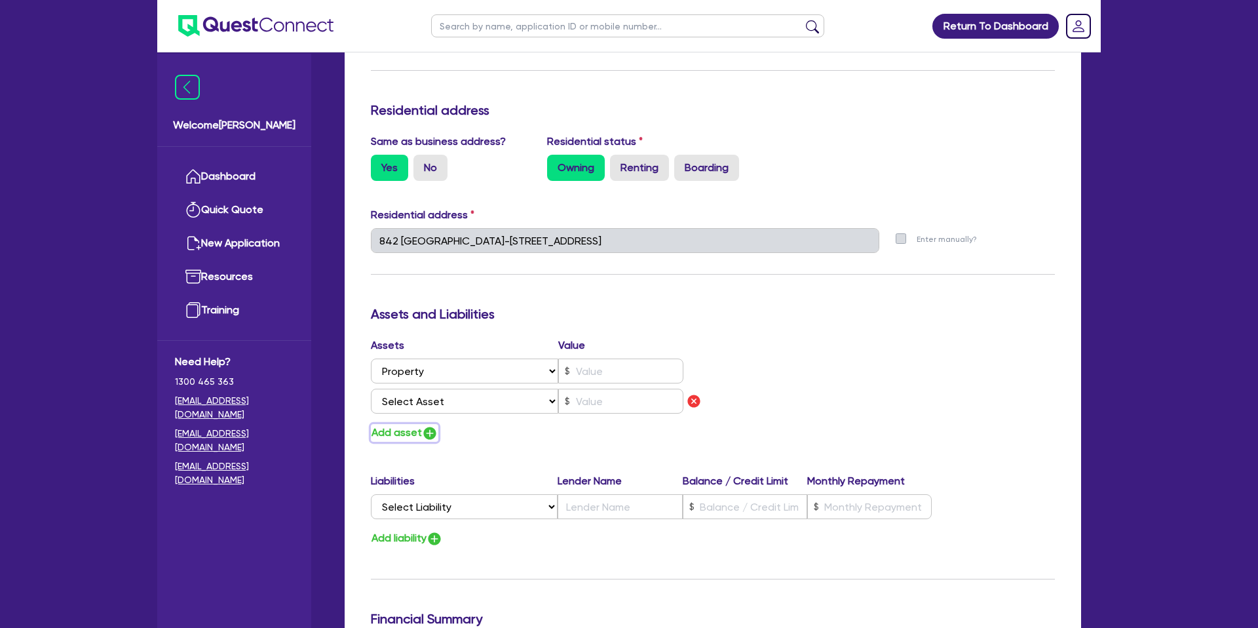
scroll to position [582, 0]
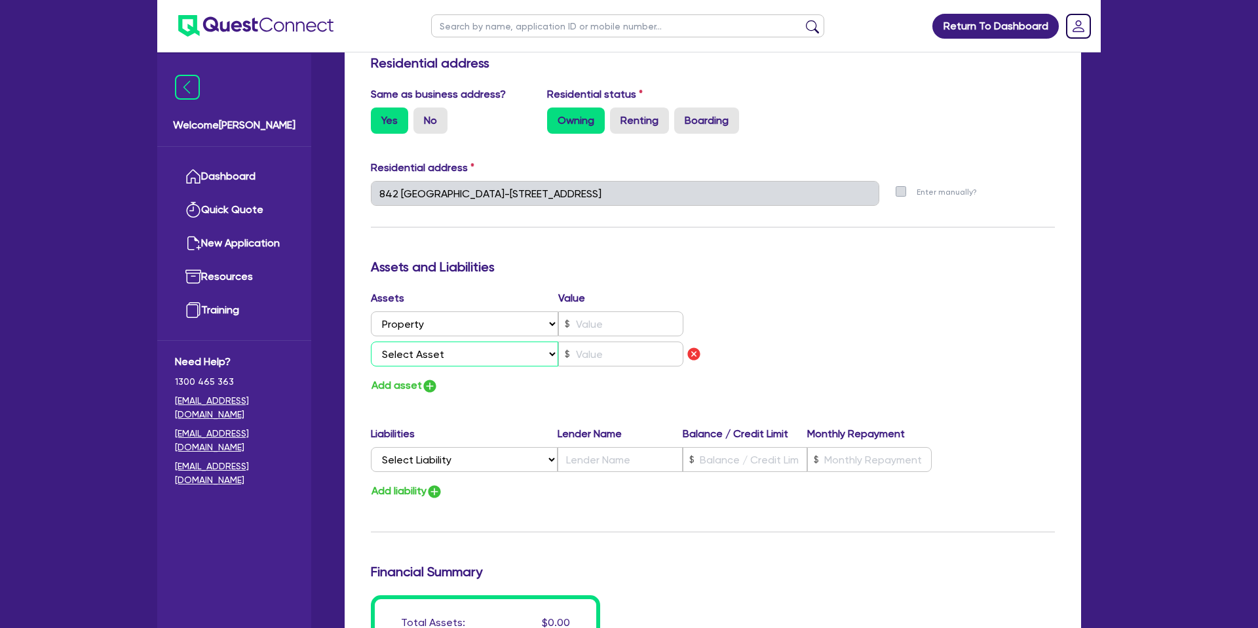
click at [446, 341] on select "Select Asset Cash Property Investment property Vehicle Truck Trailer Equipment …" at bounding box center [464, 353] width 187 height 25
click at [447, 377] on div "Add asset" at bounding box center [537, 386] width 352 height 18
click at [406, 377] on button "Add asset" at bounding box center [404, 386] width 67 height 18
type input "1"
type input "0428 265 015"
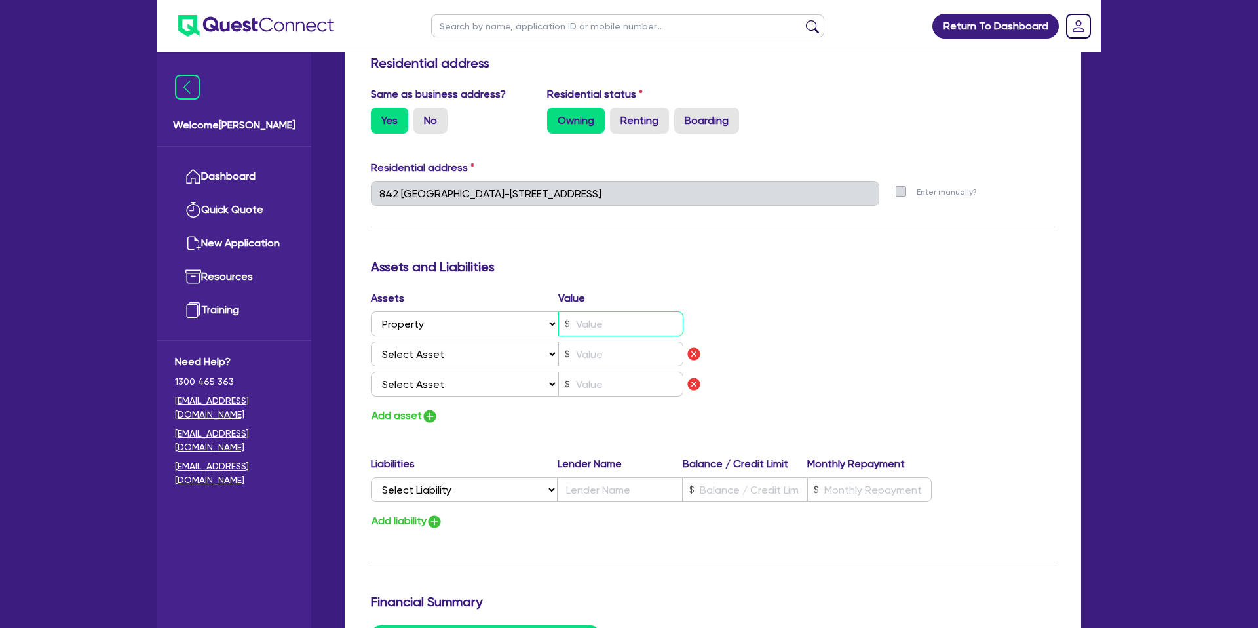
click at [584, 316] on input "text" at bounding box center [620, 323] width 125 height 25
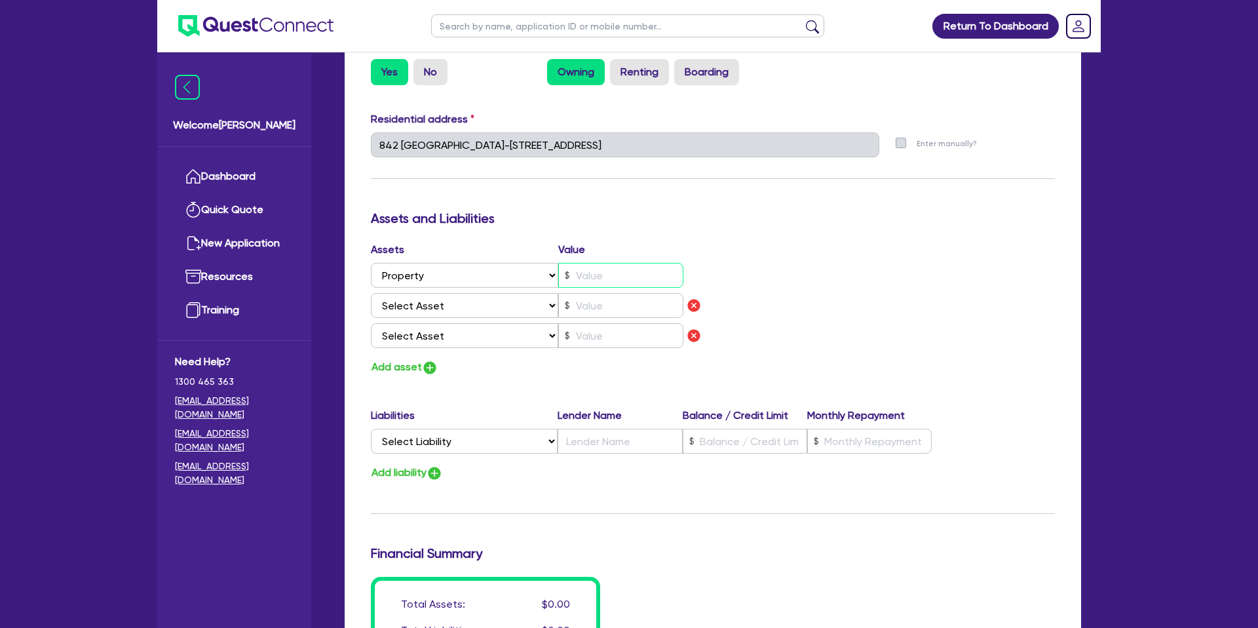
scroll to position [632, 0]
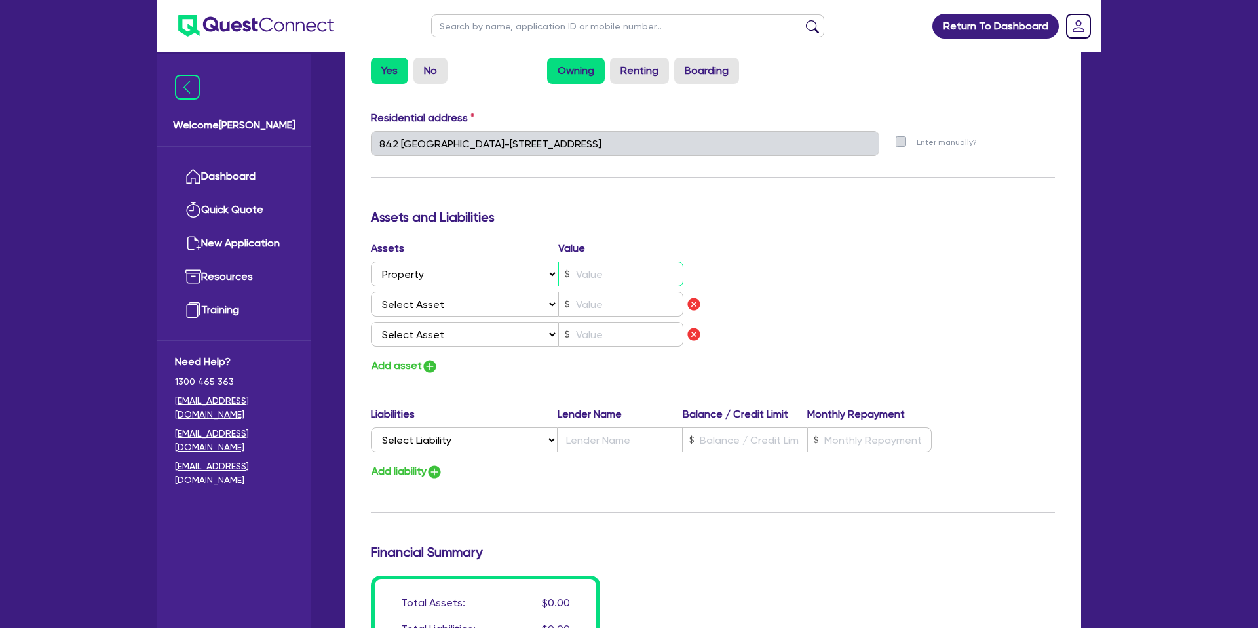
click at [594, 261] on input "text" at bounding box center [620, 273] width 125 height 25
type input "1"
type input "0428 265 015"
type input "1"
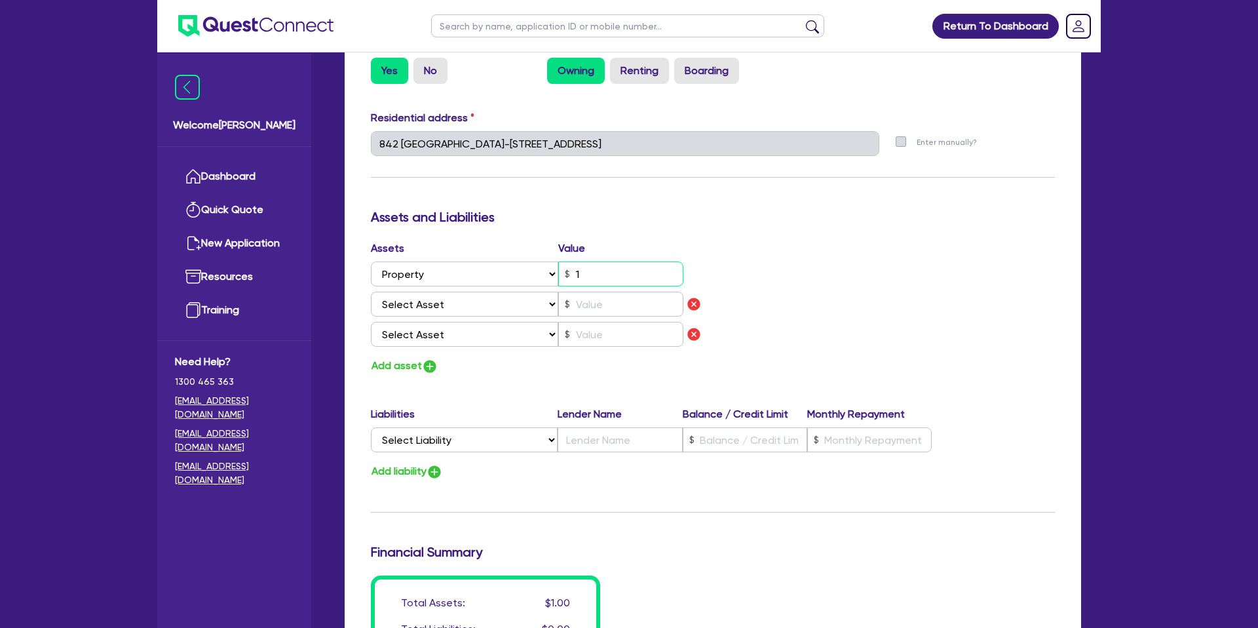
type input "0428 265 015"
type input "12"
type input "1"
type input "0428 265 015"
type input "120"
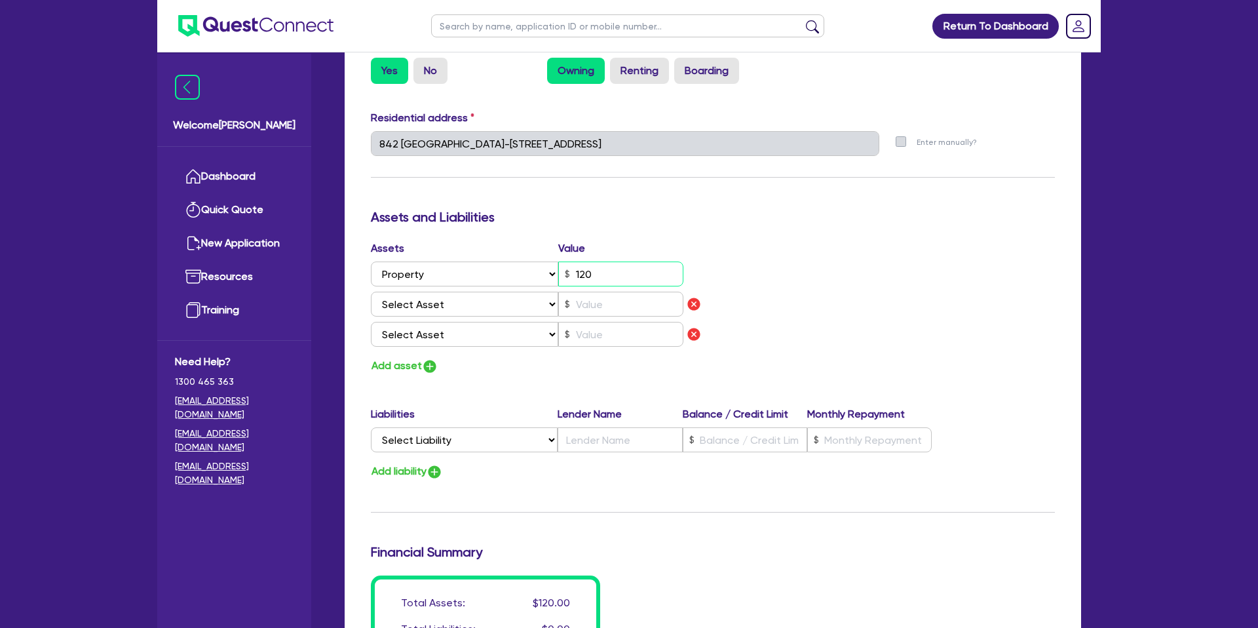
type input "1"
type input "0428 265 015"
type input "1,200"
type input "1"
type input "0428 265 015"
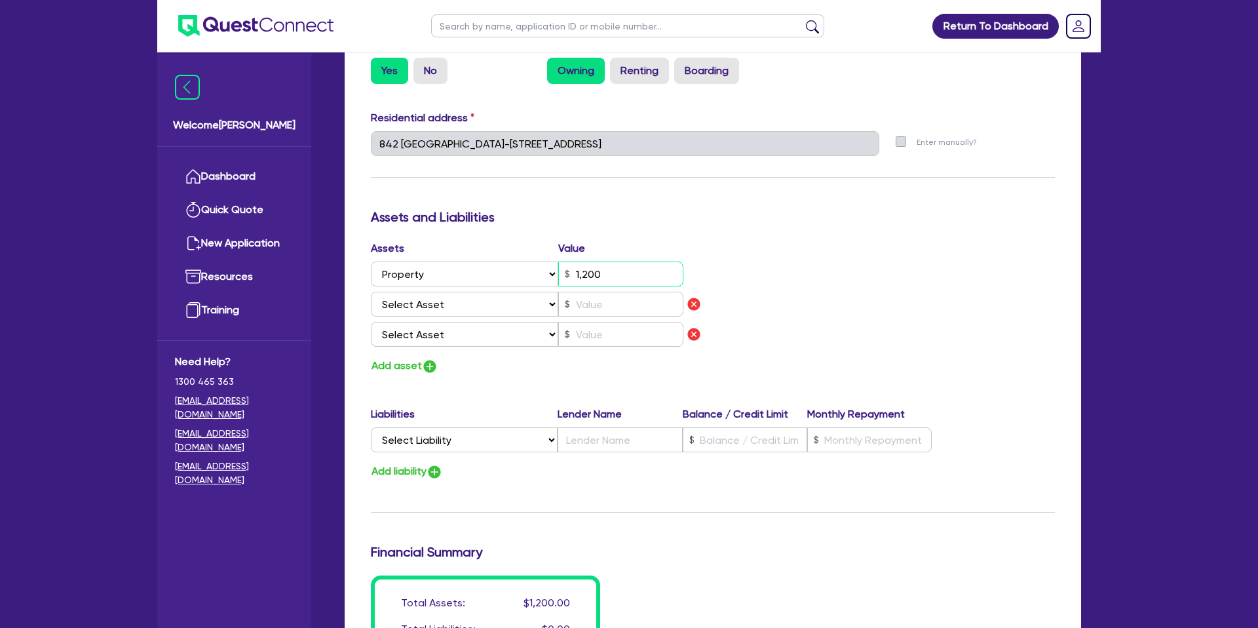
type input "12,000"
type input "1"
type input "0428 265 015"
type input "120,000"
type input "1"
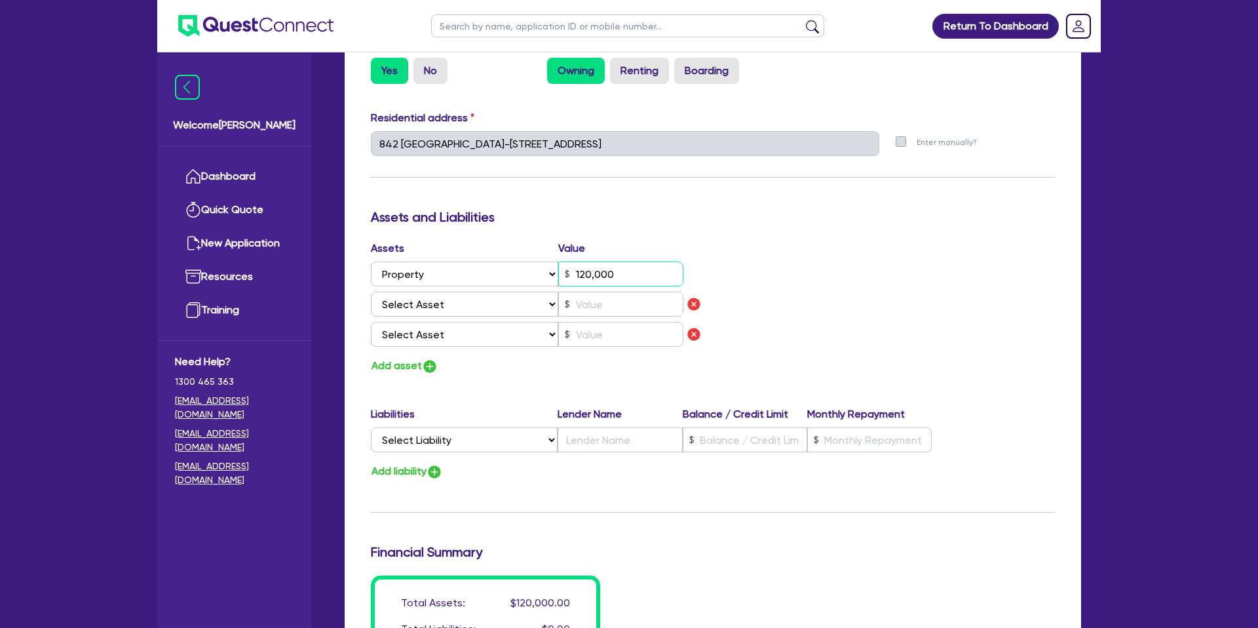
type input "0428 265 015"
type input "1,200,000"
type input "1"
type input "0428 265 015"
type input "12,000,000"
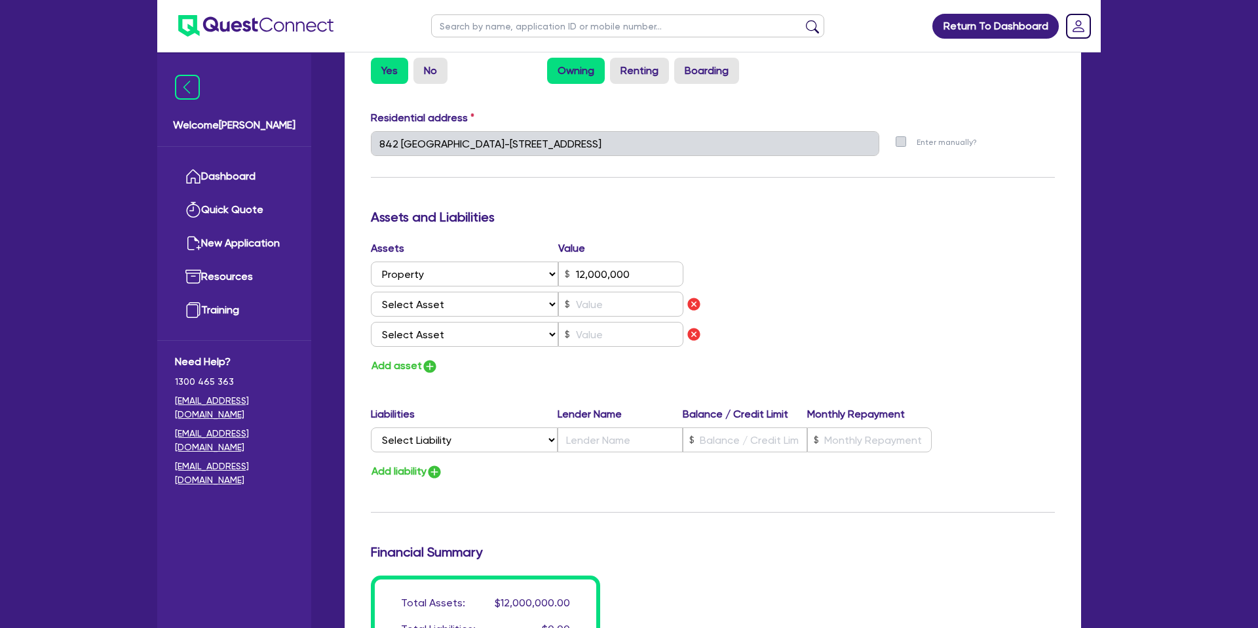
drag, startPoint x: 871, startPoint y: 258, endPoint x: 754, endPoint y: 271, distance: 117.4
click at [871, 259] on div "Assets Value Select Asset Cash Property Investment property Vehicle Truck Trail…" at bounding box center [713, 307] width 704 height 134
click at [516, 292] on select "Select Asset Cash Property Investment property Vehicle Truck Trailer Equipment …" at bounding box center [464, 304] width 187 height 25
select select "CASH"
click at [371, 292] on select "Select Asset Cash Property Investment property Vehicle Truck Trailer Equipment …" at bounding box center [464, 304] width 187 height 25
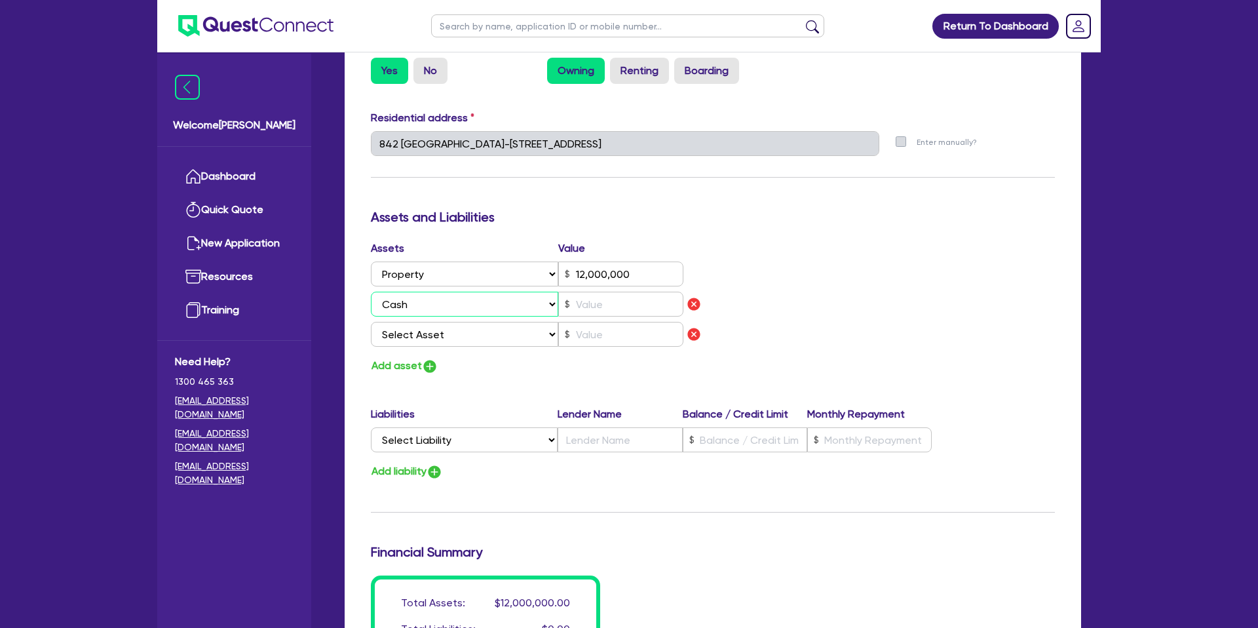
type input "1"
type input "0428 265 015"
type input "12,000,000"
click at [590, 292] on input "text" at bounding box center [620, 304] width 125 height 25
type input "1"
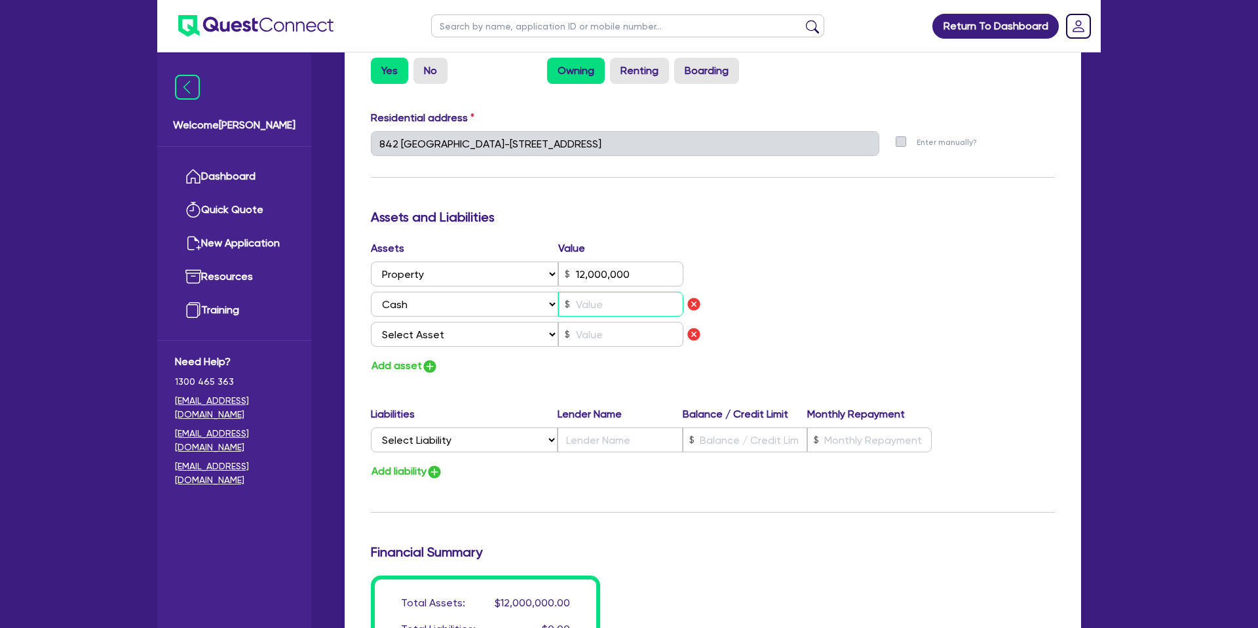
type input "0428 265 015"
type input "12,000,000"
type input "4"
type input "1"
type input "0428 265 015"
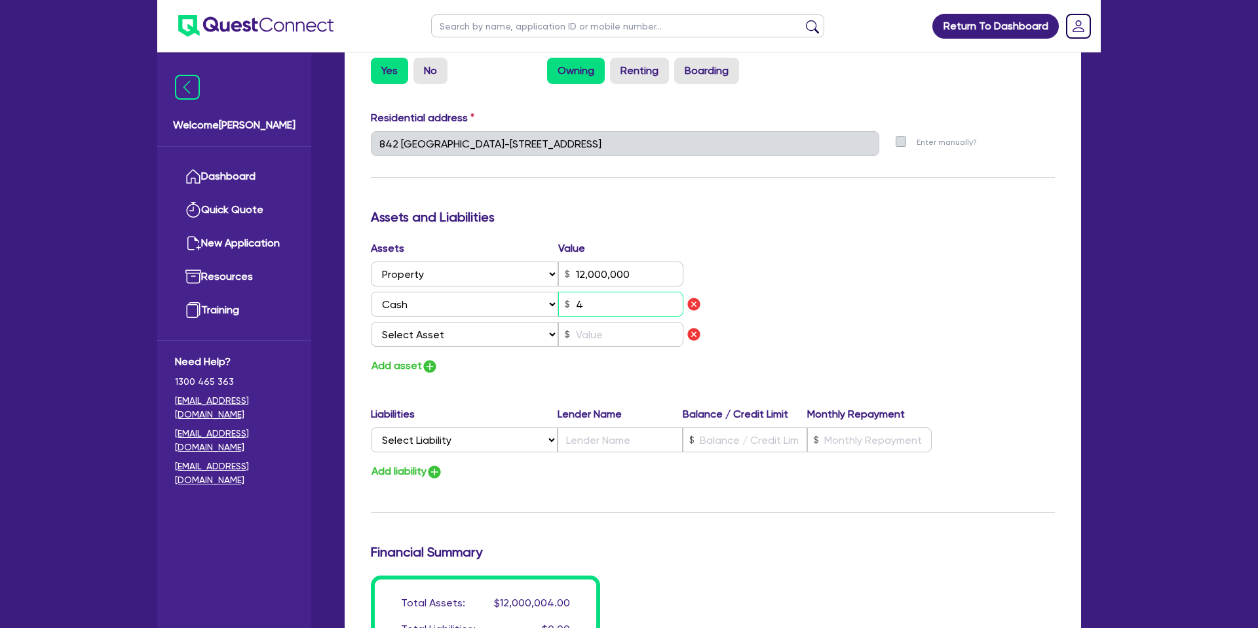
type input "12,000,000"
type input "40"
type input "1"
type input "0428 265 015"
type input "12,000,000"
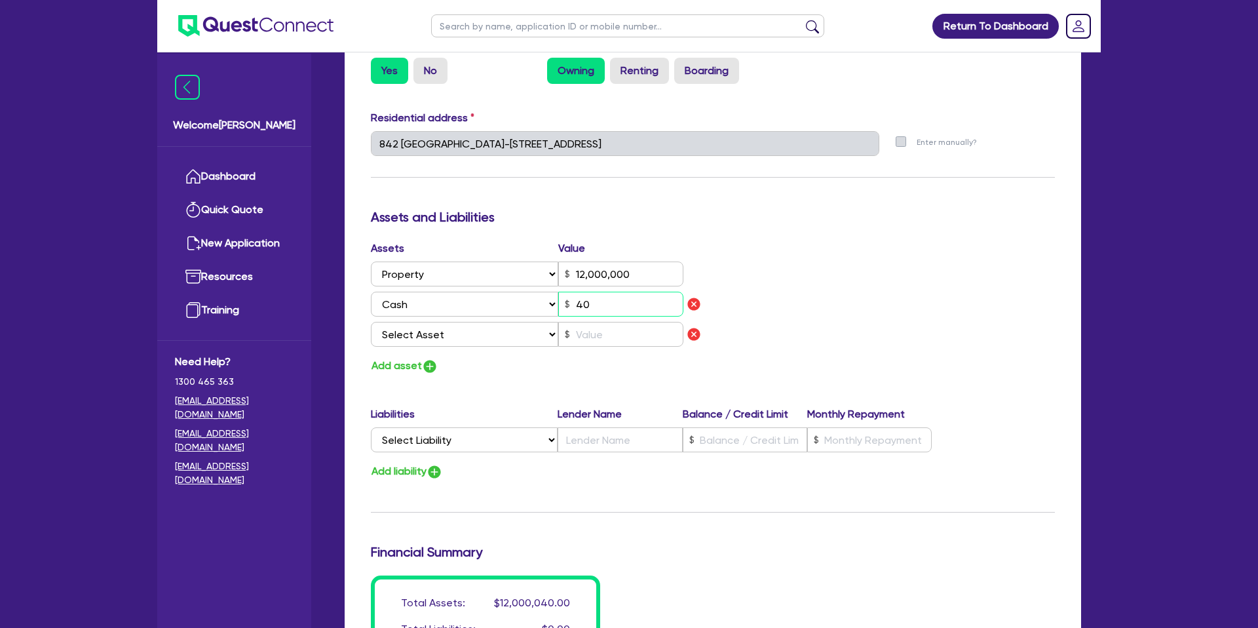
type input "400"
type input "1"
type input "0428 265 015"
type input "12,000,000"
type input "4,000"
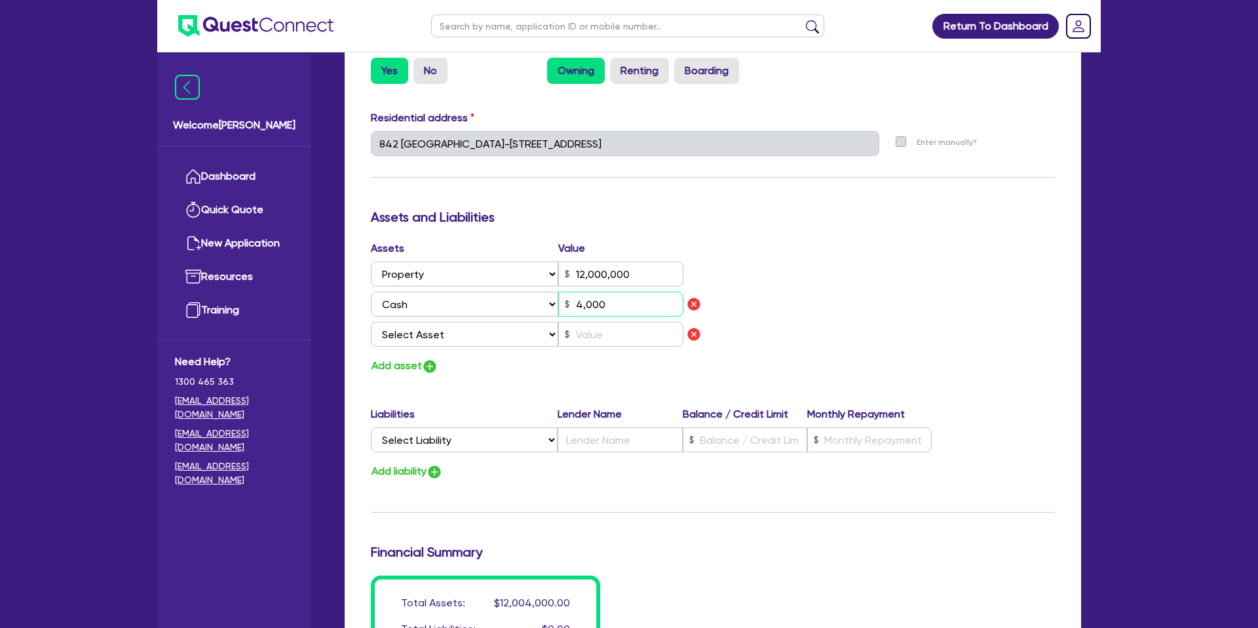
type input "1"
type input "0428 265 015"
type input "12,000,000"
type input "40,000"
type input "1"
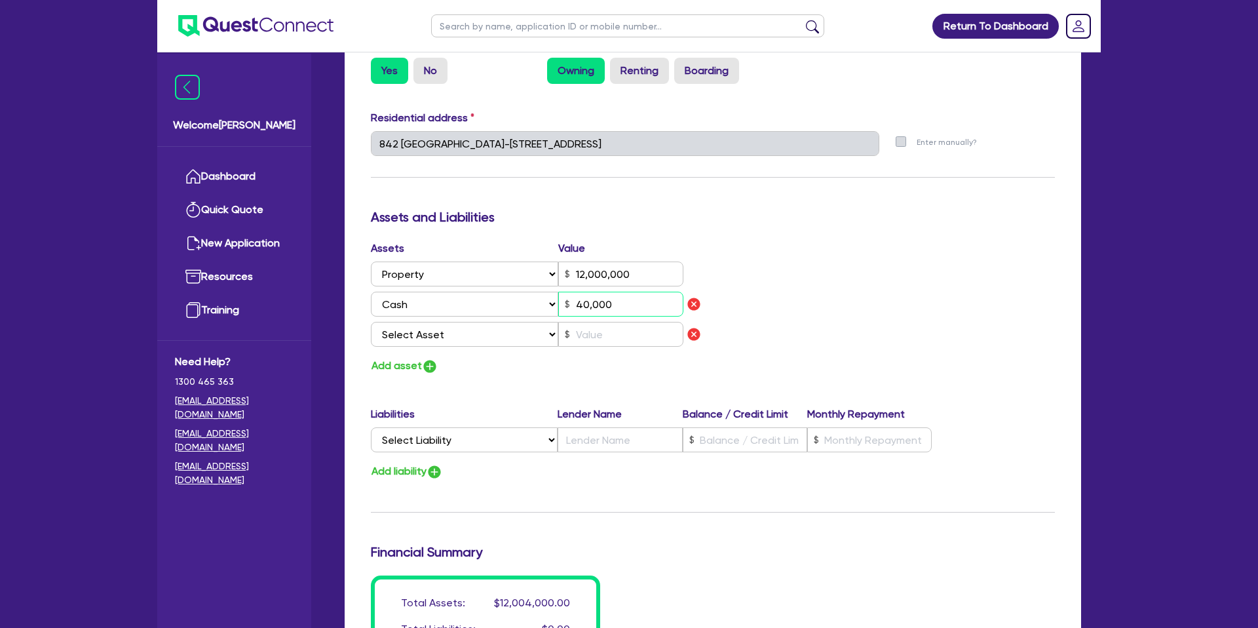
type input "0428 265 015"
type input "12,000,000"
type input "400,000"
type input "1"
type input "0428 265 015"
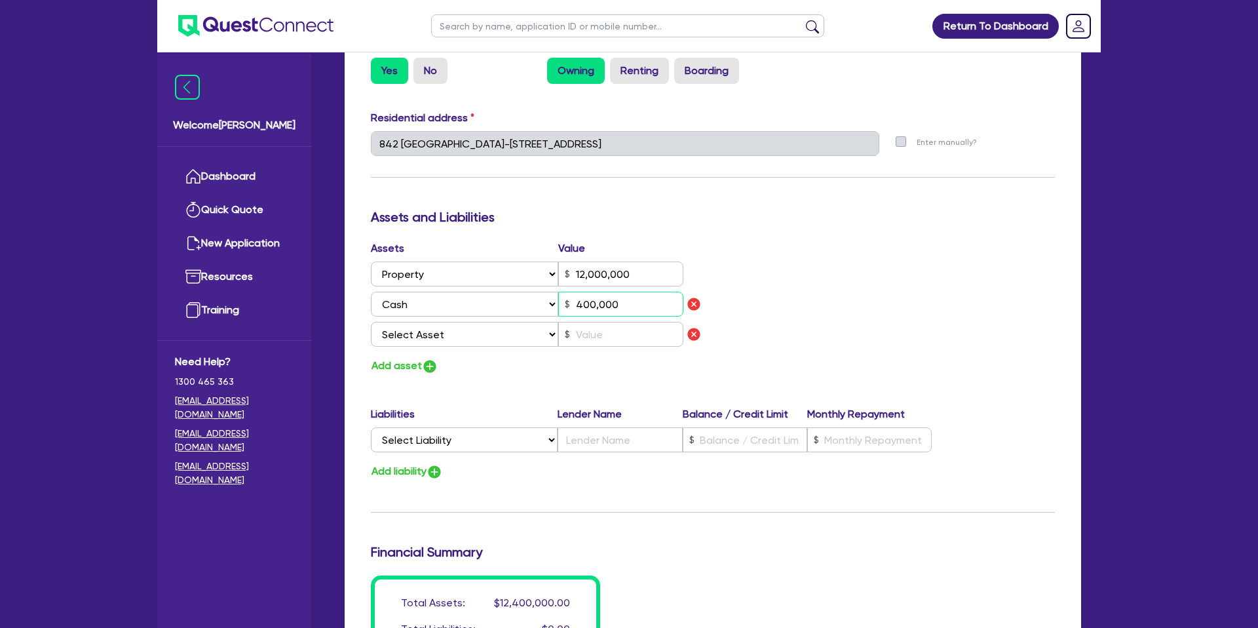
type input "12,000,000"
type input "4,000,000"
drag, startPoint x: 822, startPoint y: 273, endPoint x: 833, endPoint y: 233, distance: 40.9
click at [827, 248] on div "Assets Value Select Asset Cash Property Investment property Vehicle Truck Trail…" at bounding box center [713, 307] width 704 height 134
click at [531, 372] on div "Update residential status for Director #1 Boarding is only acceptable when the …" at bounding box center [713, 167] width 684 height 1029
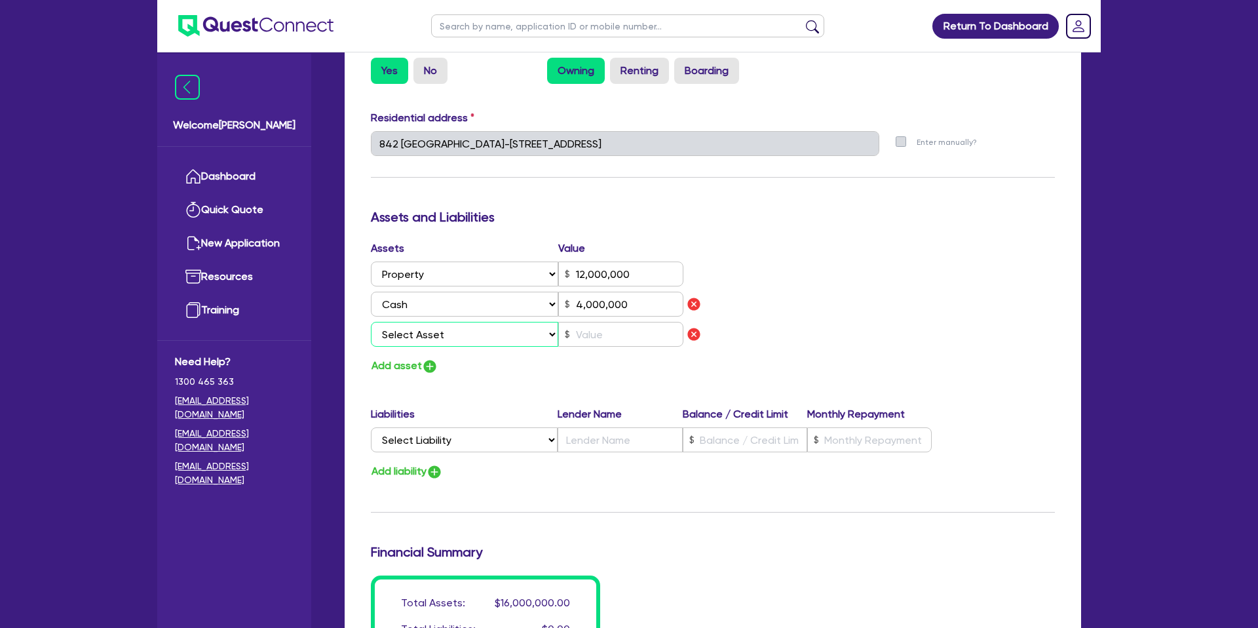
click at [440, 322] on select "Select Asset Cash Property Investment property Vehicle Truck Trailer Equipment …" at bounding box center [464, 334] width 187 height 25
click at [437, 322] on select "Select Asset Cash Property Investment property Vehicle Truck Trailer Equipment …" at bounding box center [464, 334] width 187 height 25
select select "EQUIPMENT"
click at [371, 322] on select "Select Asset Cash Property Investment property Vehicle Truck Trailer Equipment …" at bounding box center [464, 334] width 187 height 25
type input "1"
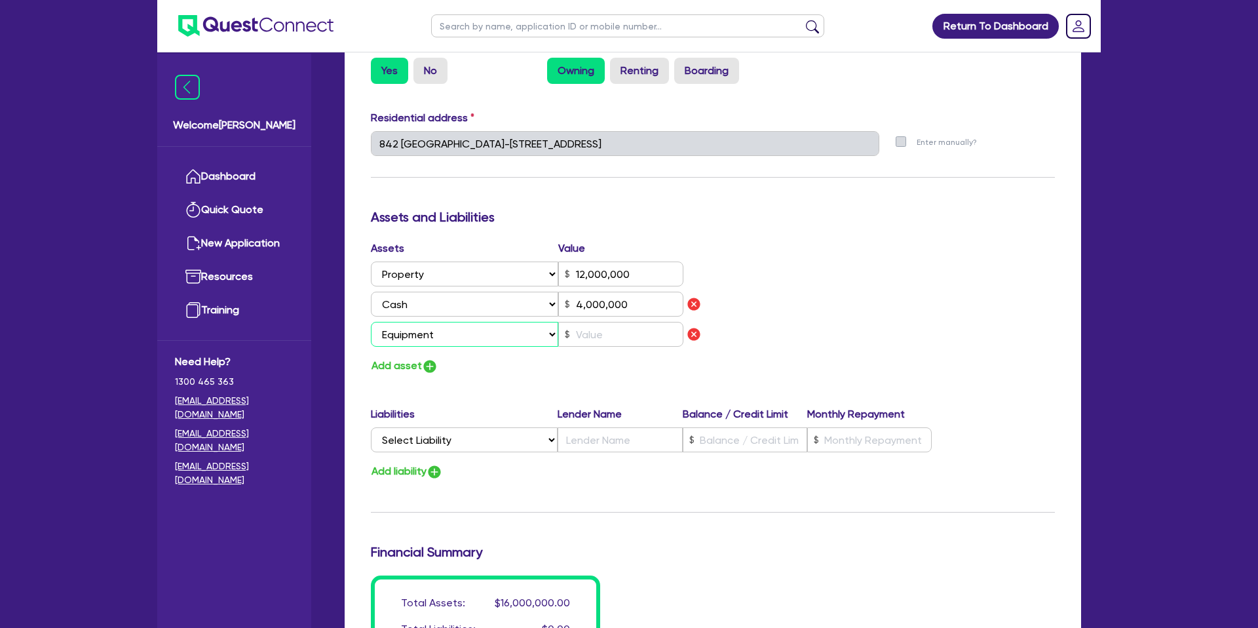
type input "0428 265 015"
type input "12,000,000"
type input "4,000,000"
drag, startPoint x: 598, startPoint y: 315, endPoint x: 607, endPoint y: 307, distance: 12.1
click at [607, 322] on input "text" at bounding box center [620, 334] width 125 height 25
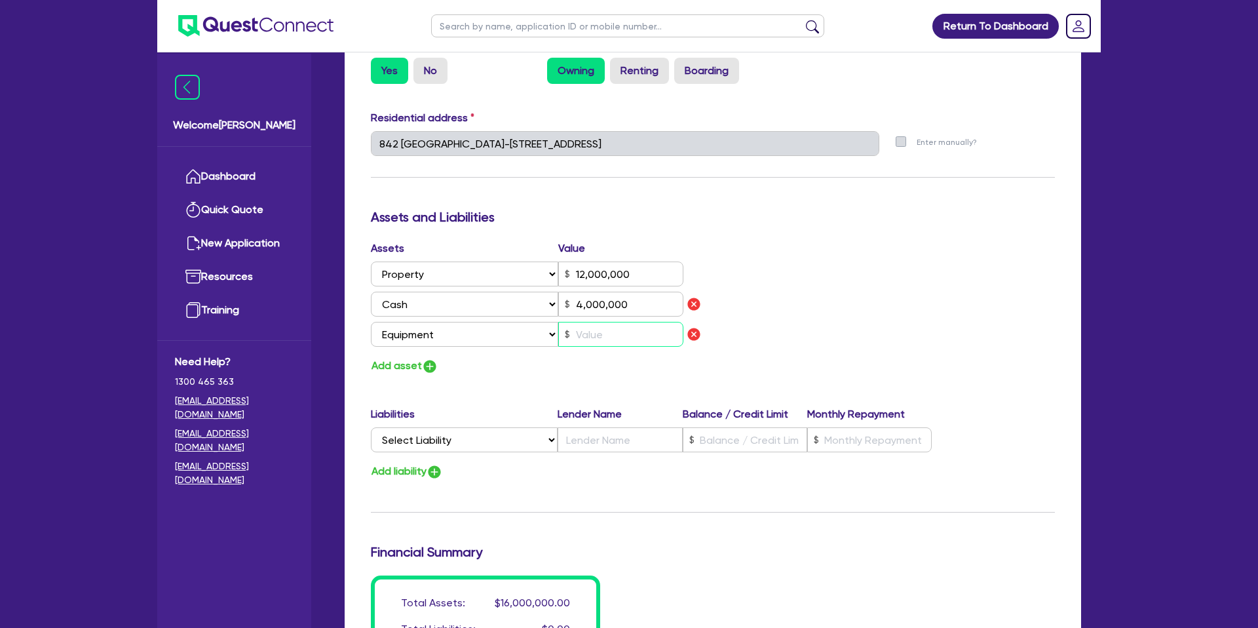
type input "1"
type input "0428 265 015"
type input "12,000,000"
type input "4,000,000"
type input "3"
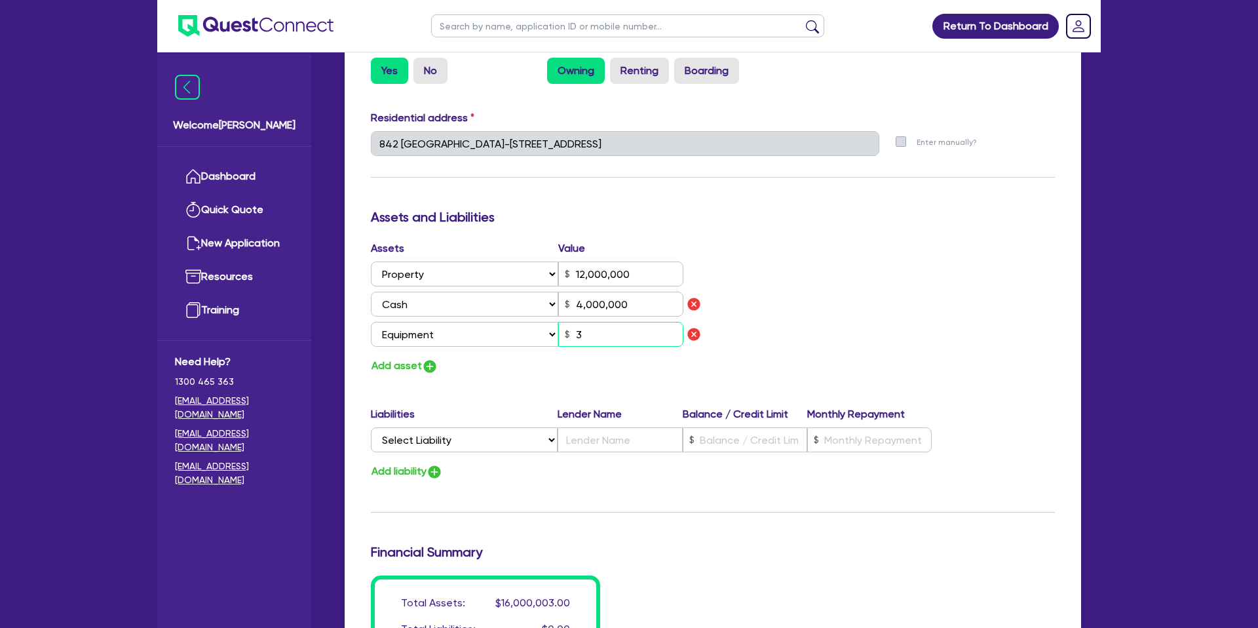
type input "1"
type input "0428 265 015"
type input "12,000,000"
type input "4,000,000"
type input "30"
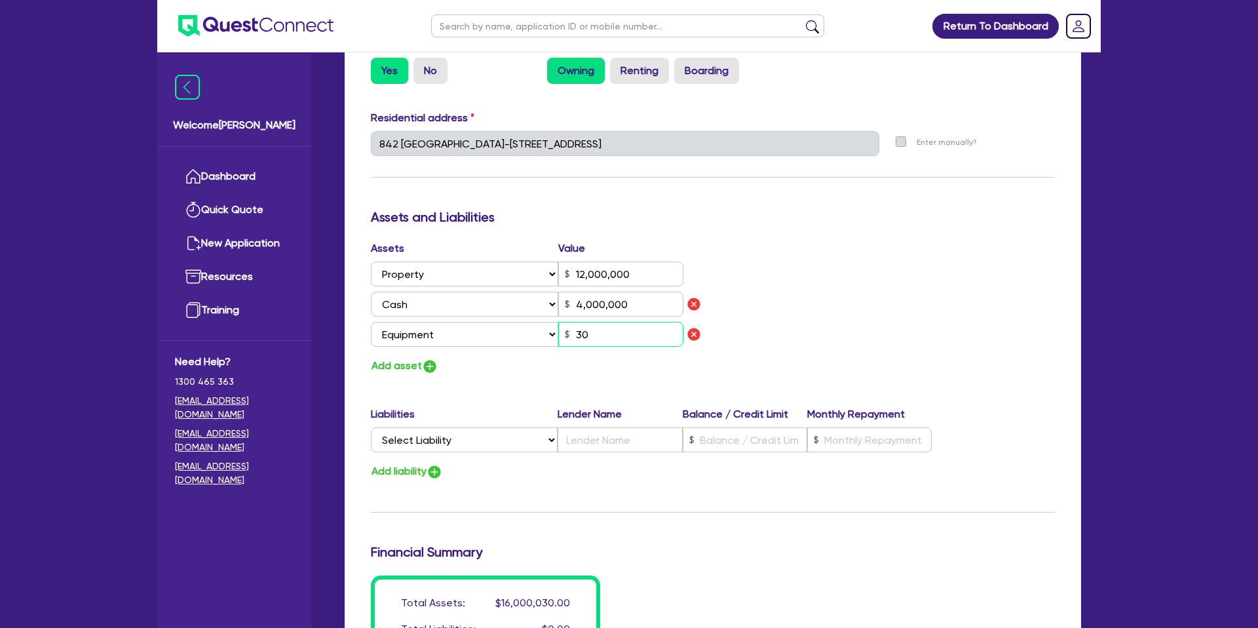
type input "1"
type input "0428 265 015"
type input "12,000,000"
type input "4,000,000"
type input "300"
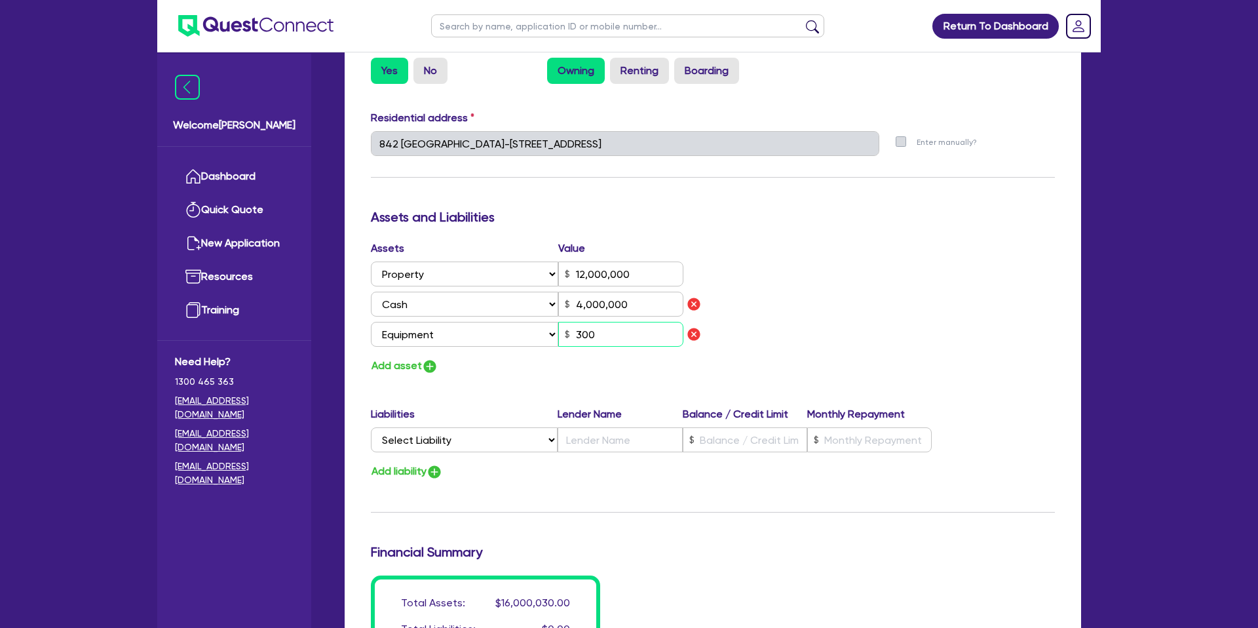
type input "1"
type input "0428 265 015"
type input "12,000,000"
type input "4,000,000"
type input "3,000"
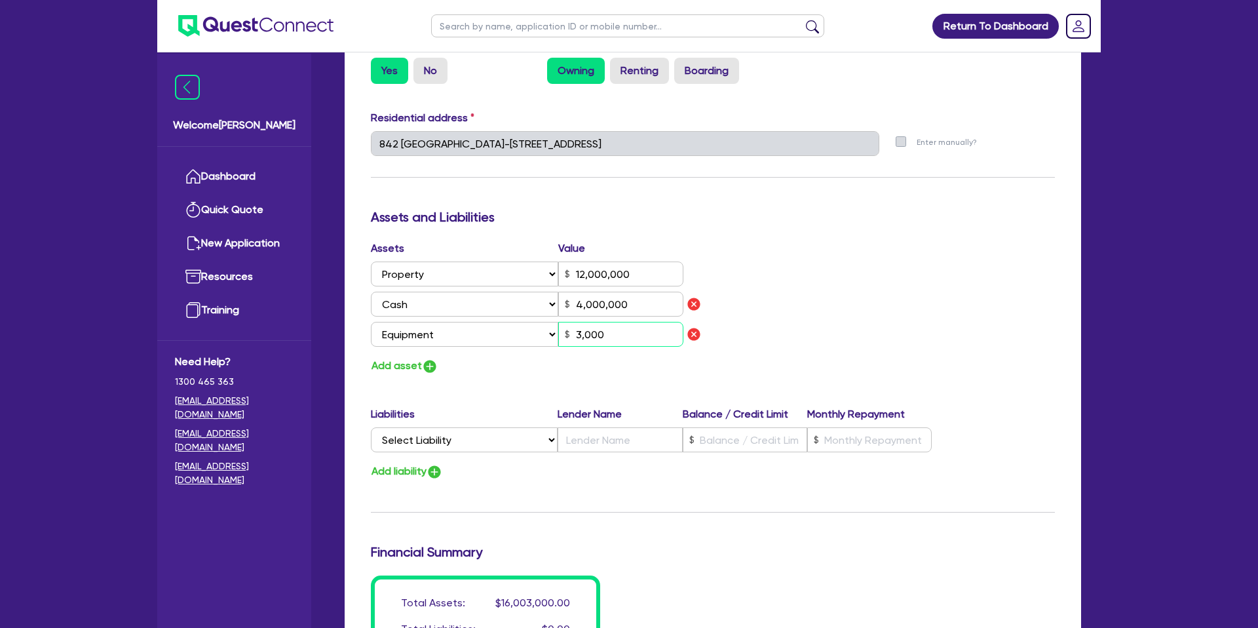
type input "1"
type input "0428 265 015"
type input "12,000,000"
type input "4,000,000"
type input "30,000"
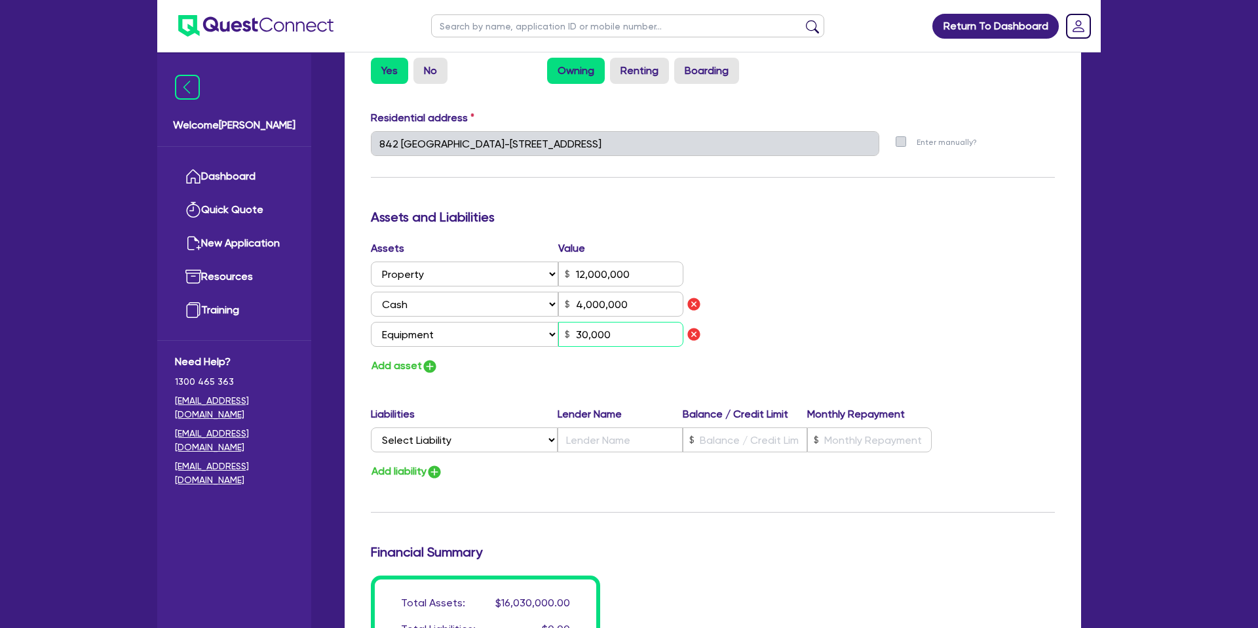
type input "1"
type input "0428 265 015"
type input "12,000,000"
type input "4,000,000"
type input "300,000"
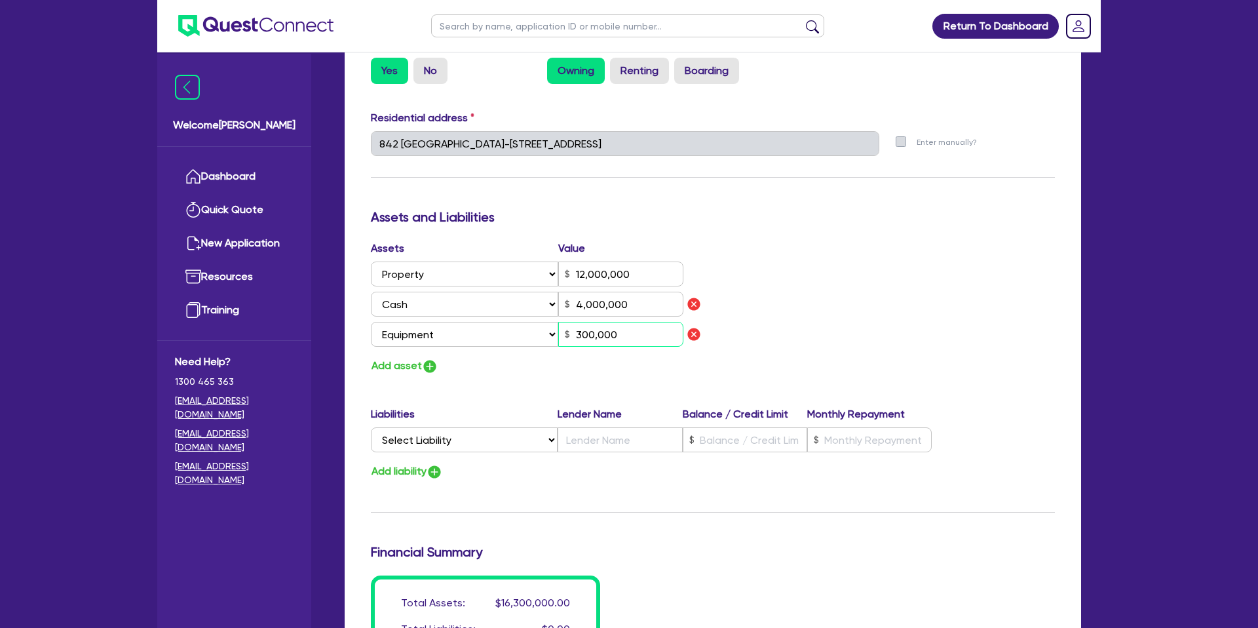
type input "1"
type input "0428 265 015"
type input "12,000,000"
type input "4,000,000"
type input "3,000,000"
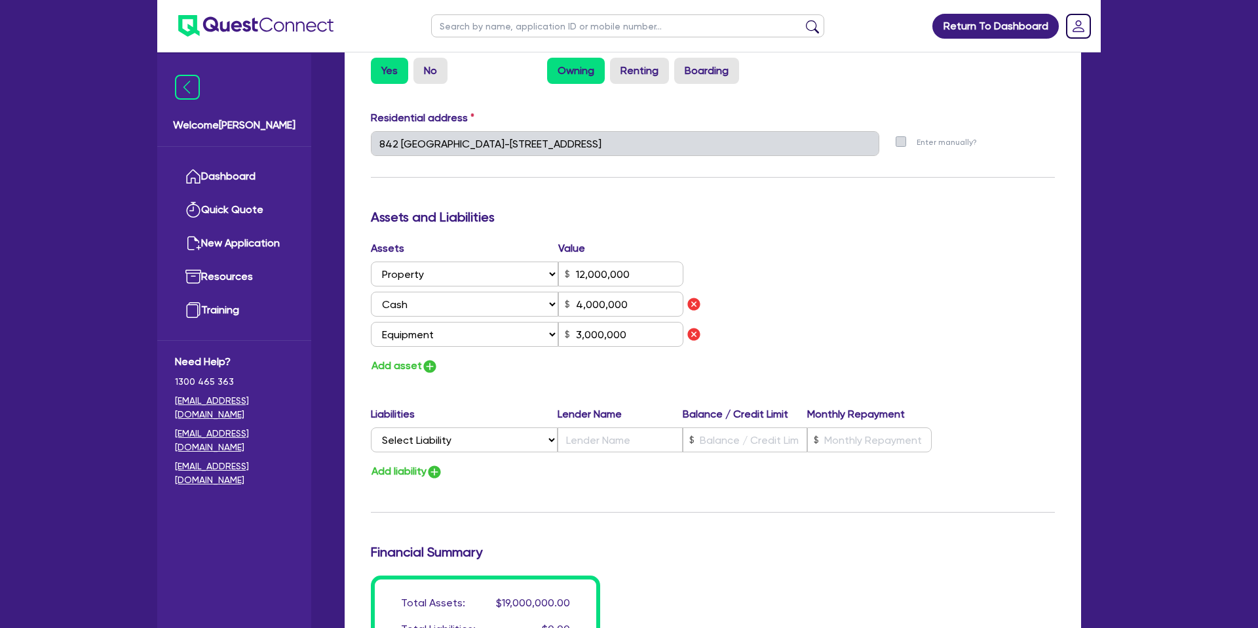
click at [585, 334] on div "Assets Value Select Asset Cash Property Investment property Vehicle Truck Trail…" at bounding box center [537, 307] width 352 height 134
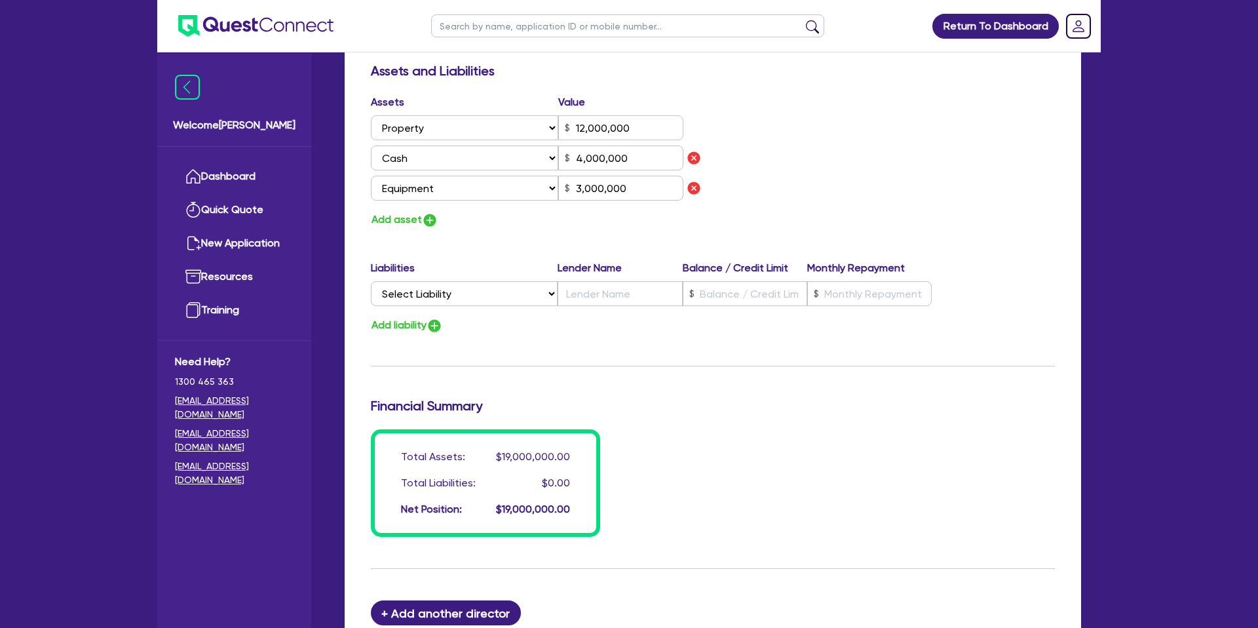
scroll to position [778, 0]
click at [431, 317] on img "button" at bounding box center [435, 325] width 16 height 16
type input "1"
type input "0428 265 015"
type input "12,000,000"
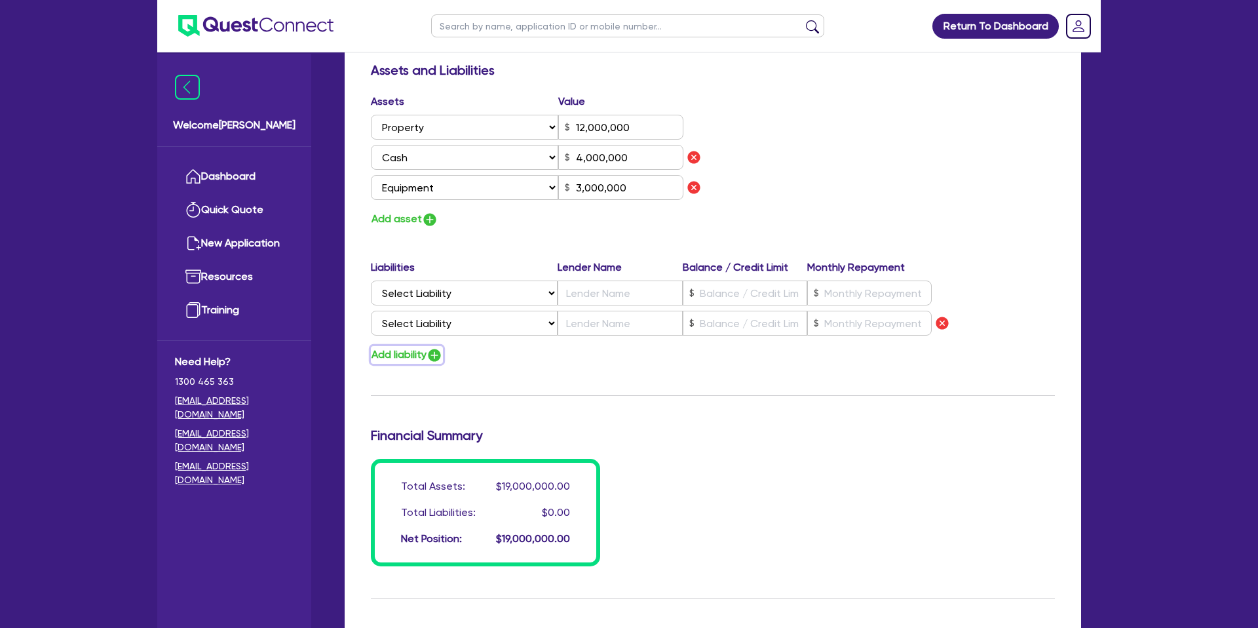
click at [417, 346] on button "Add liability" at bounding box center [407, 355] width 72 height 18
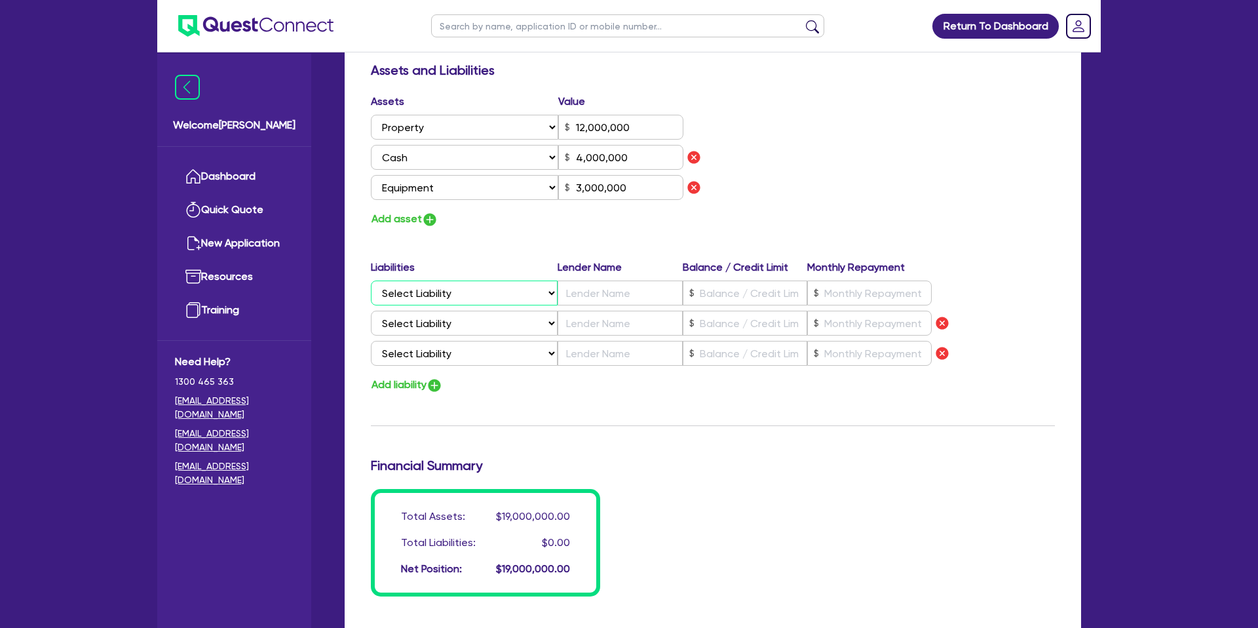
click at [452, 280] on select "Select Liability Credit card Mortgage Investment property loan Vehicle loan Tru…" at bounding box center [464, 292] width 187 height 25
click at [461, 280] on select "Select Liability Credit card Mortgage Investment property loan Vehicle loan Tru…" at bounding box center [464, 292] width 187 height 25
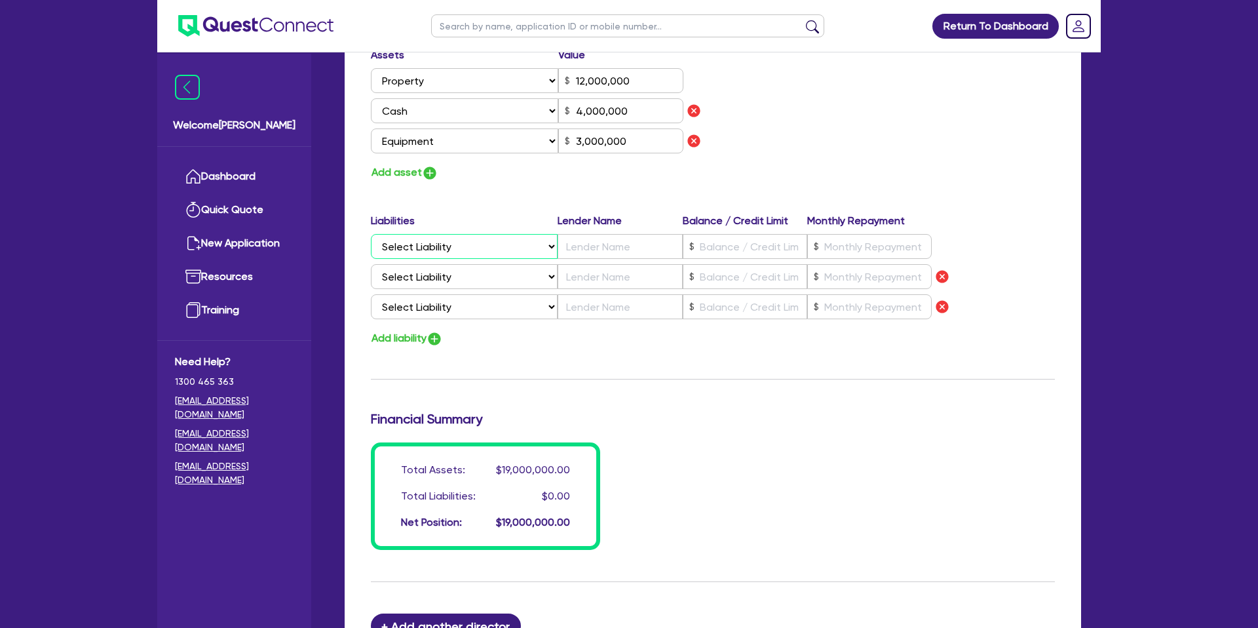
scroll to position [830, 0]
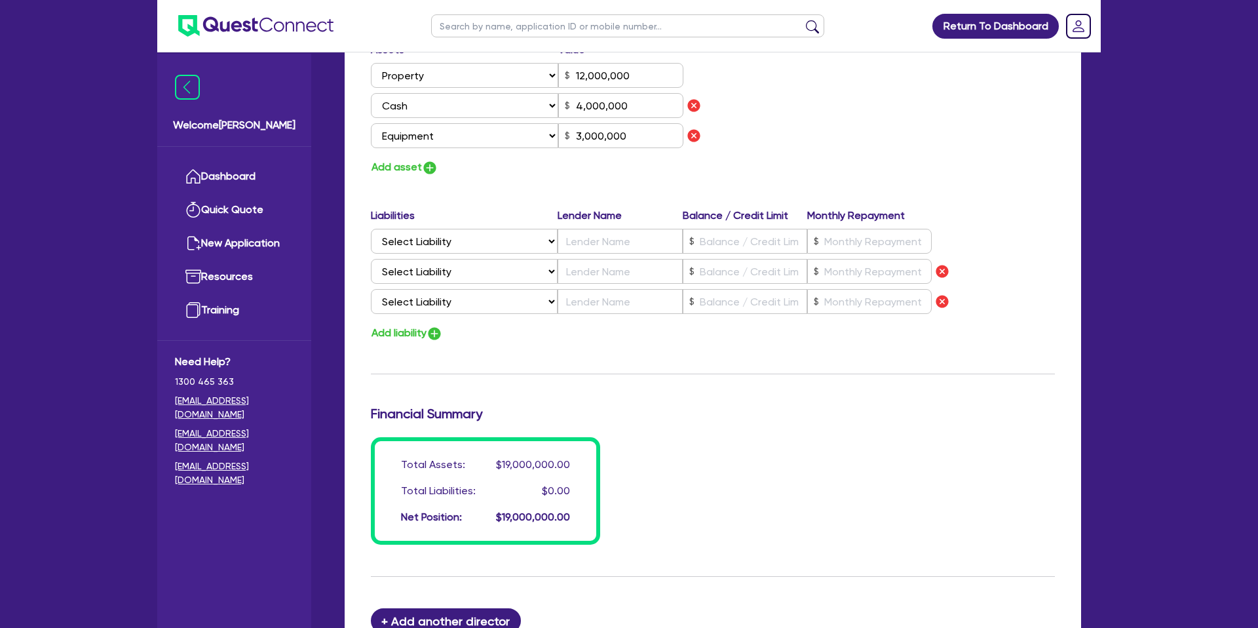
click at [548, 371] on div "Update residential status for Director #1 Boarding is only acceptable when the …" at bounding box center [713, 0] width 684 height 1090
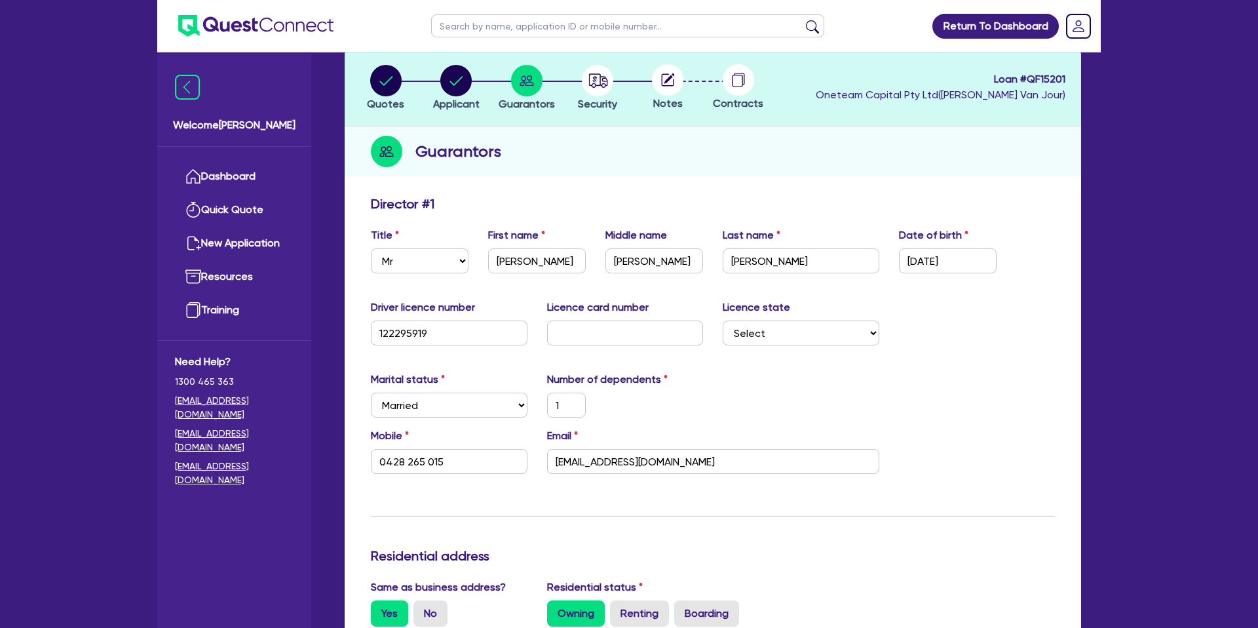
scroll to position [0, 0]
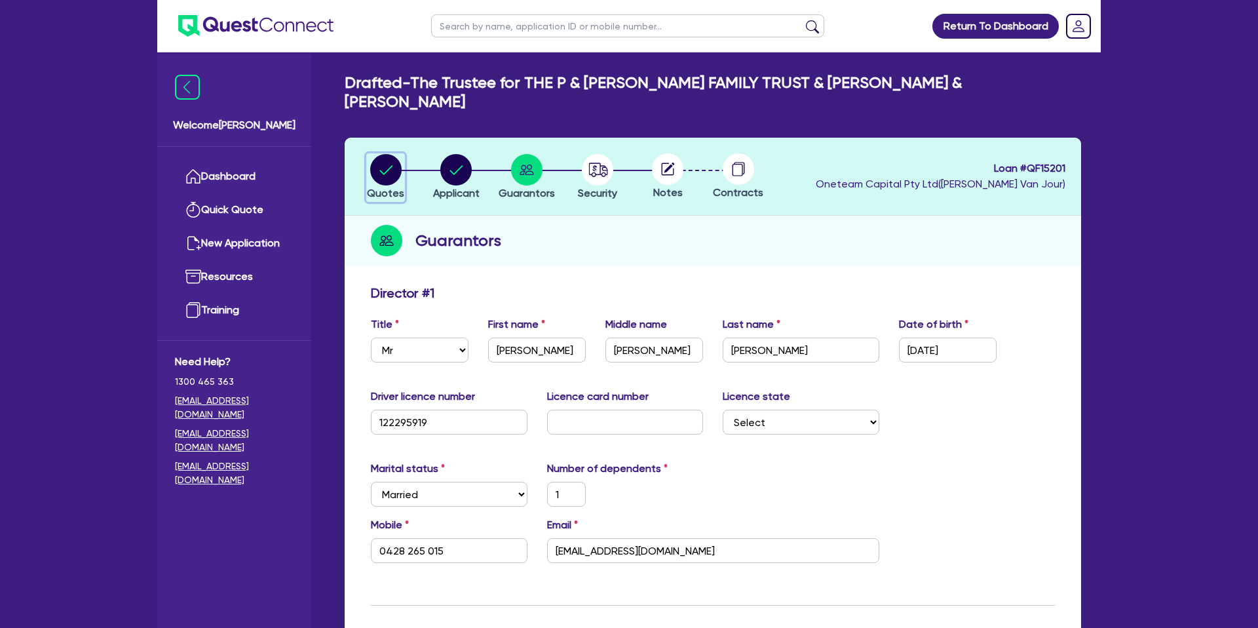
click at [389, 154] on circle "button" at bounding box center [385, 169] width 31 height 31
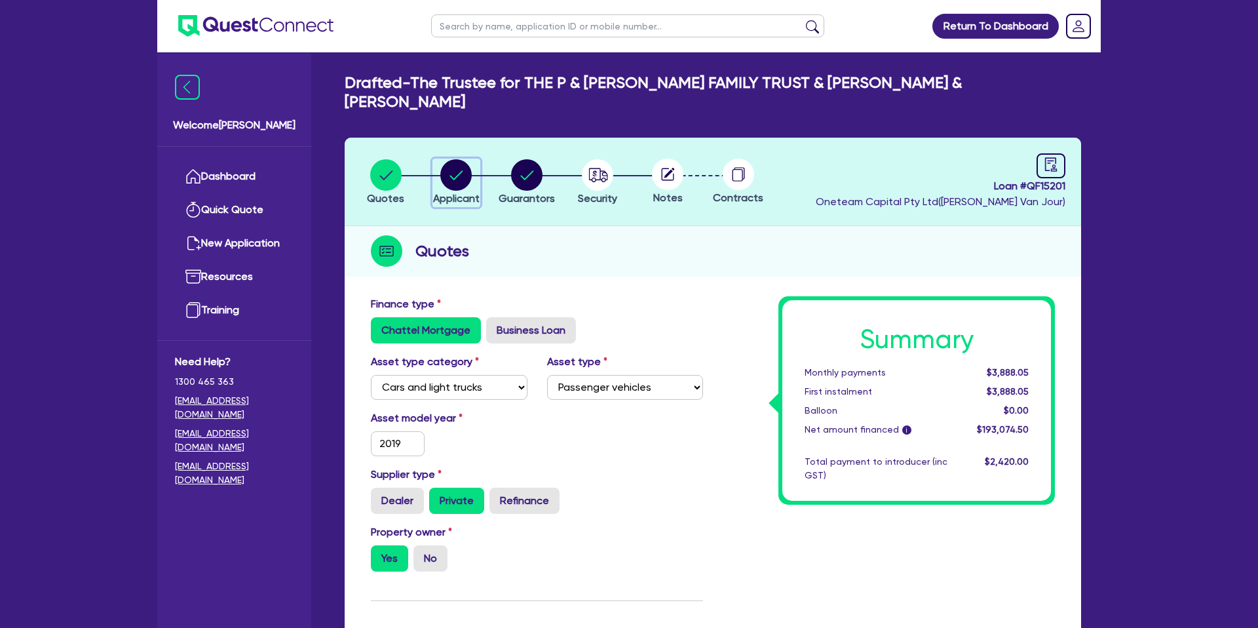
click at [453, 159] on circle "button" at bounding box center [455, 174] width 31 height 31
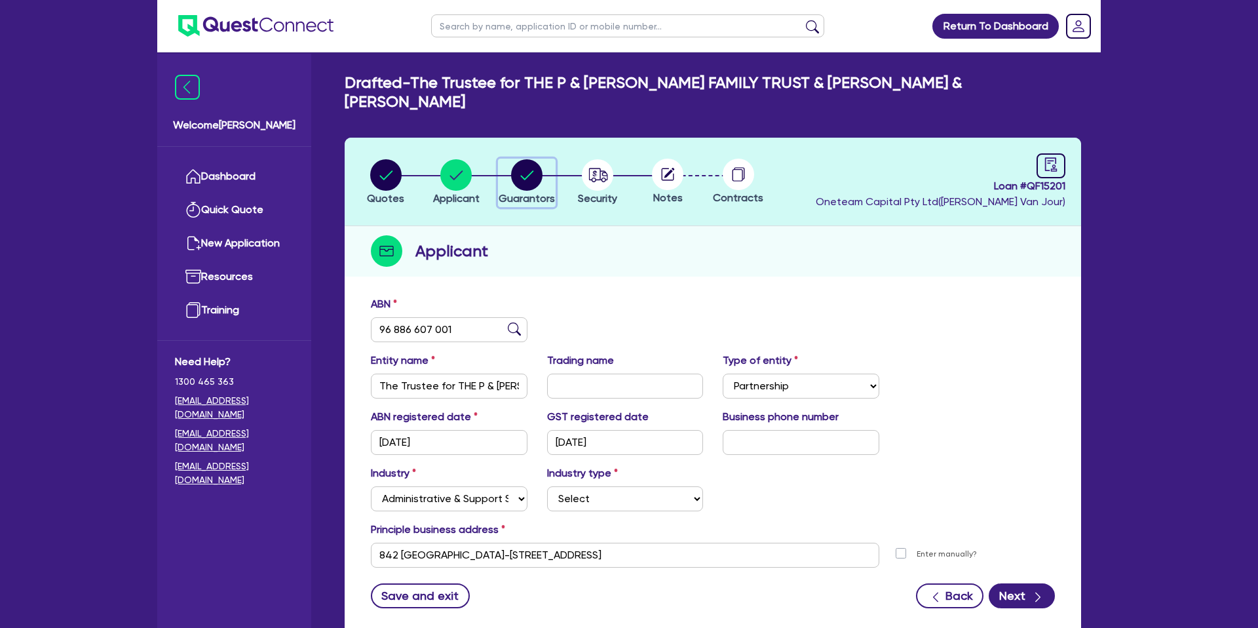
click at [535, 159] on circle "button" at bounding box center [526, 174] width 31 height 31
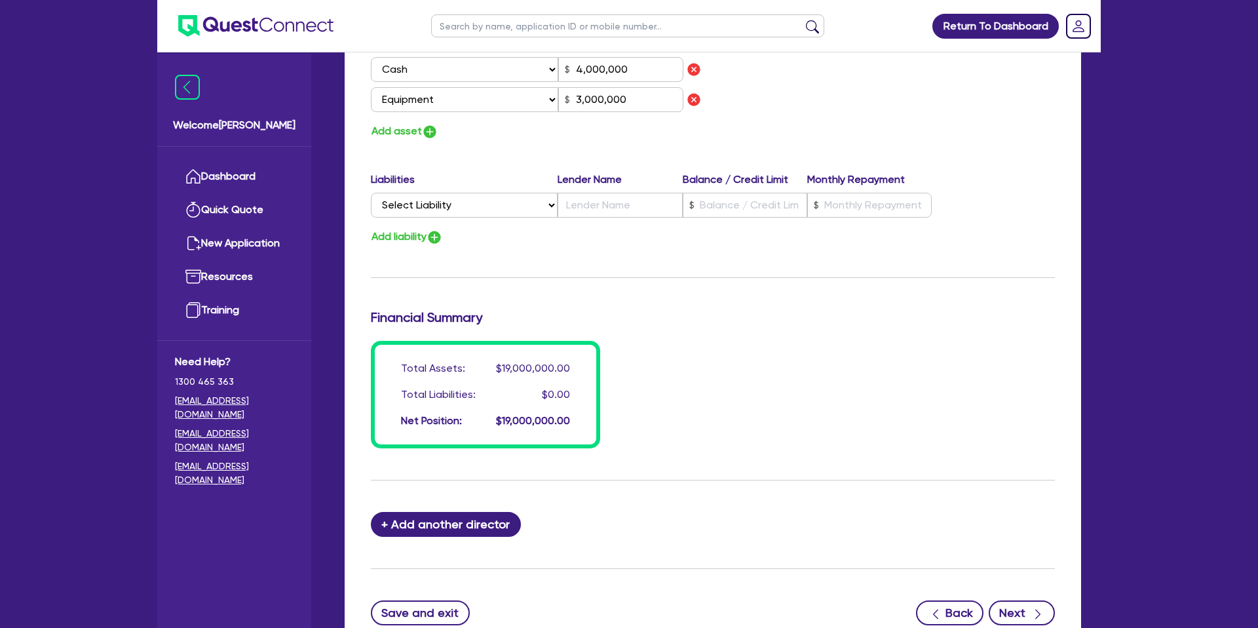
scroll to position [962, 0]
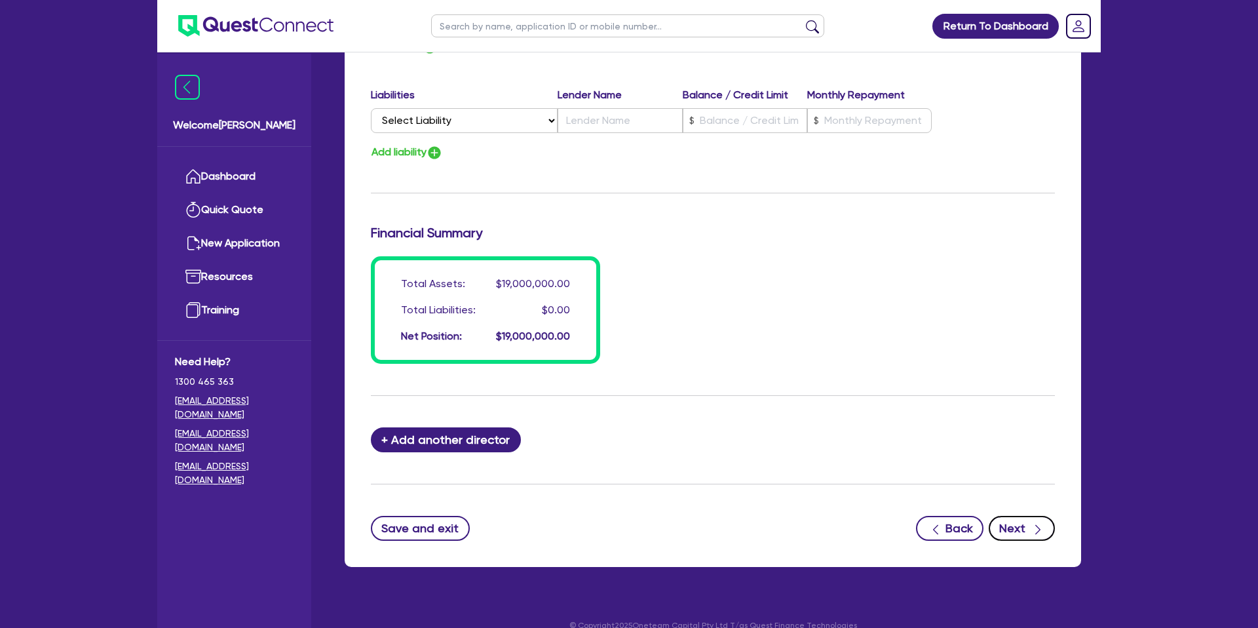
click at [1047, 516] on button "Next" at bounding box center [1022, 528] width 66 height 25
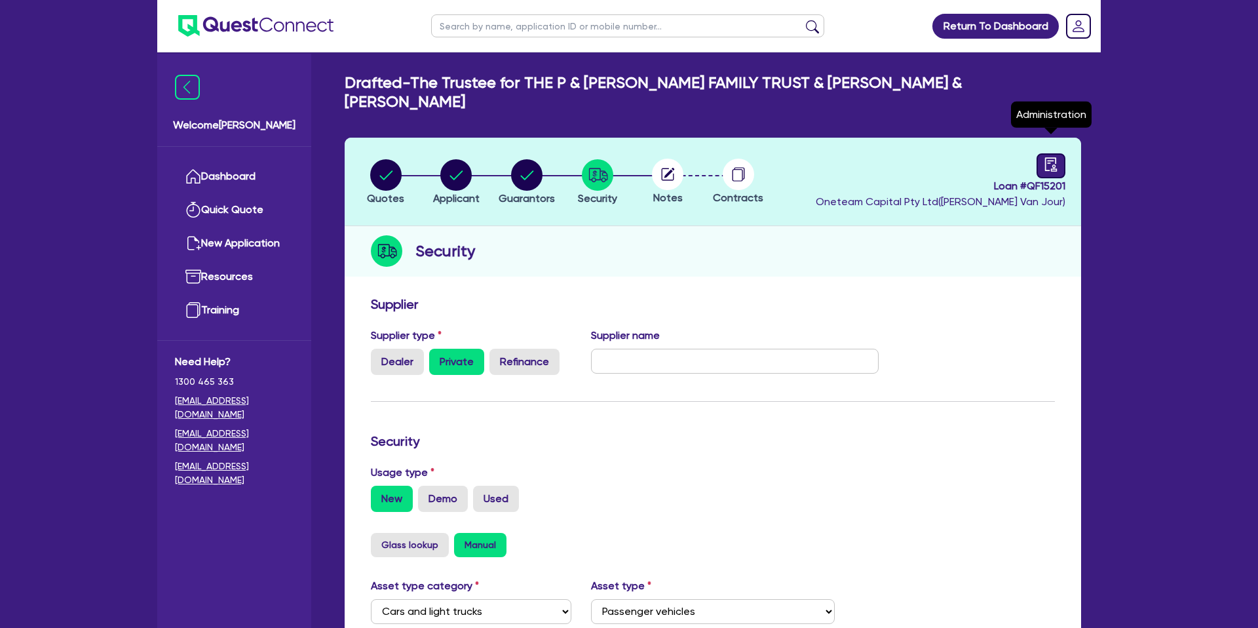
click at [1063, 153] on link at bounding box center [1050, 165] width 29 height 25
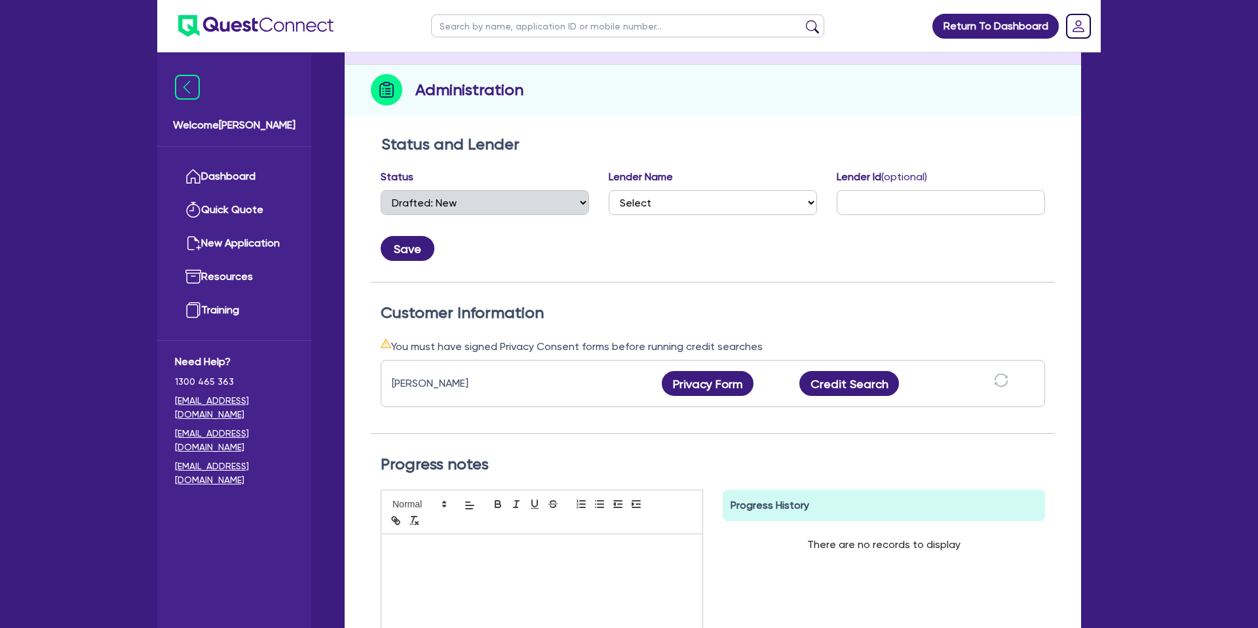
scroll to position [162, 0]
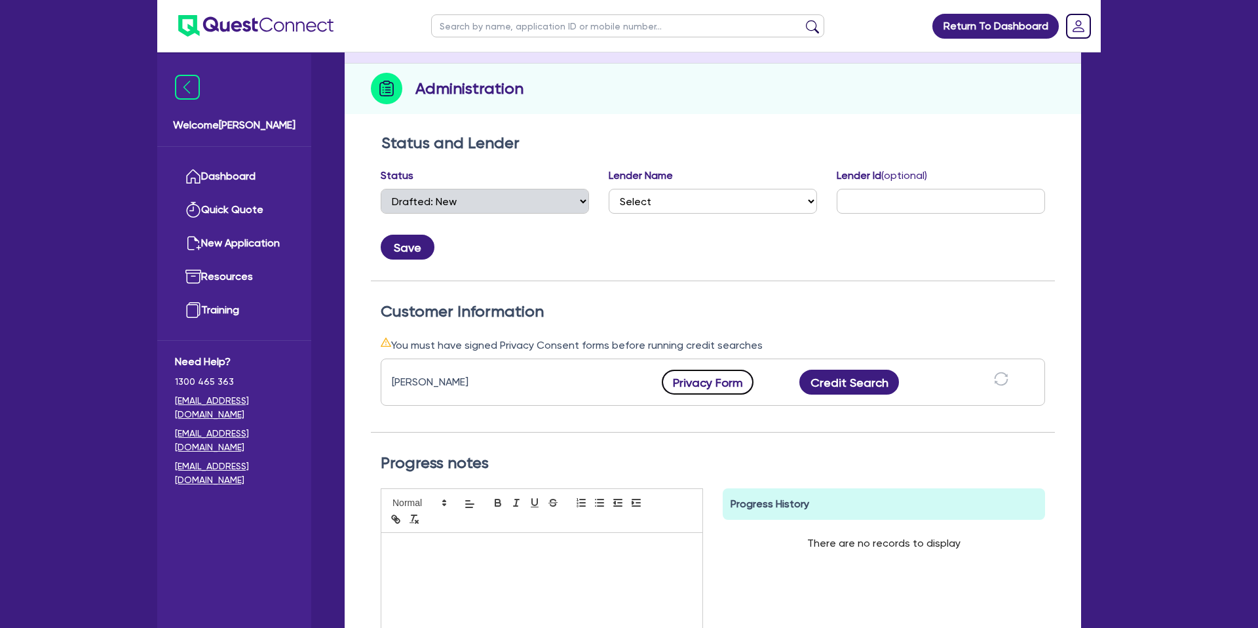
click at [722, 370] on button "Privacy Form" at bounding box center [708, 382] width 92 height 25
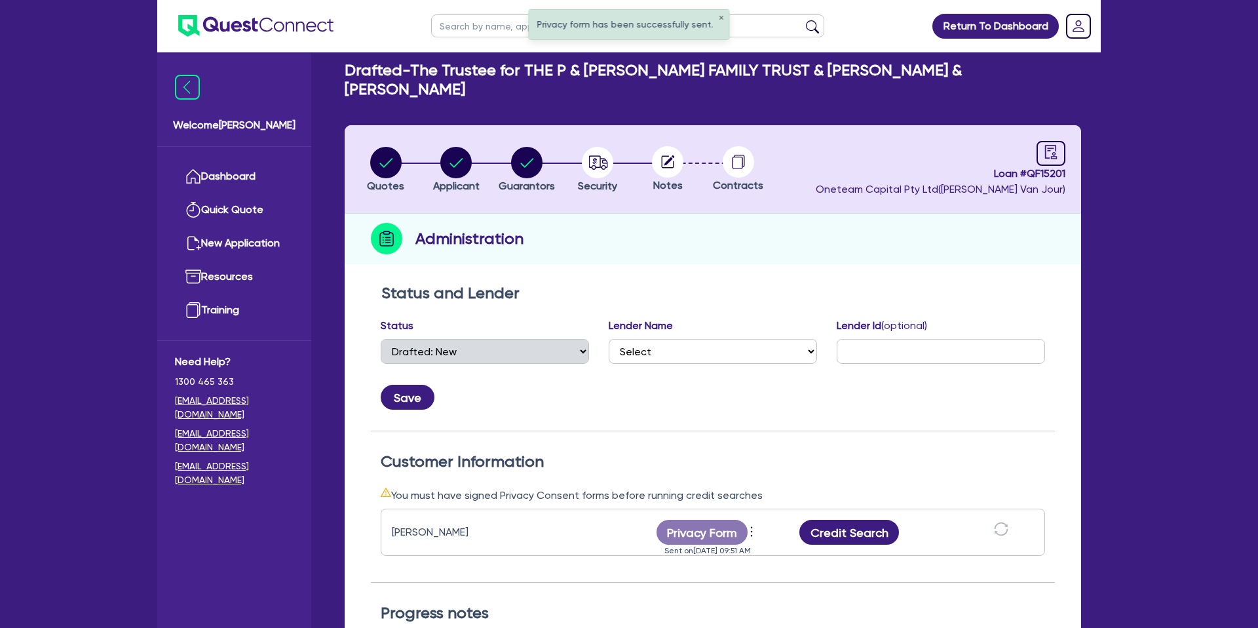
scroll to position [0, 0]
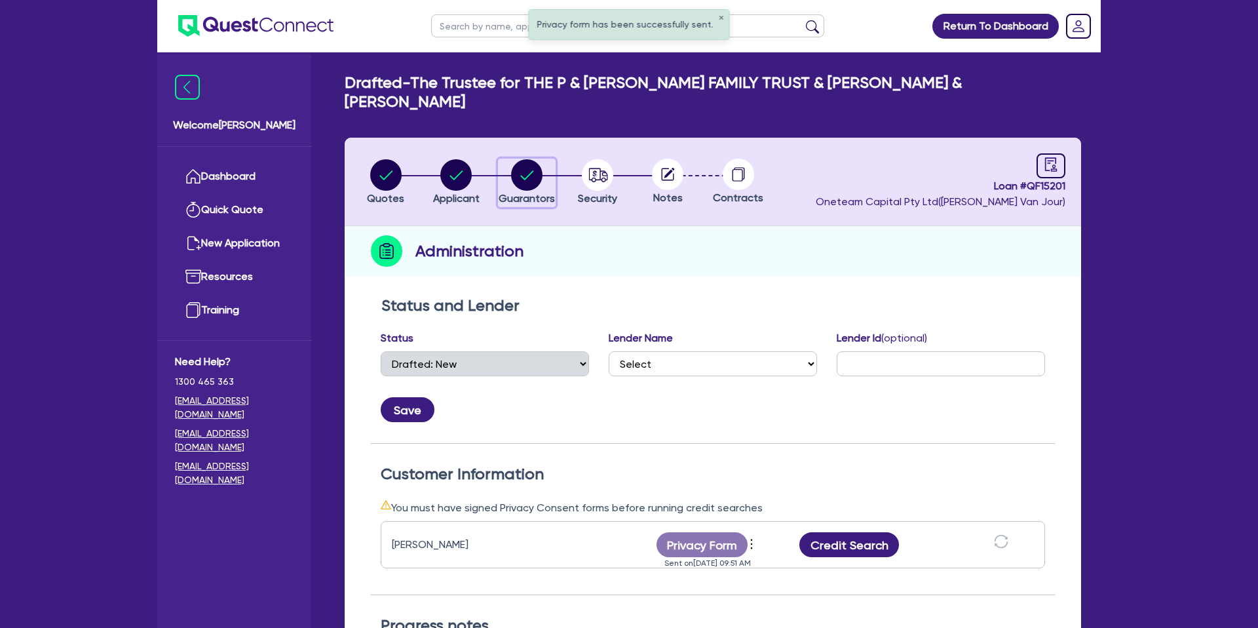
click at [524, 159] on circle "button" at bounding box center [526, 174] width 31 height 31
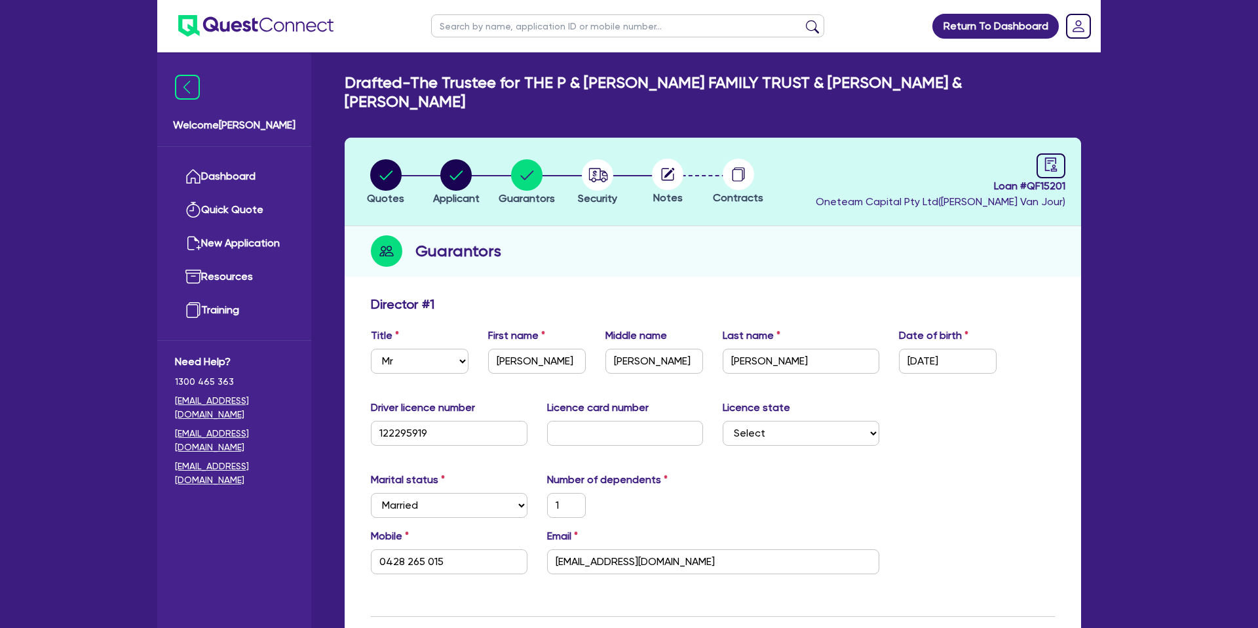
click at [668, 168] on icon at bounding box center [668, 174] width 12 height 12
click at [1074, 138] on header "Quotes Applicant [GEOGRAPHIC_DATA] Security Notes Contracts Loan # QF15201 Onet…" at bounding box center [713, 182] width 736 height 88
click at [1031, 153] on div "Loan # QF15201 Oneteam Capital Pty Ltd ( [PERSON_NAME] ) Administration" at bounding box center [941, 181] width 250 height 56
click at [1047, 157] on icon "audit" at bounding box center [1051, 164] width 14 height 14
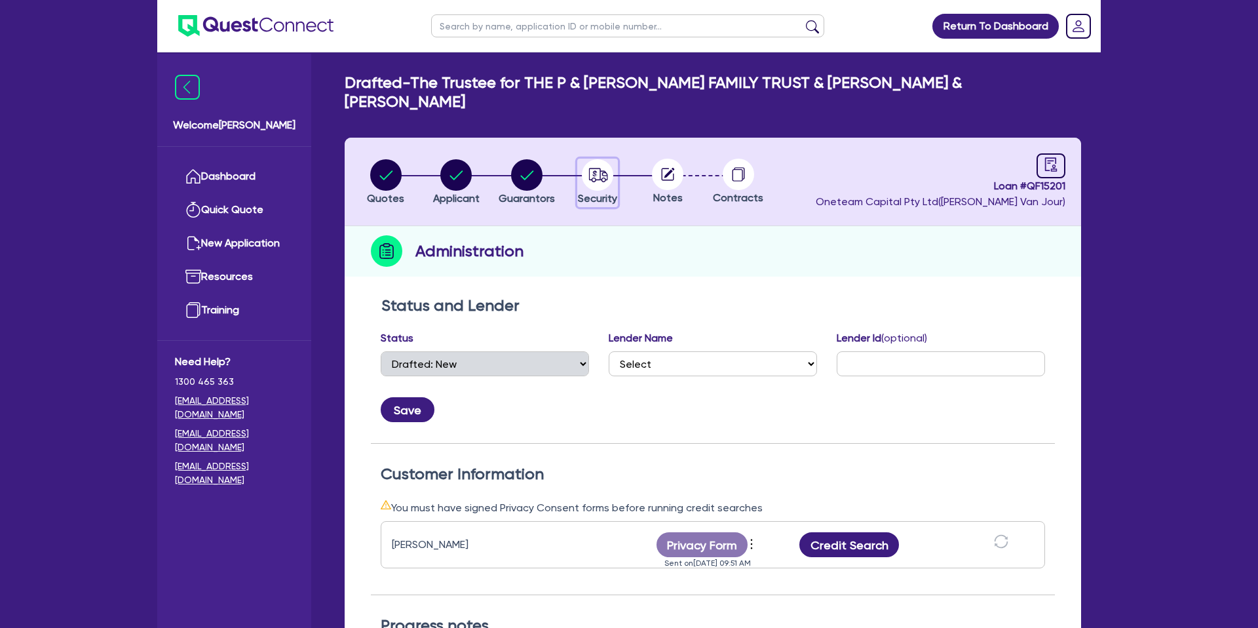
click at [585, 159] on circle "button" at bounding box center [597, 174] width 31 height 31
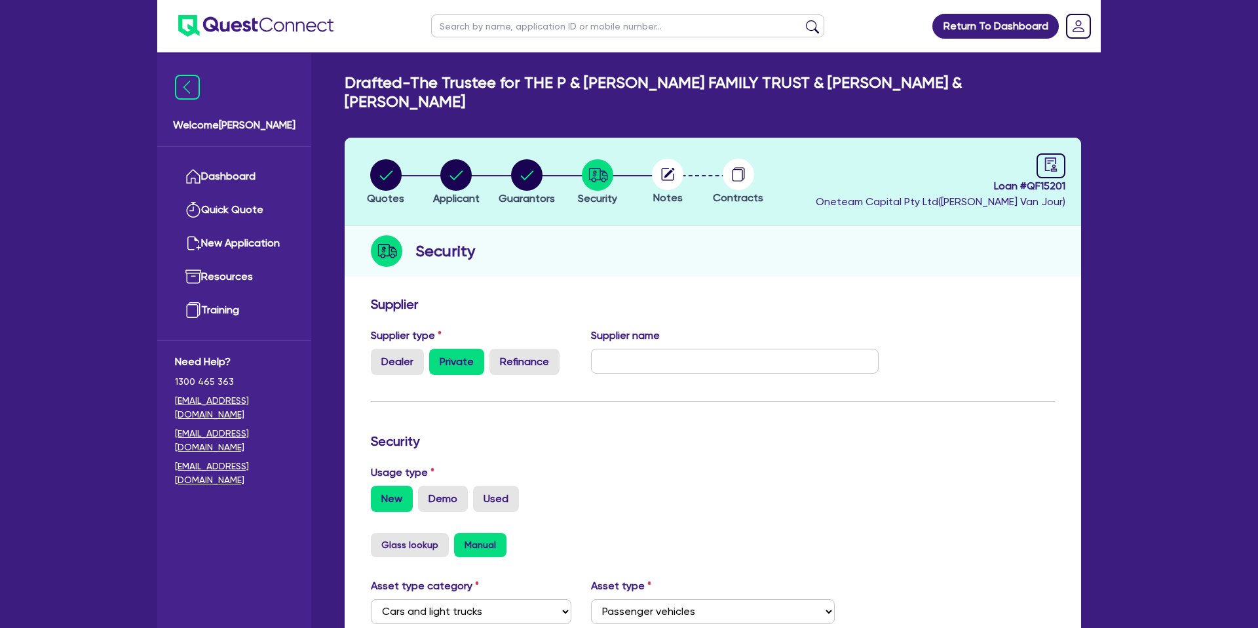
click at [669, 159] on icon at bounding box center [667, 174] width 31 height 31
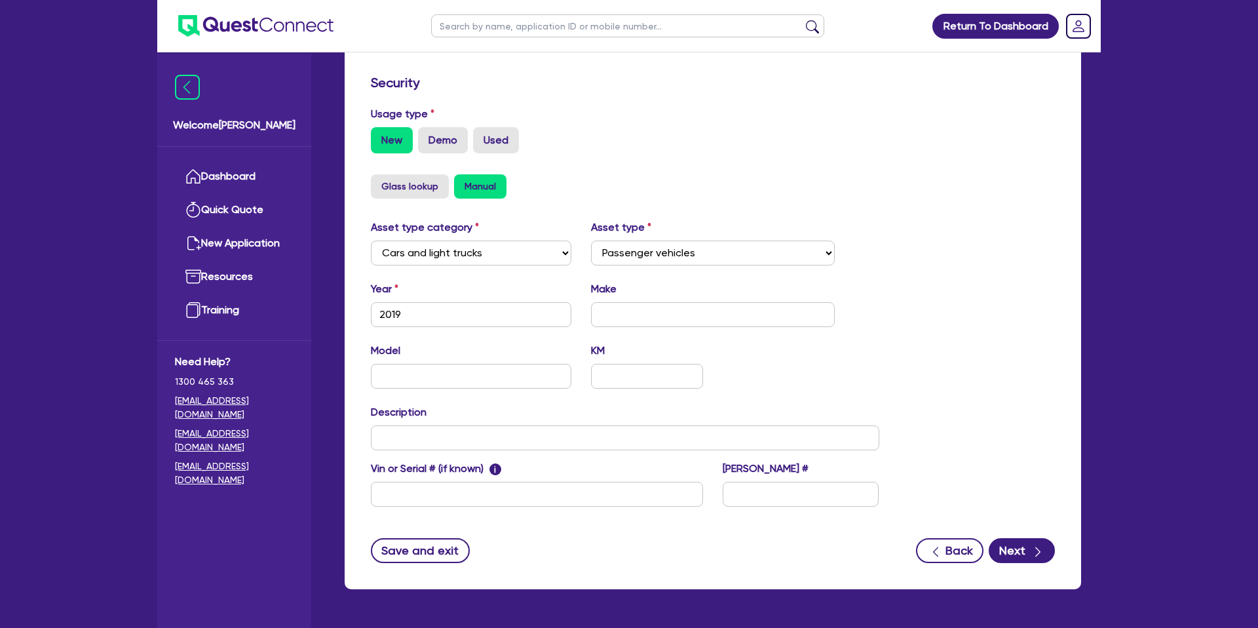
scroll to position [381, 0]
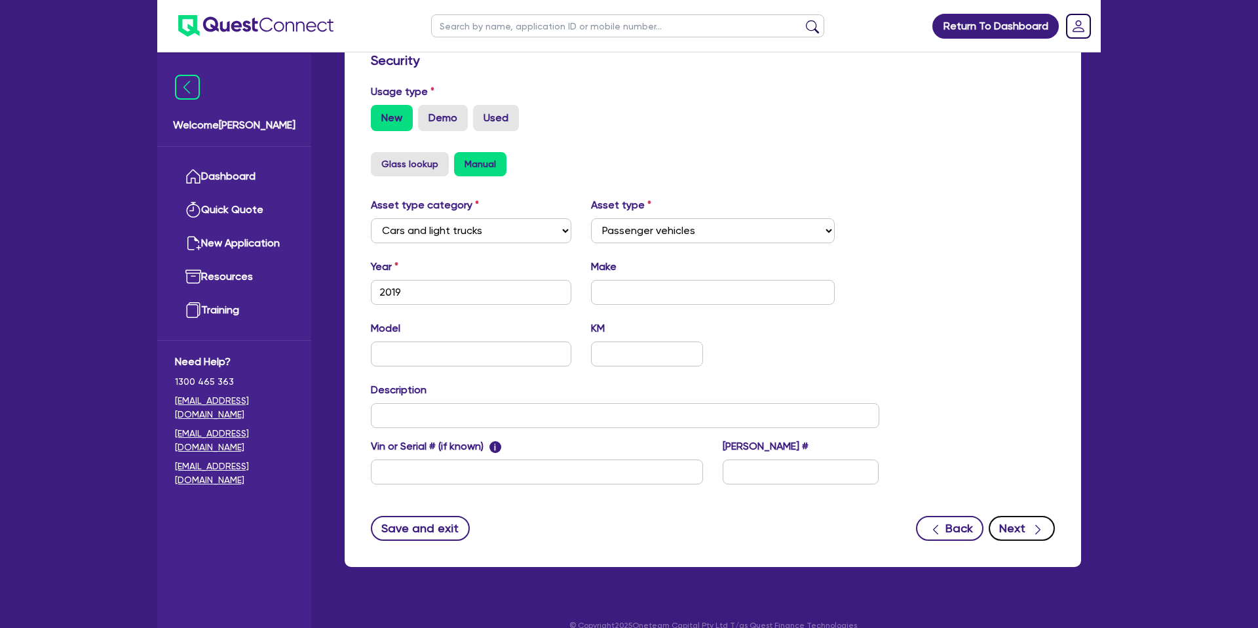
click at [1038, 523] on icon "button" at bounding box center [1037, 529] width 13 height 13
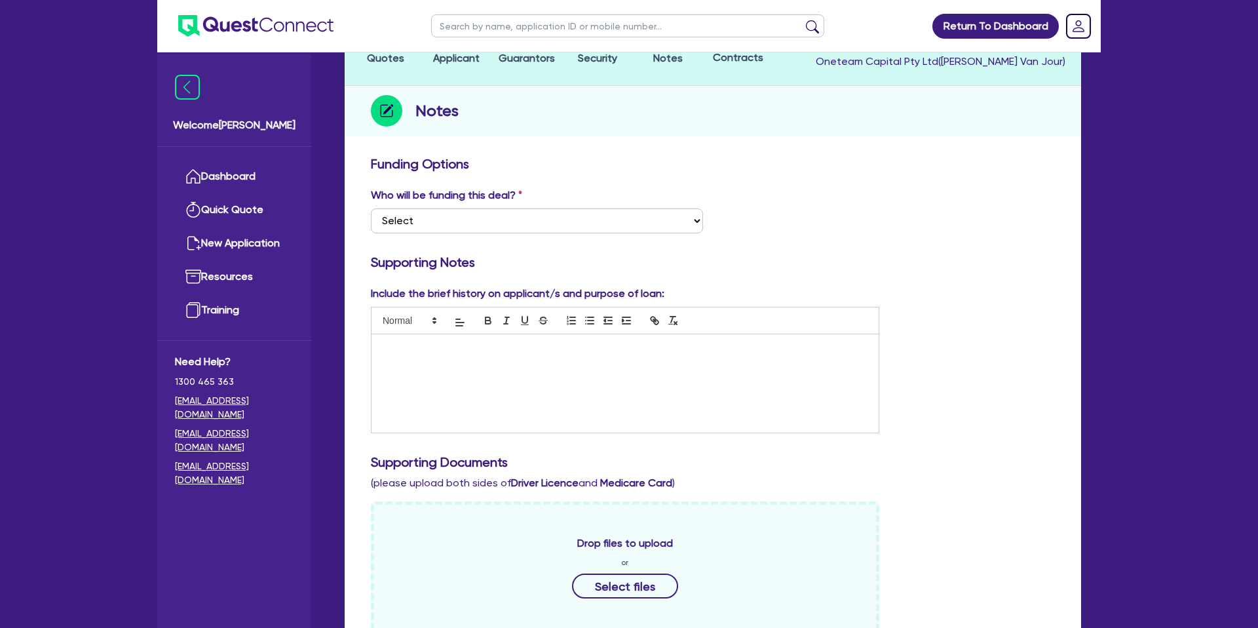
scroll to position [145, 0]
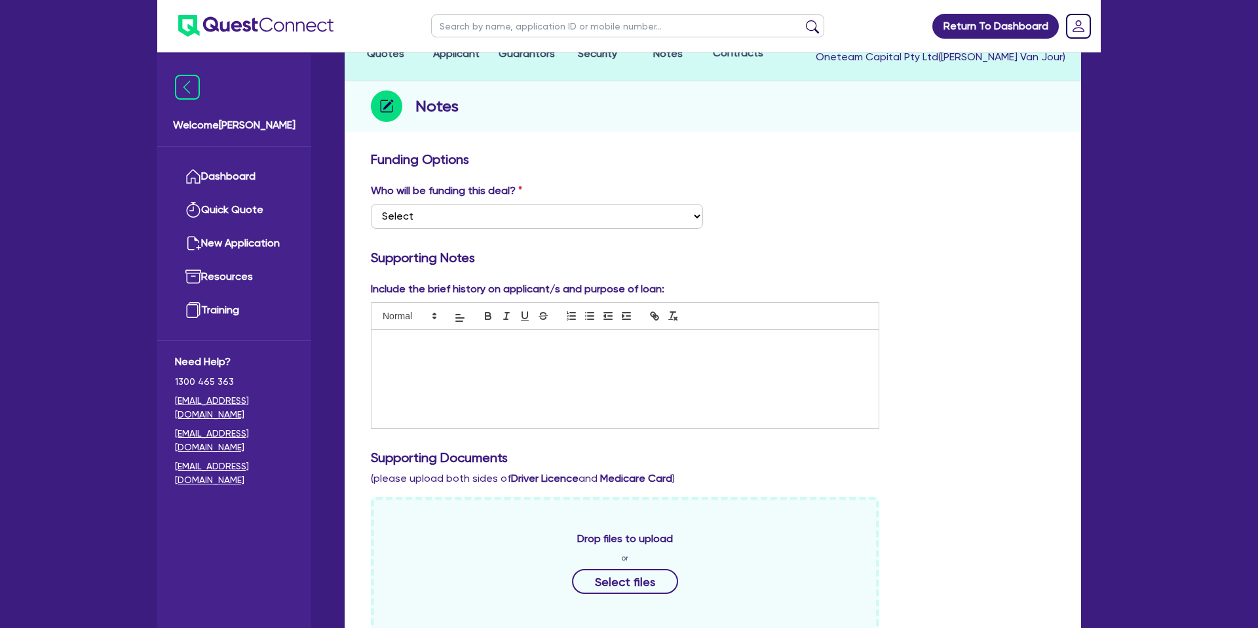
click at [474, 347] on div at bounding box center [624, 379] width 507 height 98
click at [940, 206] on div "Funding Options Who will be funding this deal? Select I want Quest to fund 100%…" at bounding box center [713, 549] width 684 height 797
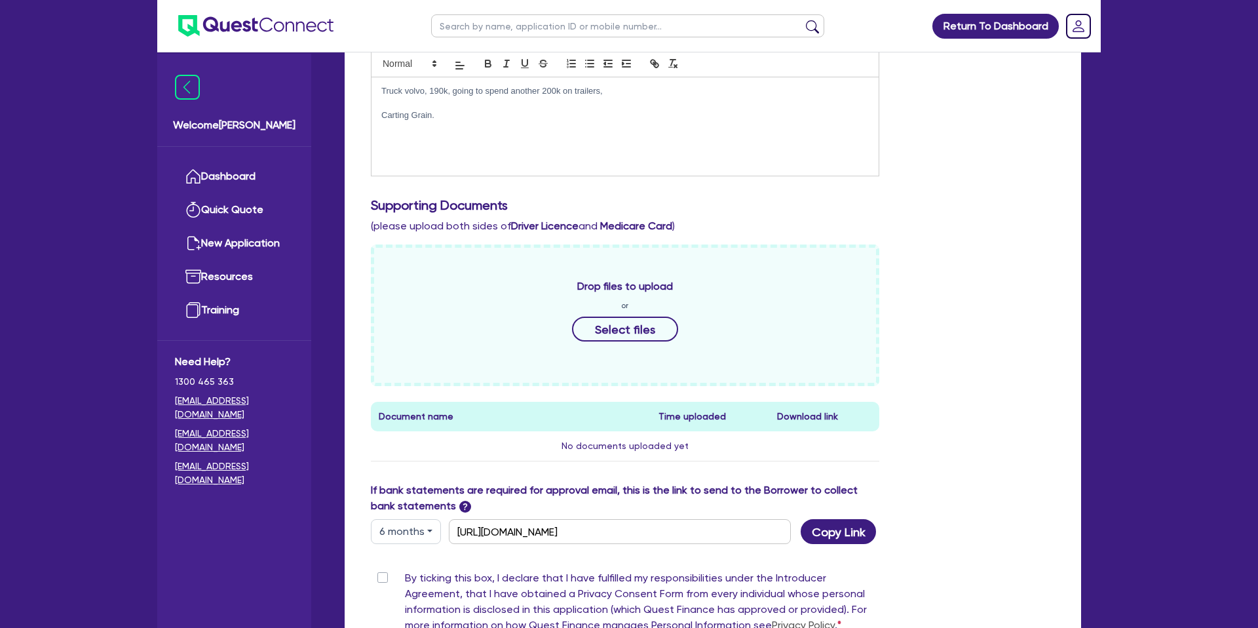
scroll to position [553, 0]
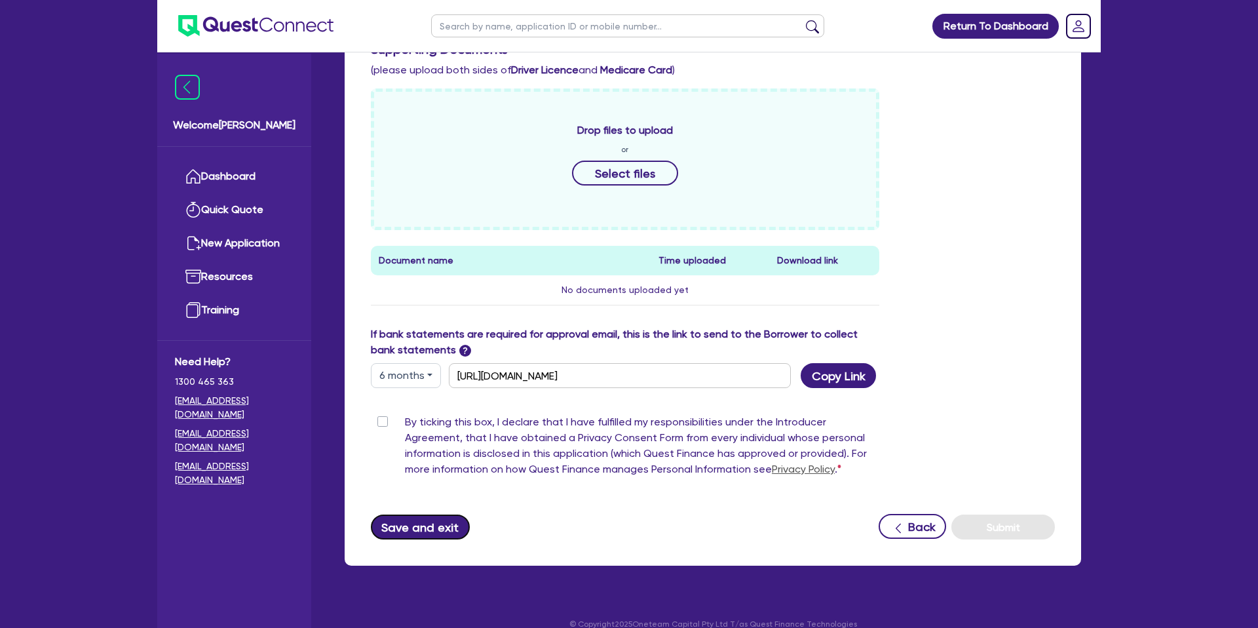
click at [430, 514] on button "Save and exit" at bounding box center [420, 526] width 99 height 25
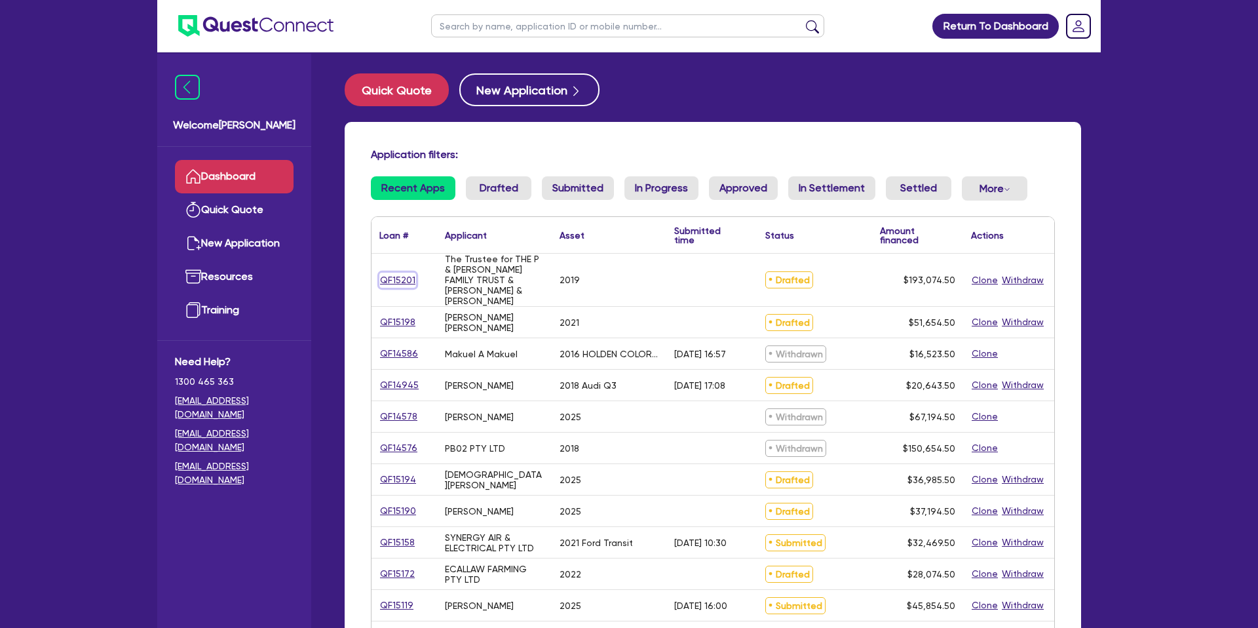
click at [391, 273] on link "QF15201" at bounding box center [397, 280] width 37 height 15
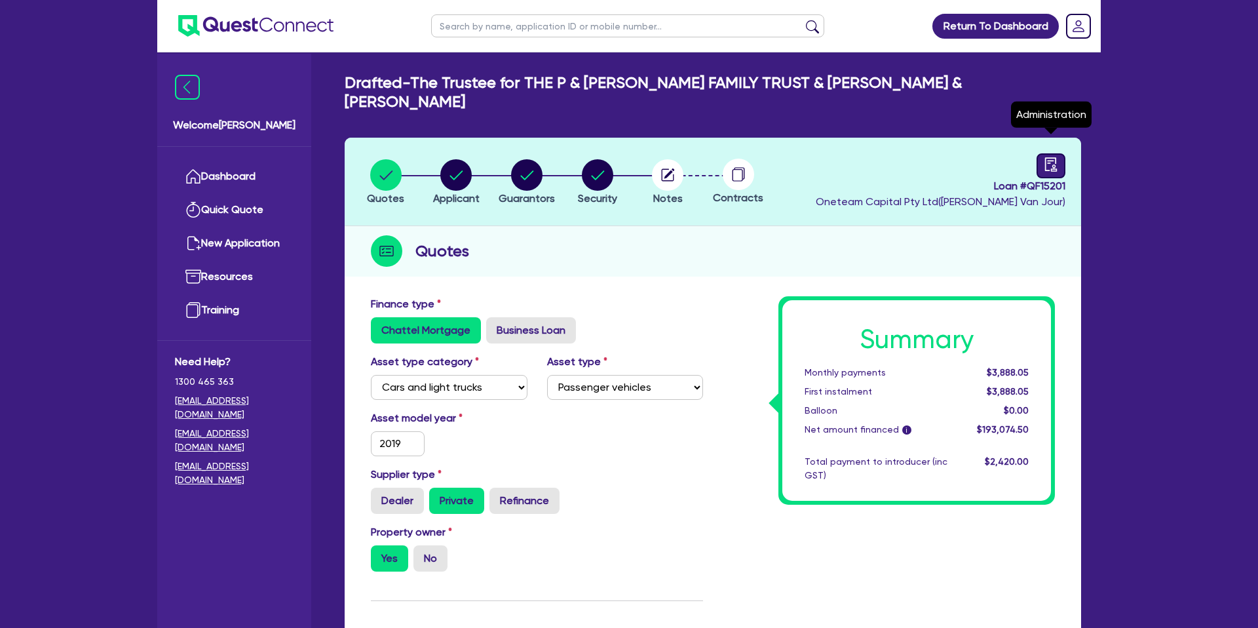
drag, startPoint x: 1052, startPoint y: 139, endPoint x: 1050, endPoint y: 147, distance: 8.3
click at [1052, 157] on icon "audit" at bounding box center [1051, 164] width 14 height 14
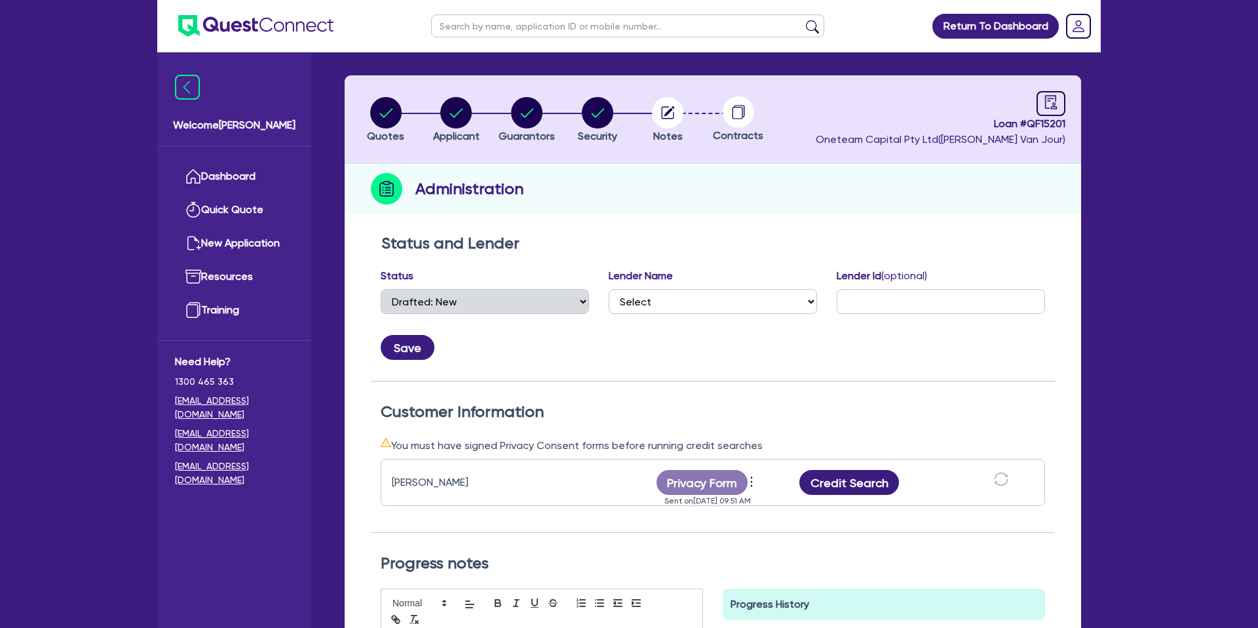
scroll to position [83, 0]
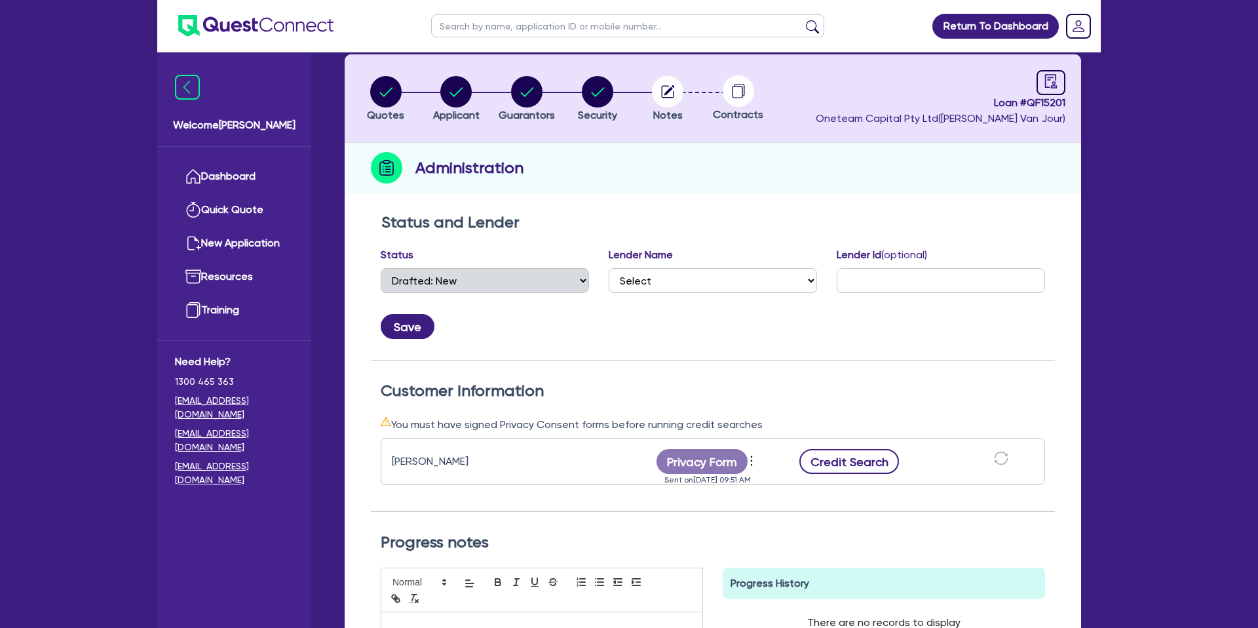
drag, startPoint x: 873, startPoint y: 457, endPoint x: 872, endPoint y: 443, distance: 13.8
click at [873, 455] on div "[PERSON_NAME] Privacy Form View log Send reminder Send new privacy form Sent on…" at bounding box center [713, 461] width 664 height 47
click at [869, 449] on button "Credit Search" at bounding box center [849, 461] width 100 height 25
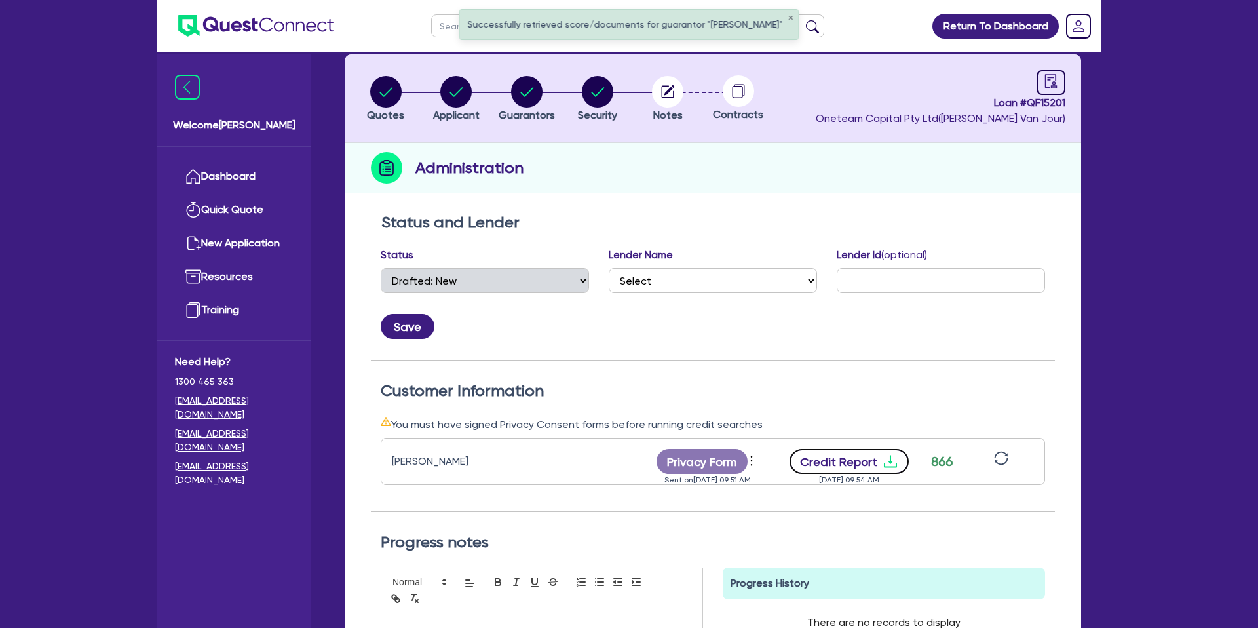
click at [866, 449] on button "Credit Report" at bounding box center [849, 461] width 120 height 25
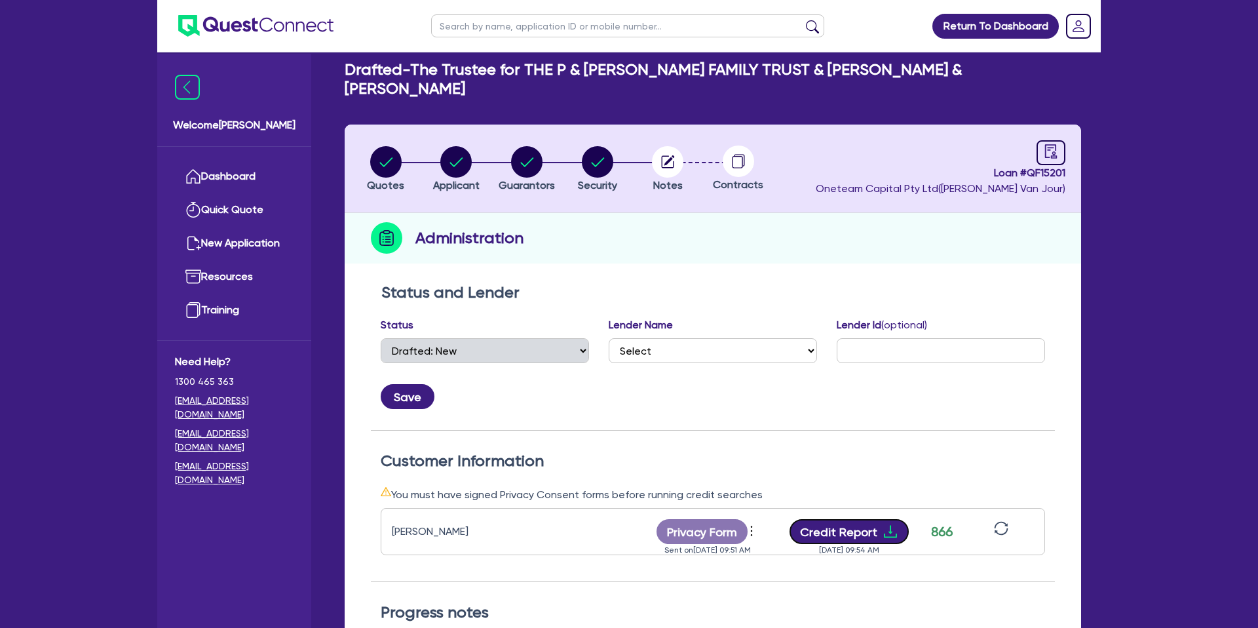
scroll to position [0, 0]
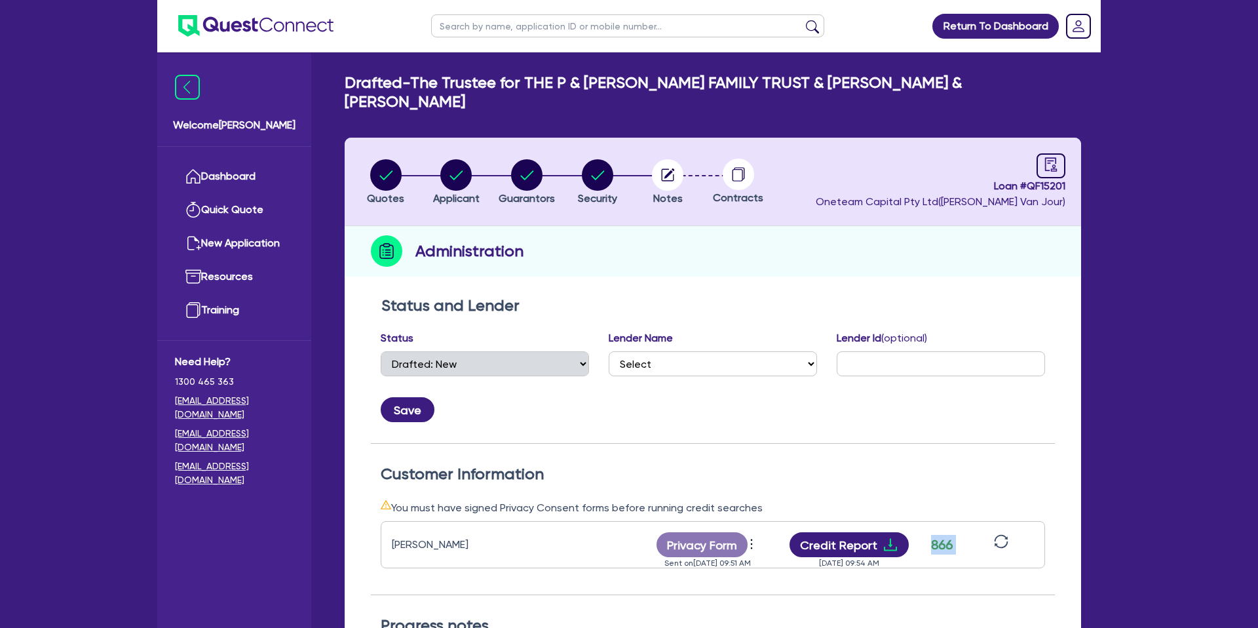
drag, startPoint x: 924, startPoint y: 523, endPoint x: 977, endPoint y: 520, distance: 53.2
click at [977, 521] on div "[PERSON_NAME] Privacy Form View log Send reminder Send new privacy form Sent on…" at bounding box center [713, 544] width 664 height 47
drag, startPoint x: 531, startPoint y: 80, endPoint x: 1054, endPoint y: 96, distance: 523.1
click at [1152, 65] on div "Return To Dashboard Edit Profile Logout Welcome [PERSON_NAME] Quick Quote New A…" at bounding box center [629, 483] width 1258 height 967
click at [1052, 92] on div "Drafted - The Trustee for THE P & [PERSON_NAME] FAMILY TRUST & [PERSON_NAME] & …" at bounding box center [713, 487] width 776 height 829
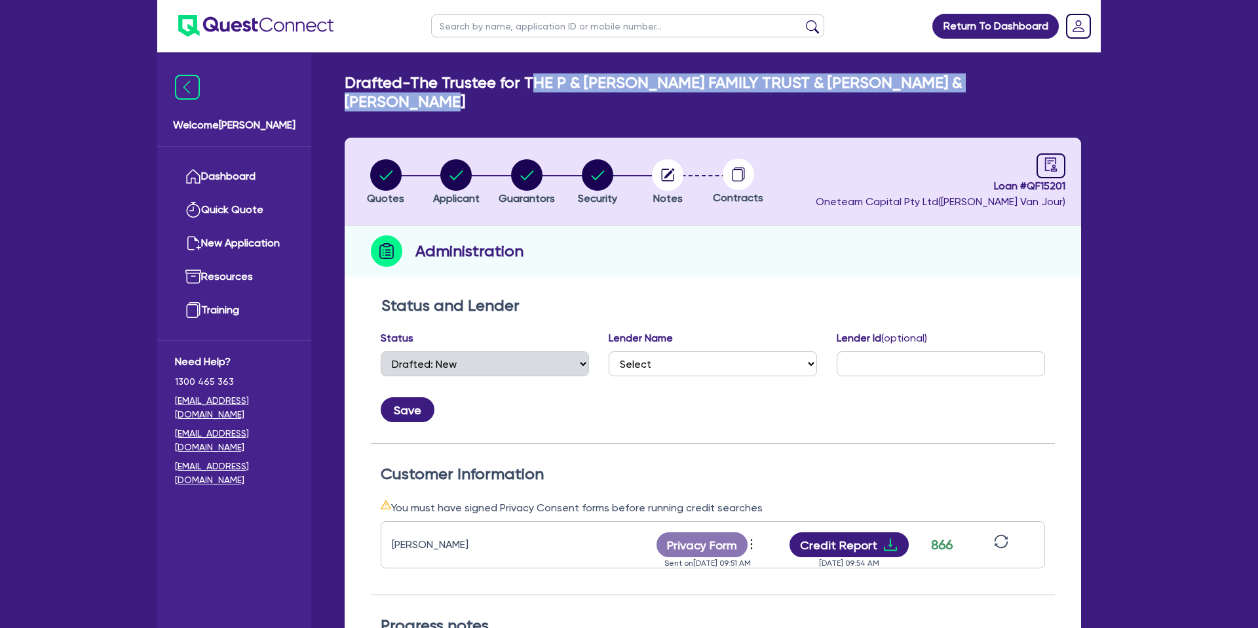
drag, startPoint x: 1055, startPoint y: 83, endPoint x: 531, endPoint y: 92, distance: 524.2
click at [531, 92] on div "Drafted - The Trustee for THE P & [PERSON_NAME] FAMILY TRUST & [PERSON_NAME] & …" at bounding box center [713, 92] width 756 height 38
drag, startPoint x: 539, startPoint y: 81, endPoint x: 572, endPoint y: 78, distance: 33.6
click at [539, 81] on h2 "Drafted - The Trustee for THE P & [PERSON_NAME] FAMILY TRUST & [PERSON_NAME] & …" at bounding box center [713, 92] width 736 height 38
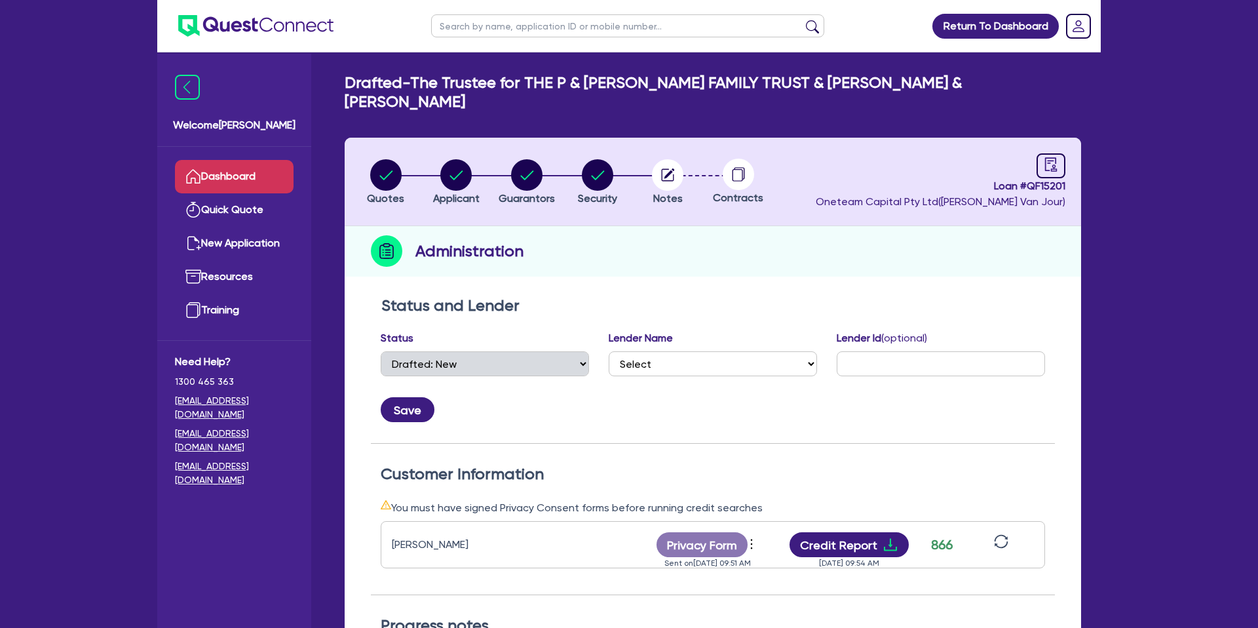
click at [255, 175] on link "Dashboard" at bounding box center [234, 176] width 119 height 33
